Goal: Task Accomplishment & Management: Use online tool/utility

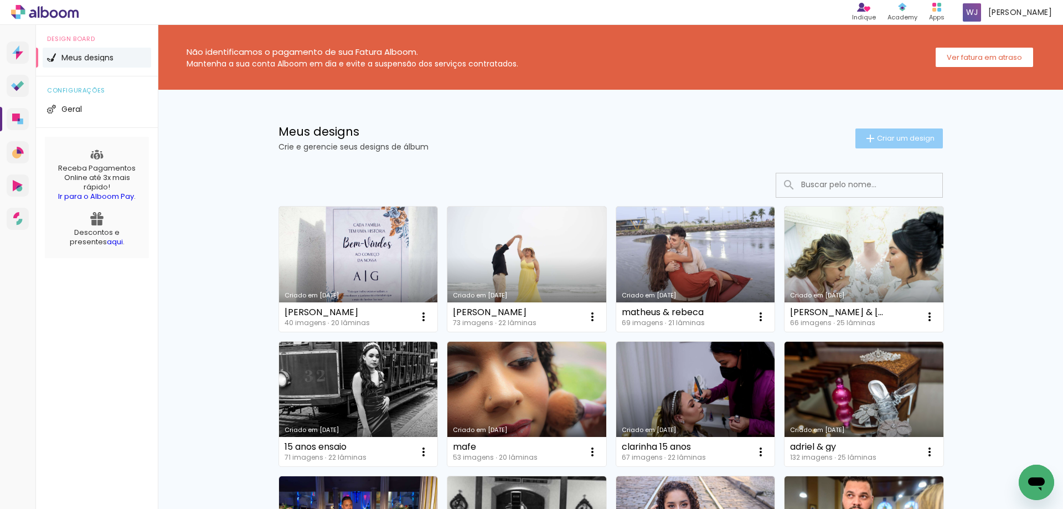
click at [877, 140] on span "Criar um design" at bounding box center [906, 138] width 58 height 7
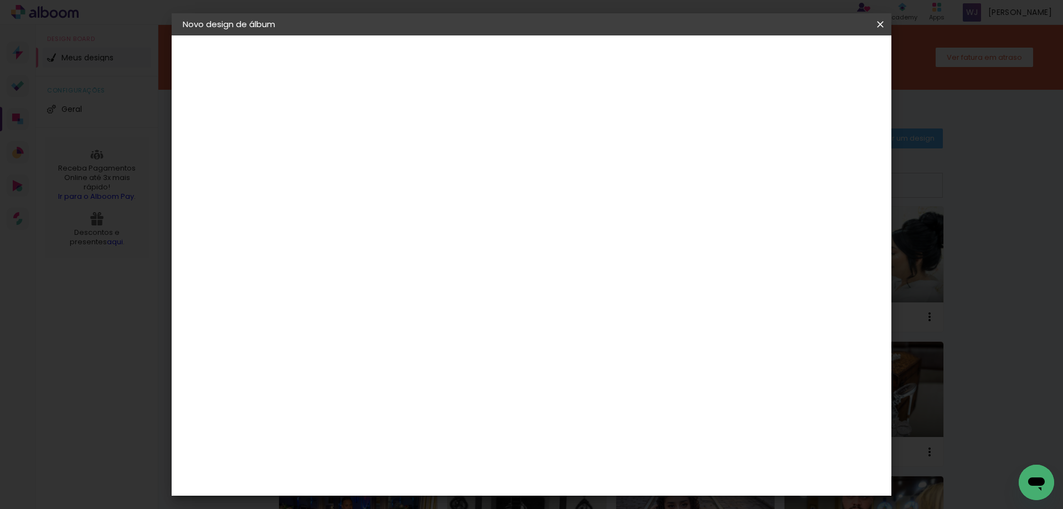
click at [364, 149] on input at bounding box center [364, 148] width 0 height 17
type input "ensaio praia"
type paper-input "ensaio praia"
click at [0, 0] on slot "Avançar" at bounding box center [0, 0] width 0 height 0
click at [0, 0] on slot "Tamanho Livre" at bounding box center [0, 0] width 0 height 0
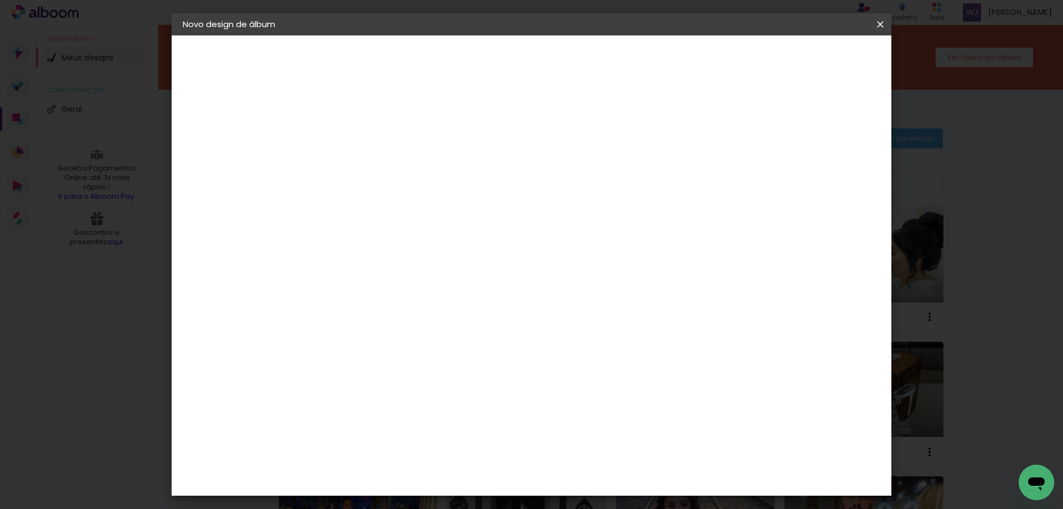
click at [0, 0] on slot "Avançar" at bounding box center [0, 0] width 0 height 0
click at [337, 317] on input "30" at bounding box center [328, 314] width 29 height 17
type input "3"
type input "15"
type paper-input "15"
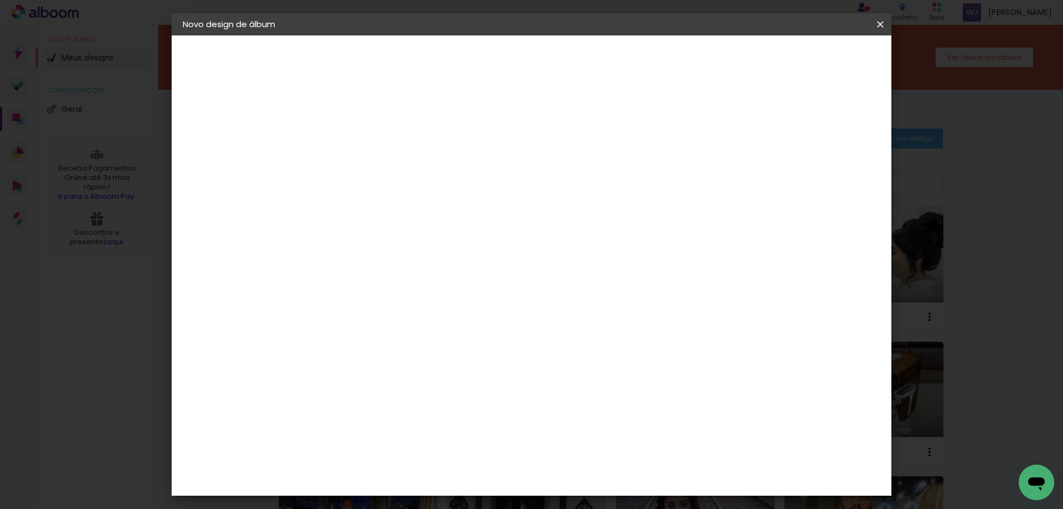
drag, startPoint x: 600, startPoint y: 355, endPoint x: 590, endPoint y: 355, distance: 10.0
click at [590, 355] on input "60" at bounding box center [593, 353] width 29 height 17
type input "21"
type paper-input "21"
click at [811, 61] on span "Iniciar design" at bounding box center [786, 59] width 50 height 8
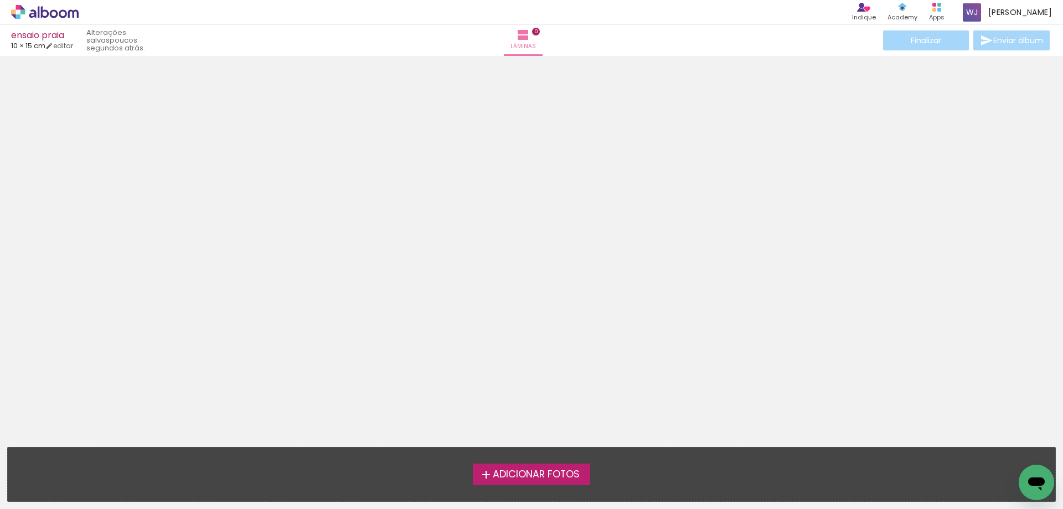
click at [528, 479] on span "Adicionar Fotos" at bounding box center [536, 474] width 87 height 10
click at [0, 0] on input "file" at bounding box center [0, 0] width 0 height 0
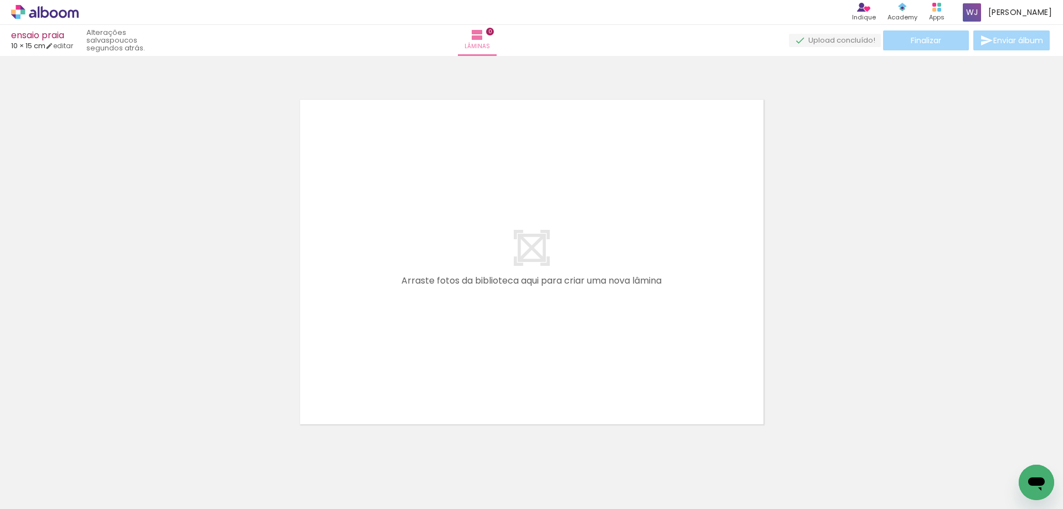
scroll to position [14, 0]
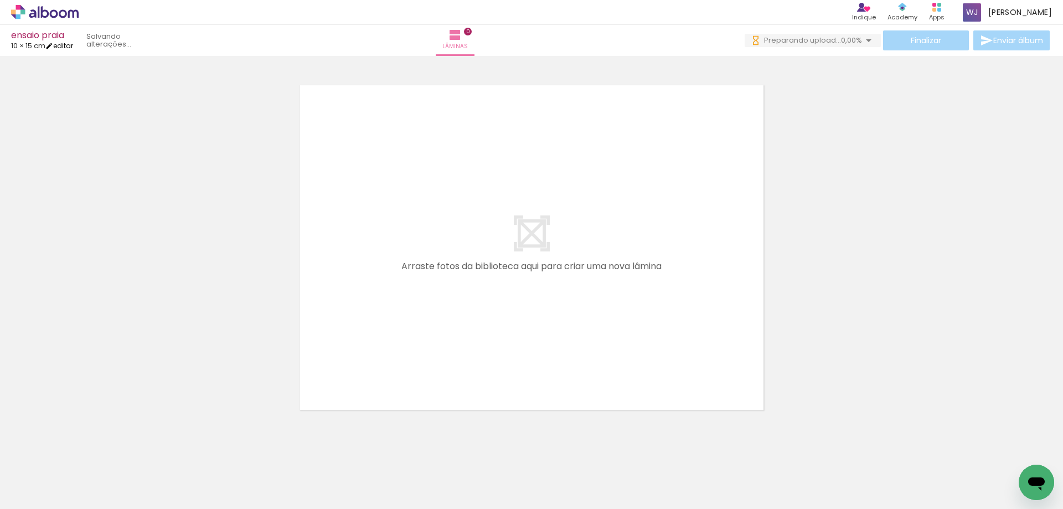
click at [53, 46] on iron-icon at bounding box center [49, 46] width 8 height 8
type input "15"
type input "21"
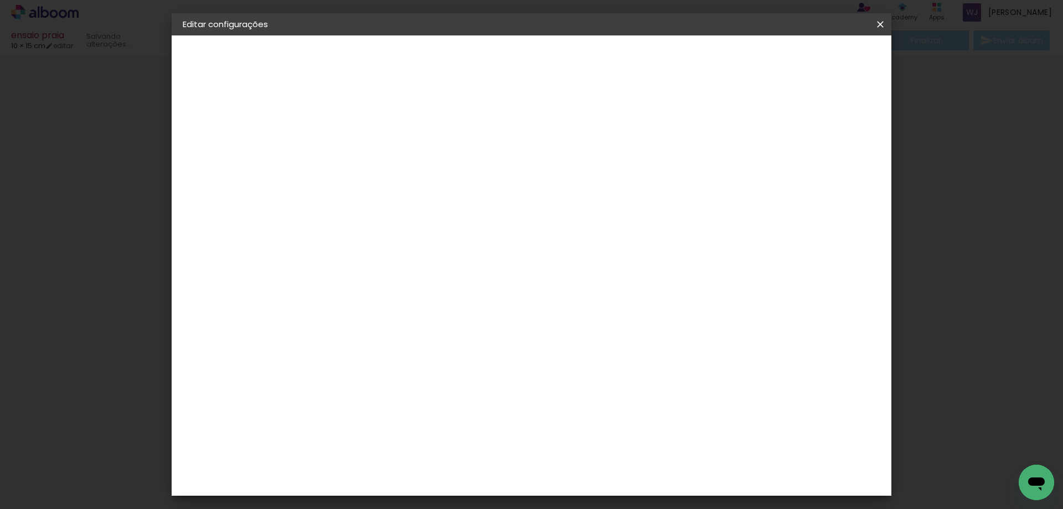
click at [883, 22] on iron-icon at bounding box center [880, 24] width 13 height 11
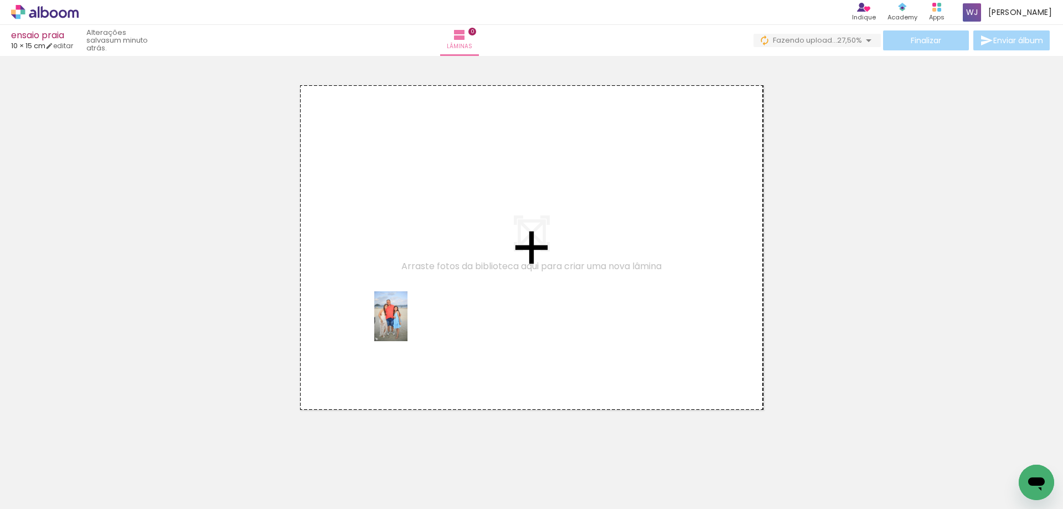
drag, startPoint x: 116, startPoint y: 469, endPoint x: 407, endPoint y: 324, distance: 325.3
click at [407, 324] on quentale-workspace at bounding box center [531, 254] width 1063 height 509
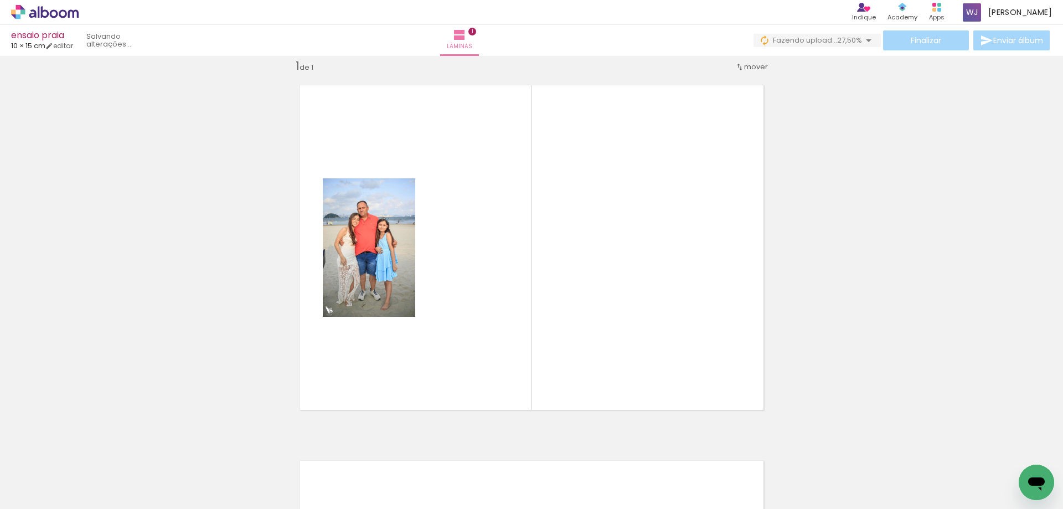
scroll to position [14, 0]
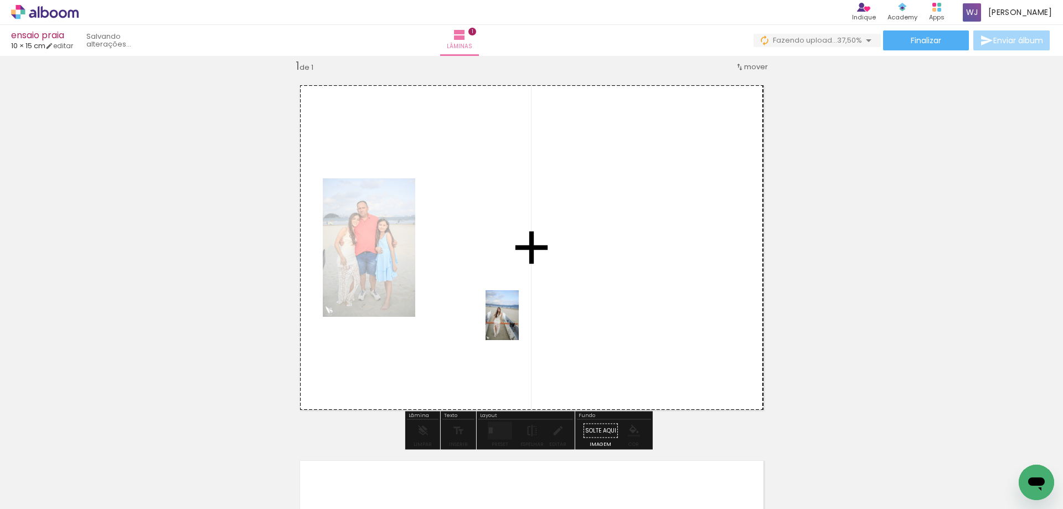
drag, startPoint x: 180, startPoint y: 490, endPoint x: 519, endPoint y: 323, distance: 377.6
click at [519, 323] on quentale-workspace at bounding box center [531, 254] width 1063 height 509
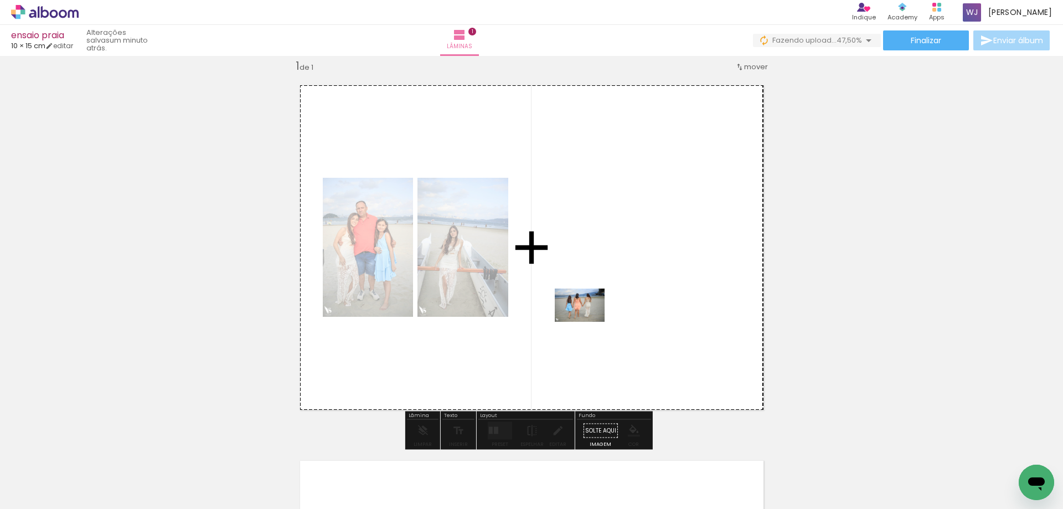
drag, startPoint x: 296, startPoint y: 481, endPoint x: 588, endPoint y: 322, distance: 332.7
click at [588, 322] on quentale-workspace at bounding box center [531, 254] width 1063 height 509
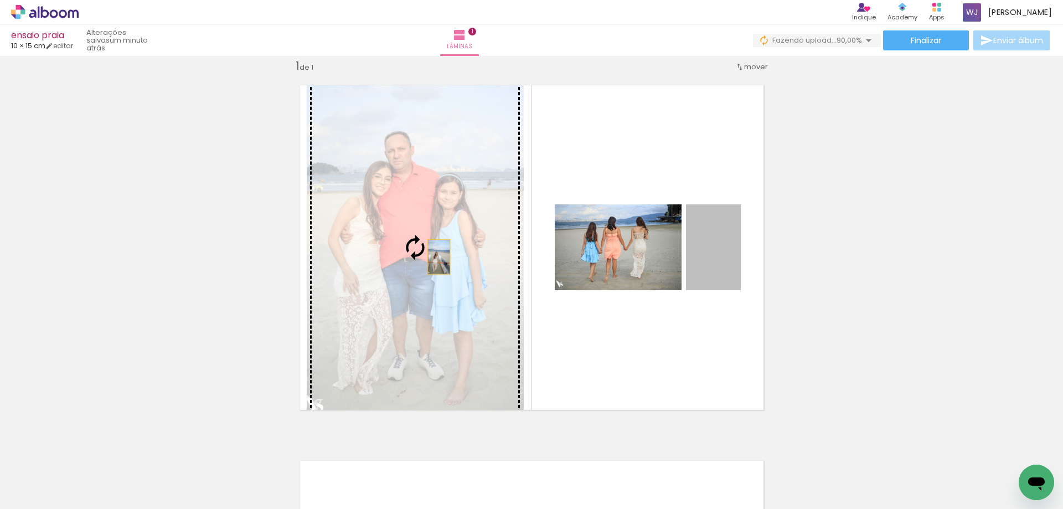
drag, startPoint x: 719, startPoint y: 271, endPoint x: 435, endPoint y: 257, distance: 284.4
click at [0, 0] on slot at bounding box center [0, 0] width 0 height 0
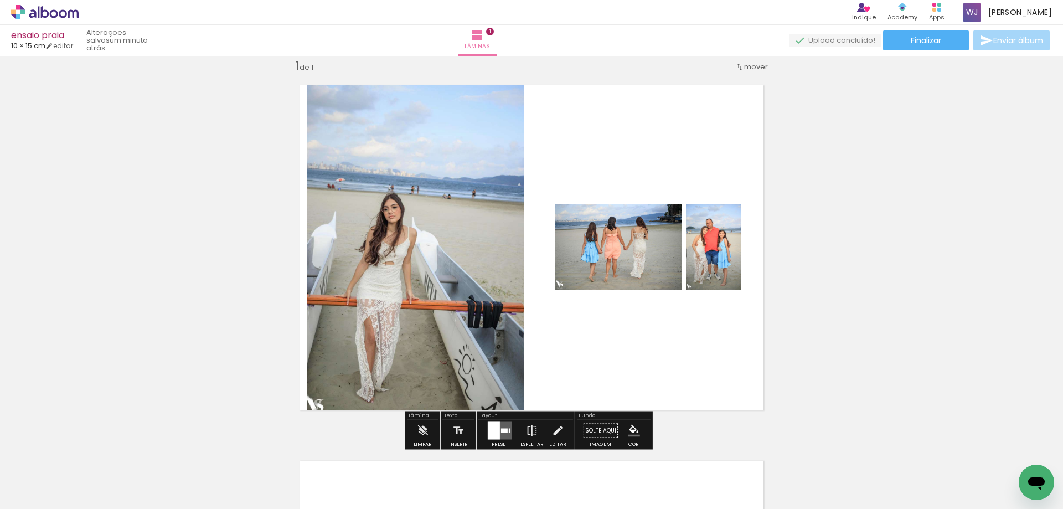
click at [496, 430] on div at bounding box center [494, 431] width 12 height 18
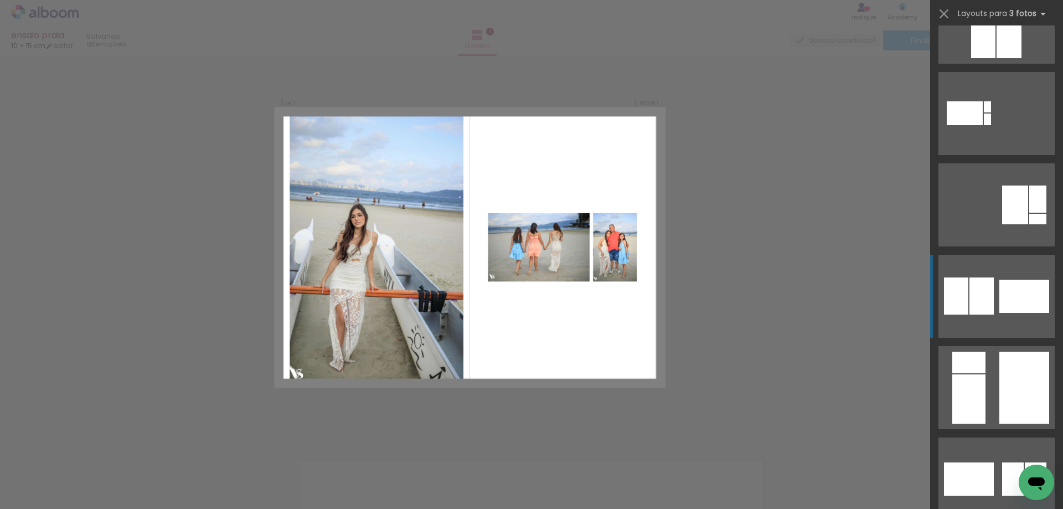
scroll to position [332, 0]
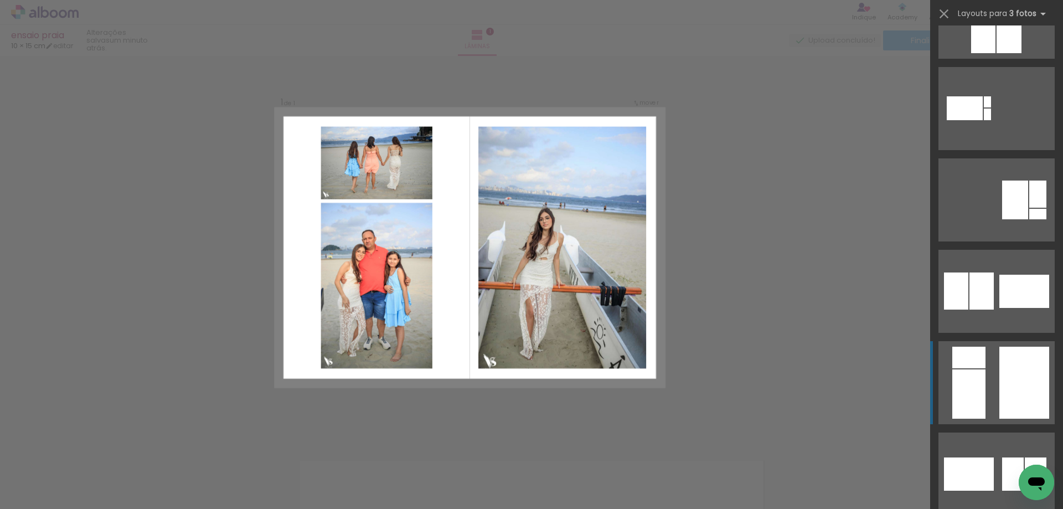
click at [1008, 379] on div at bounding box center [1024, 383] width 50 height 72
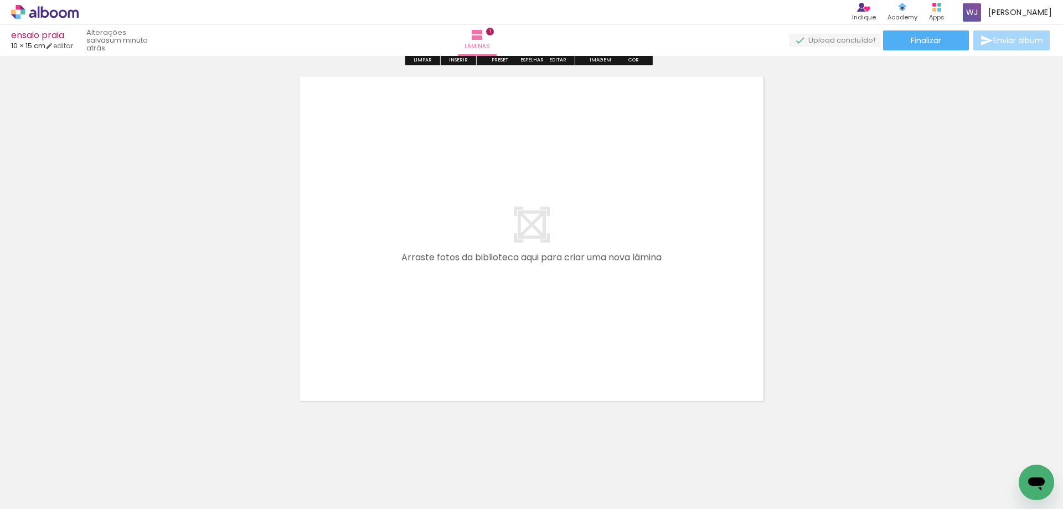
scroll to position [402, 0]
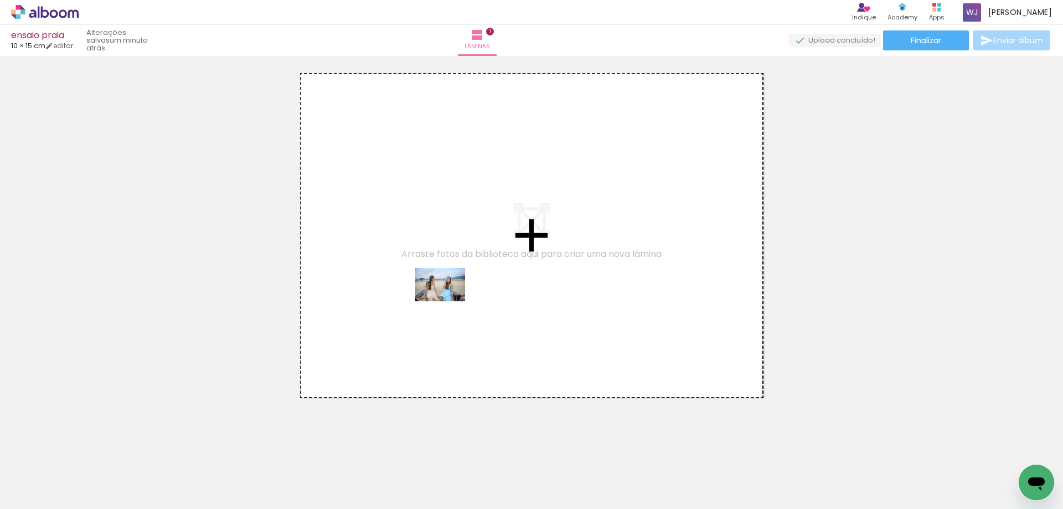
drag, startPoint x: 240, startPoint y: 473, endPoint x: 448, endPoint y: 301, distance: 269.8
click at [448, 301] on quentale-workspace at bounding box center [531, 254] width 1063 height 509
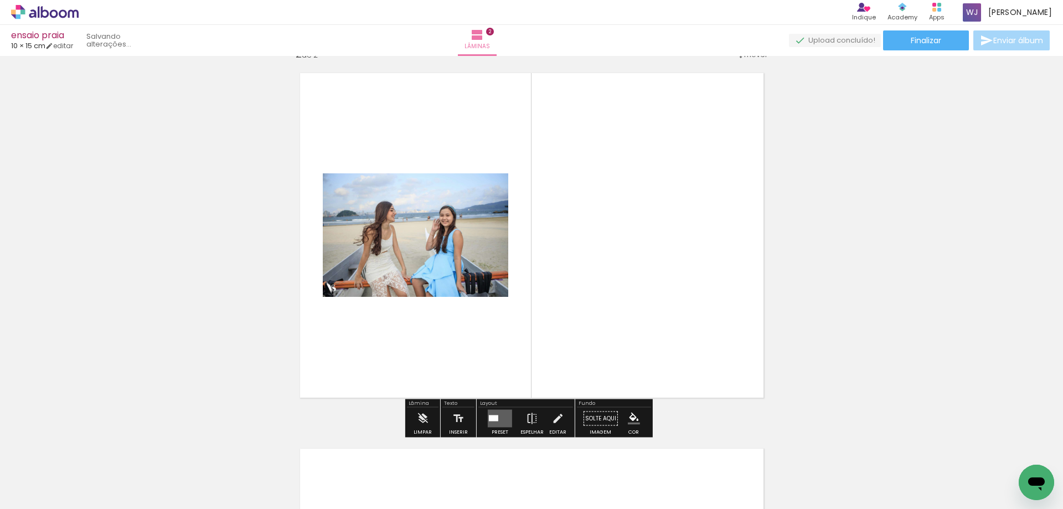
scroll to position [390, 0]
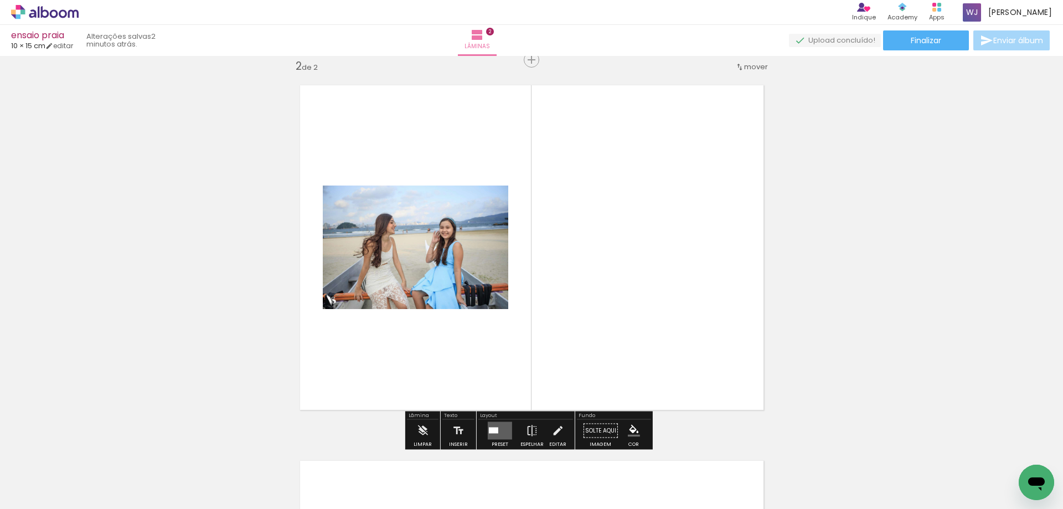
click at [499, 428] on quentale-layouter at bounding box center [500, 431] width 24 height 18
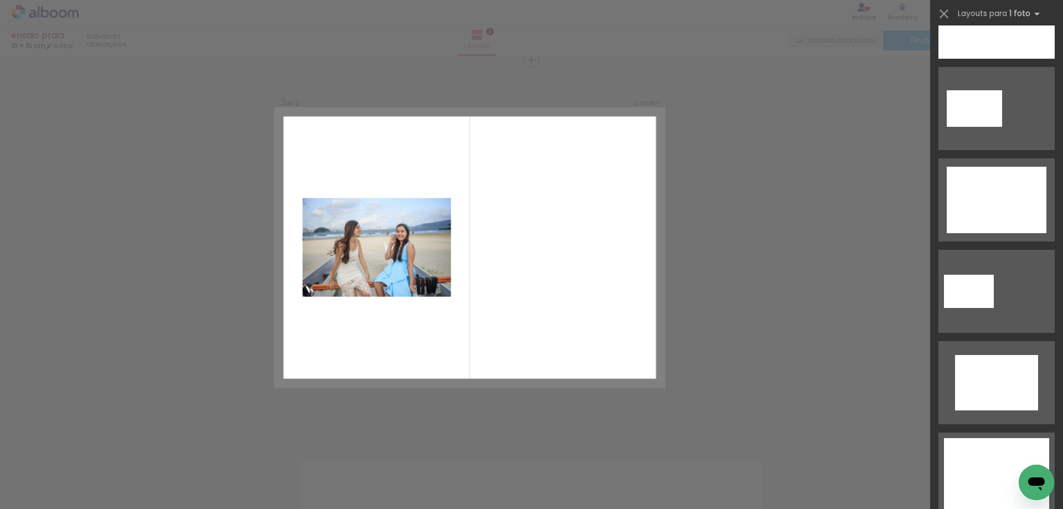
scroll to position [0, 0]
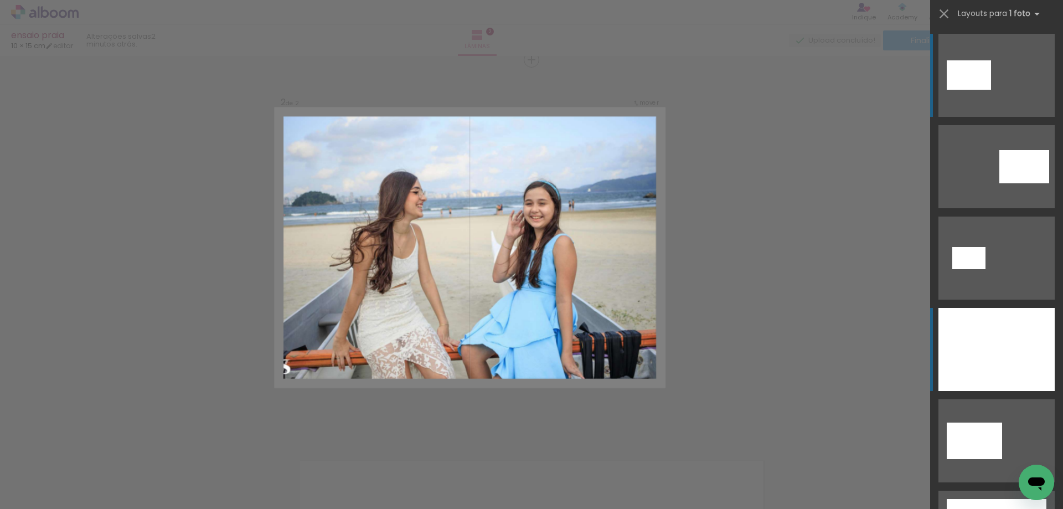
click at [1001, 338] on div at bounding box center [996, 349] width 116 height 83
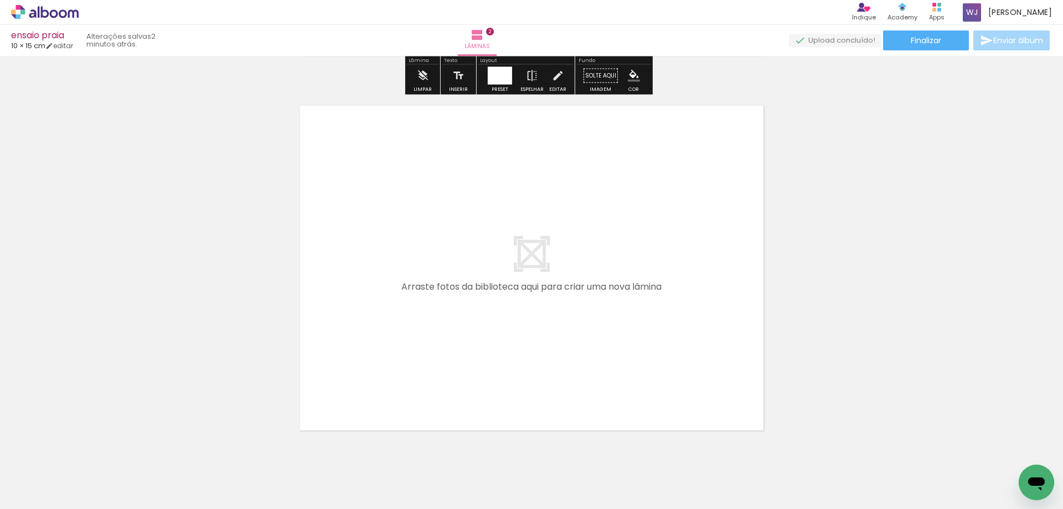
scroll to position [777, 0]
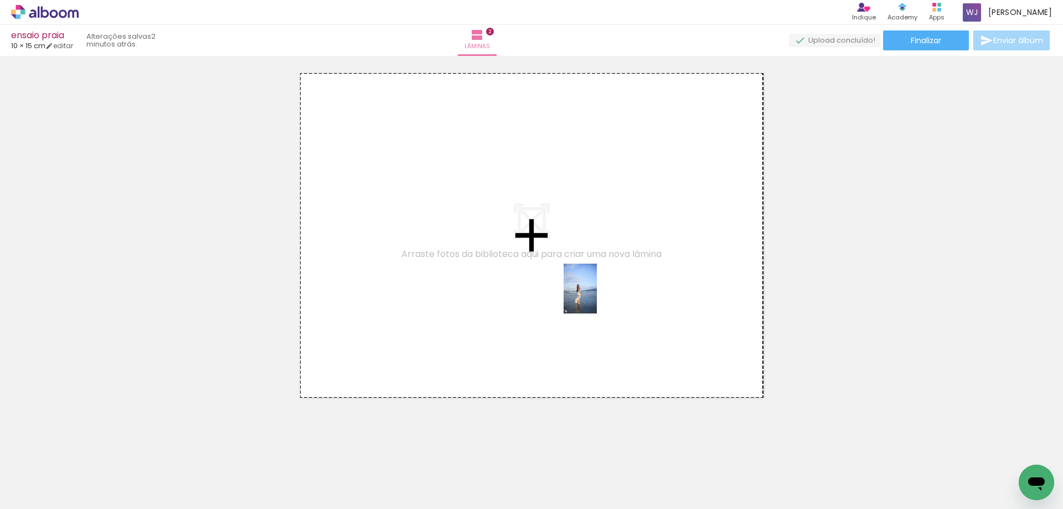
drag, startPoint x: 549, startPoint y: 486, endPoint x: 534, endPoint y: 461, distance: 29.1
click at [598, 295] on quentale-workspace at bounding box center [531, 254] width 1063 height 509
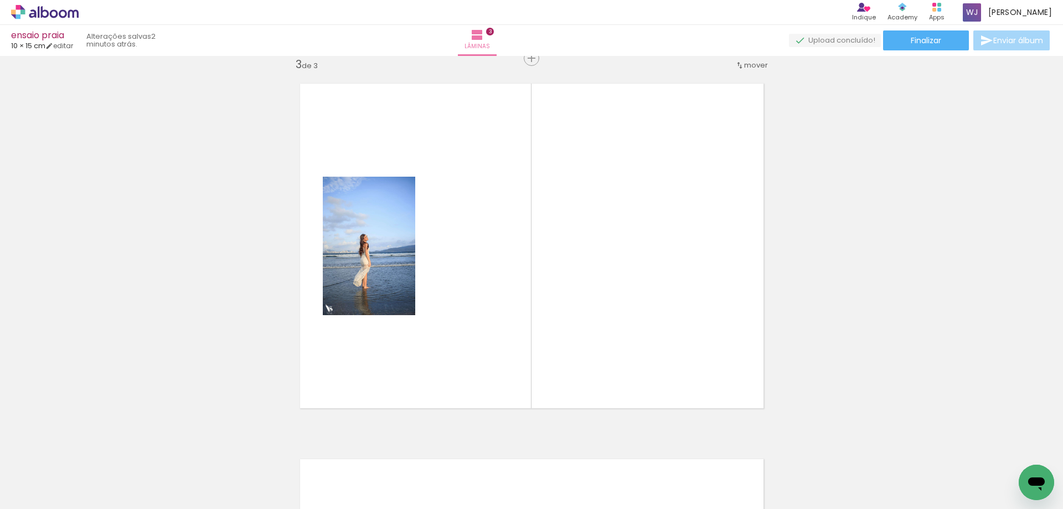
scroll to position [765, 0]
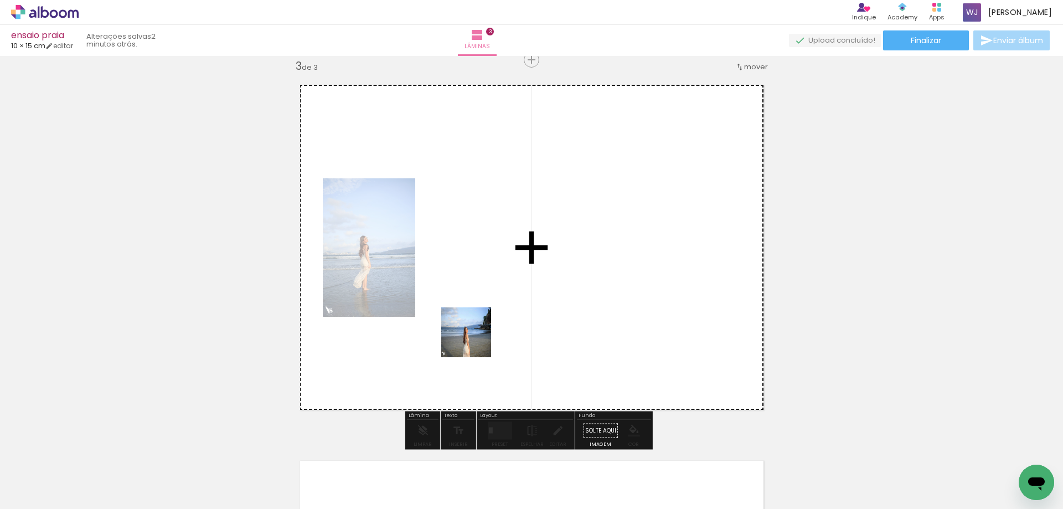
drag, startPoint x: 411, startPoint y: 481, endPoint x: 431, endPoint y: 421, distance: 63.0
click at [487, 311] on quentale-workspace at bounding box center [531, 254] width 1063 height 509
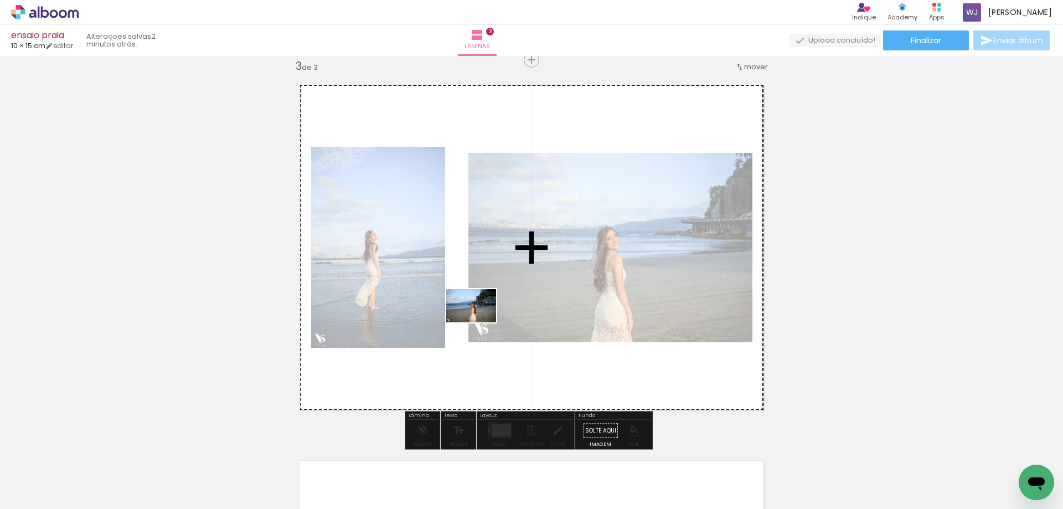
drag, startPoint x: 374, startPoint y: 481, endPoint x: 481, endPoint y: 318, distance: 194.4
click at [481, 318] on quentale-workspace at bounding box center [531, 254] width 1063 height 509
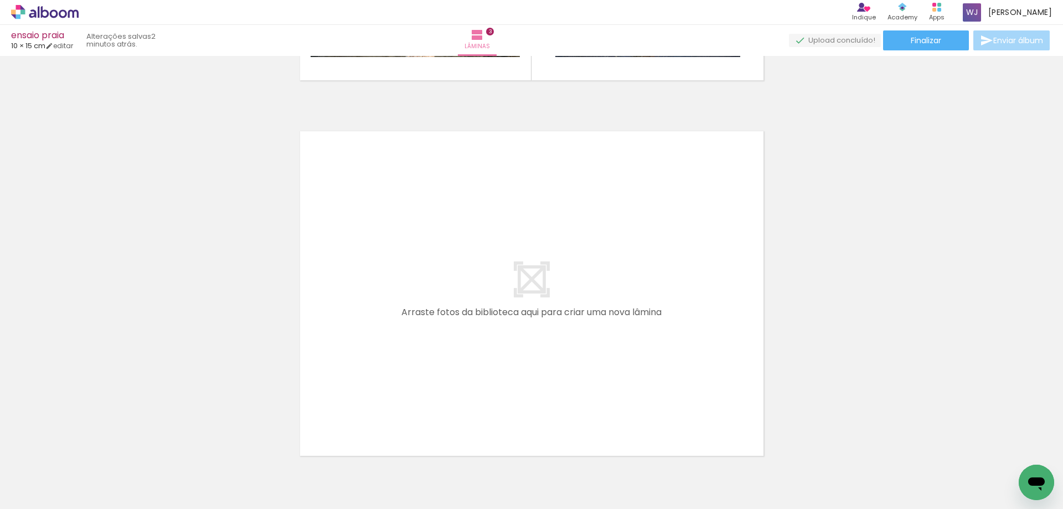
scroll to position [1097, 0]
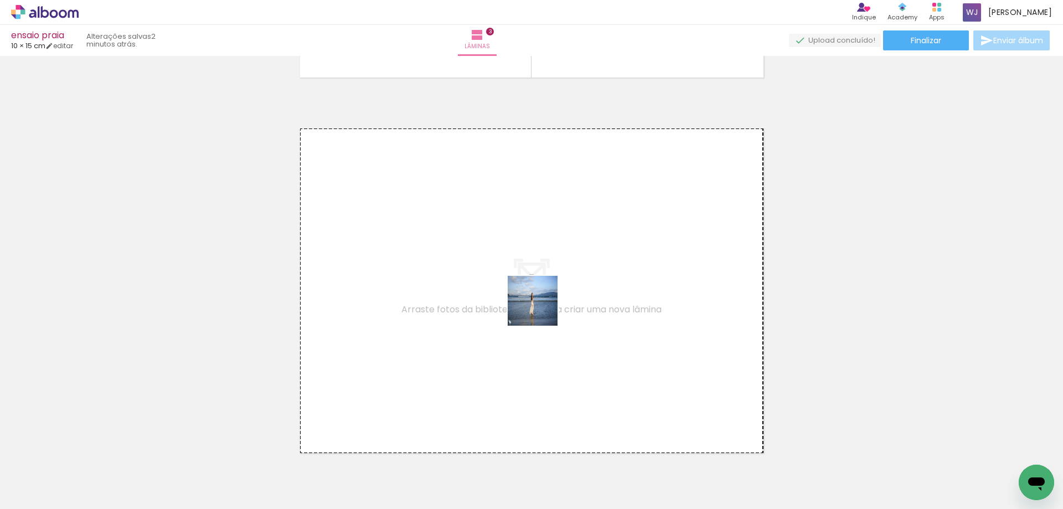
drag, startPoint x: 616, startPoint y: 483, endPoint x: 531, endPoint y: 295, distance: 205.9
click at [531, 295] on quentale-workspace at bounding box center [531, 254] width 1063 height 509
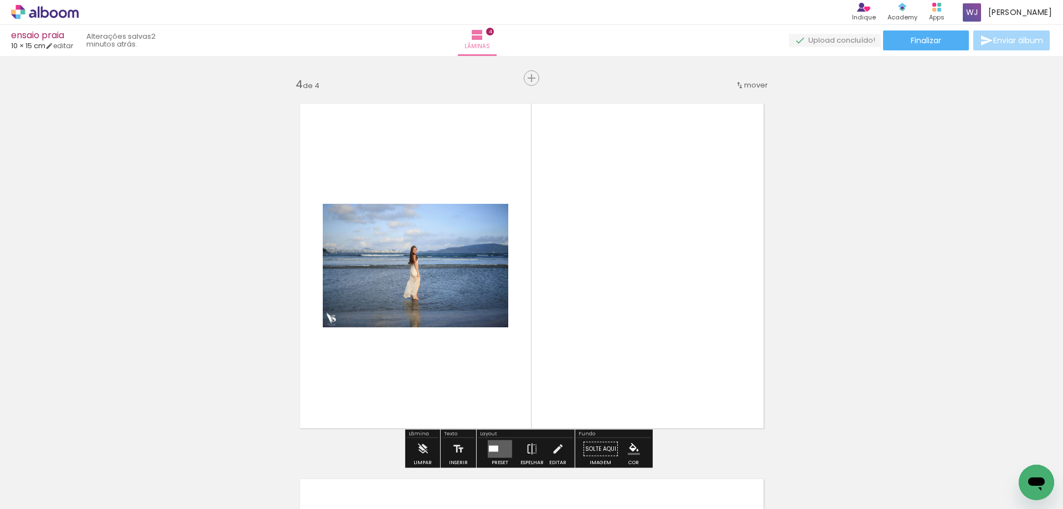
scroll to position [1140, 0]
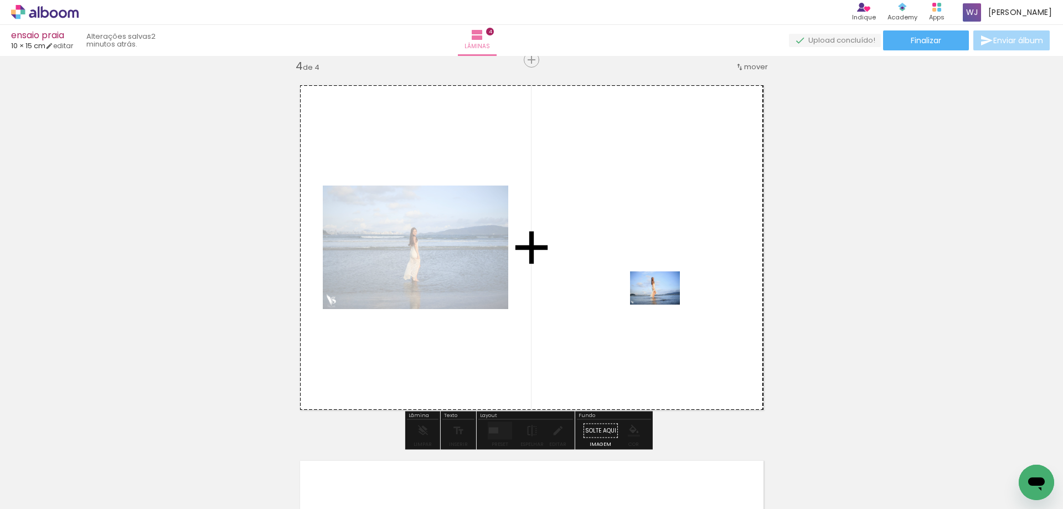
drag, startPoint x: 676, startPoint y: 488, endPoint x: 663, endPoint y: 304, distance: 183.7
click at [663, 304] on quentale-workspace at bounding box center [531, 254] width 1063 height 509
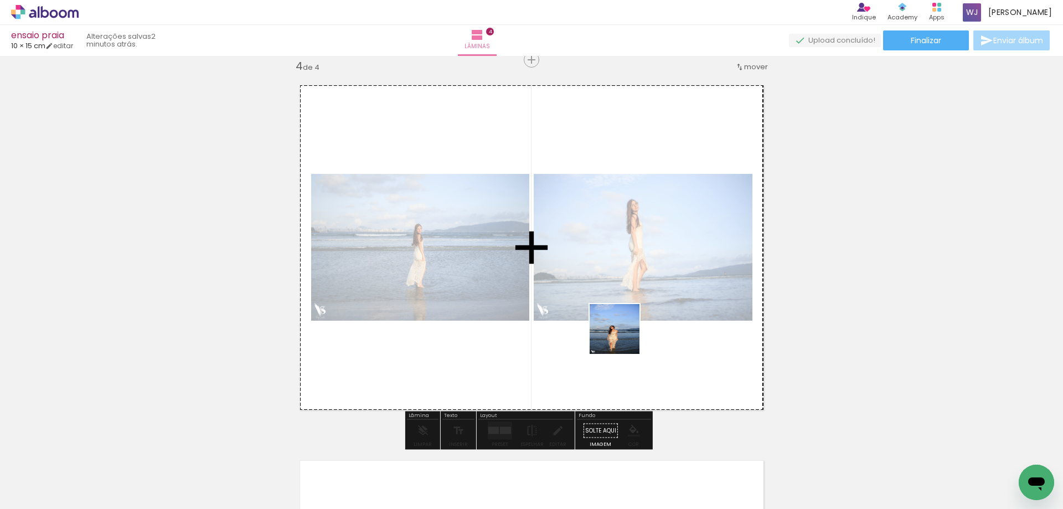
drag, startPoint x: 748, startPoint y: 484, endPoint x: 602, endPoint y: 318, distance: 221.6
click at [602, 318] on quentale-workspace at bounding box center [531, 254] width 1063 height 509
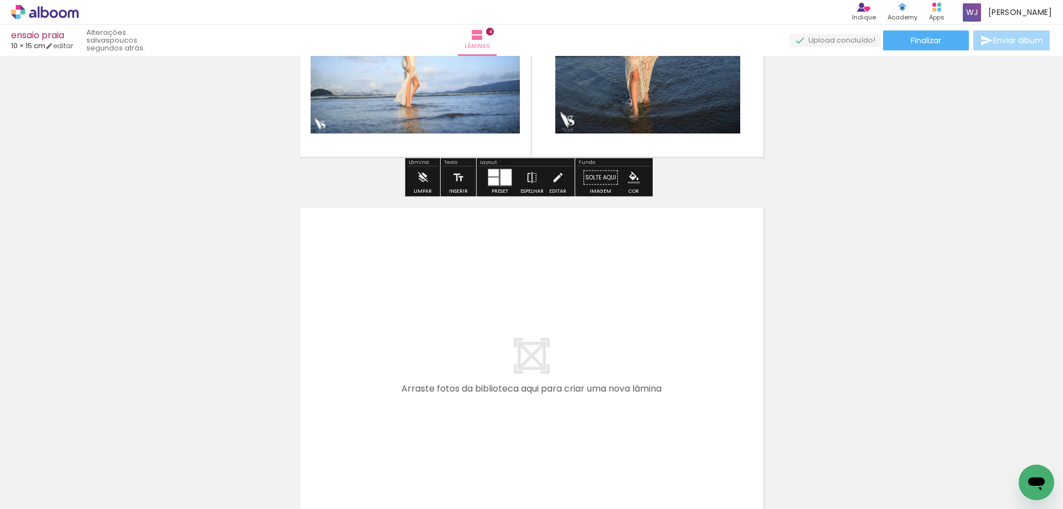
scroll to position [1417, 0]
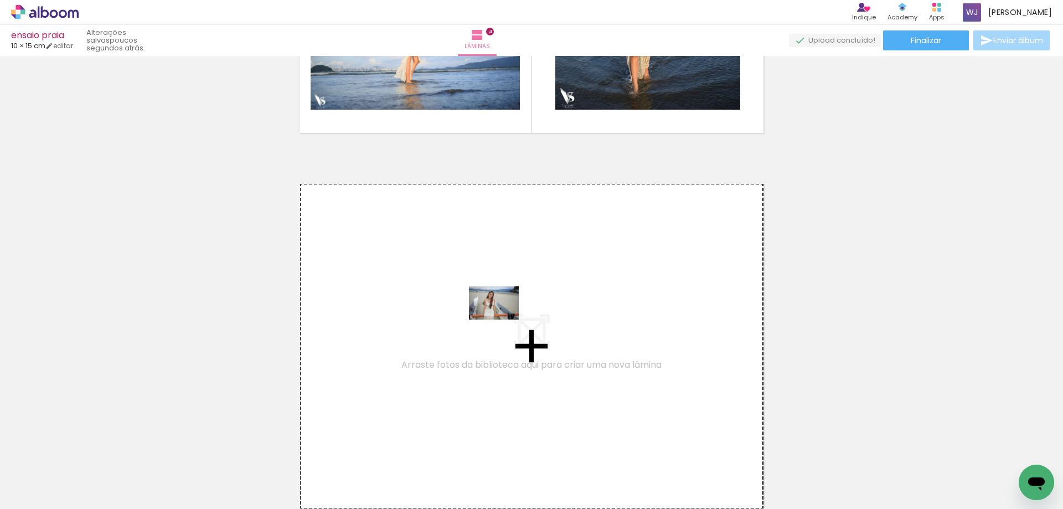
drag, startPoint x: 493, startPoint y: 477, endPoint x: 502, endPoint y: 319, distance: 157.5
click at [502, 319] on quentale-workspace at bounding box center [531, 254] width 1063 height 509
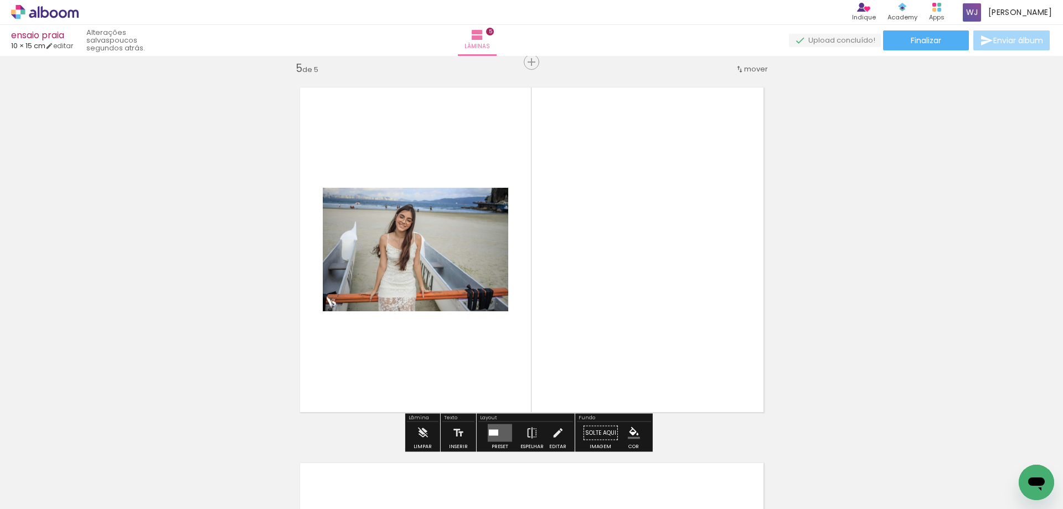
scroll to position [1516, 0]
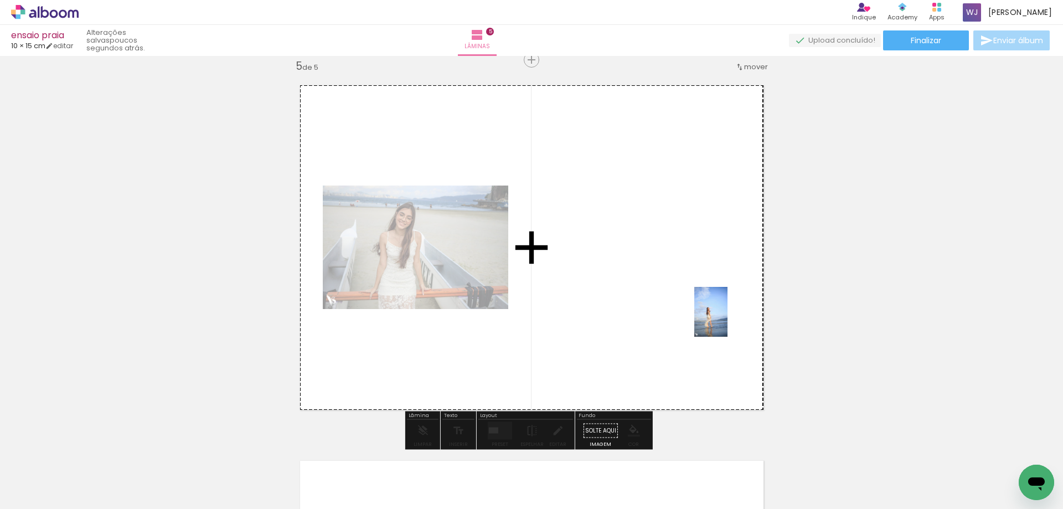
drag, startPoint x: 793, startPoint y: 484, endPoint x: 721, endPoint y: 309, distance: 188.6
click at [721, 309] on quentale-workspace at bounding box center [531, 254] width 1063 height 509
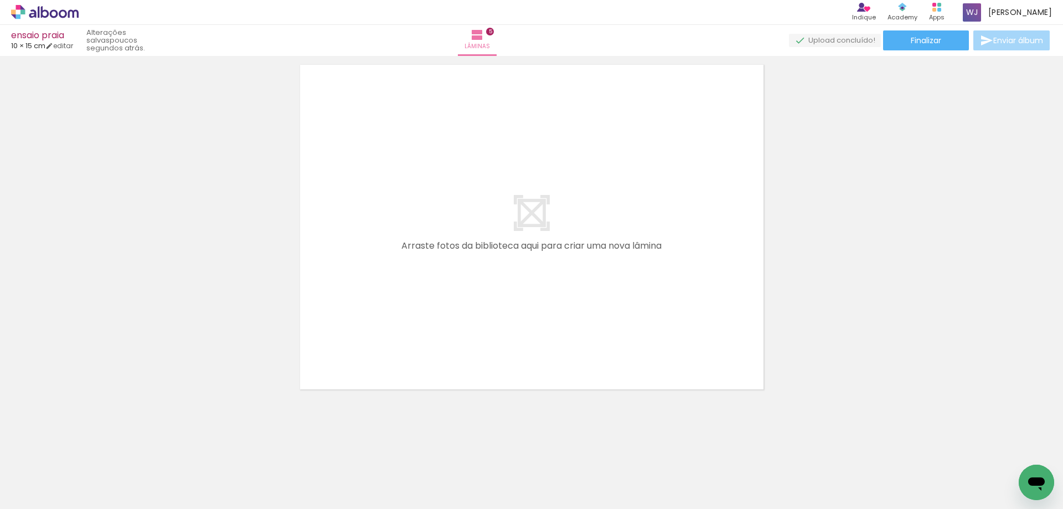
scroll to position [0, 404]
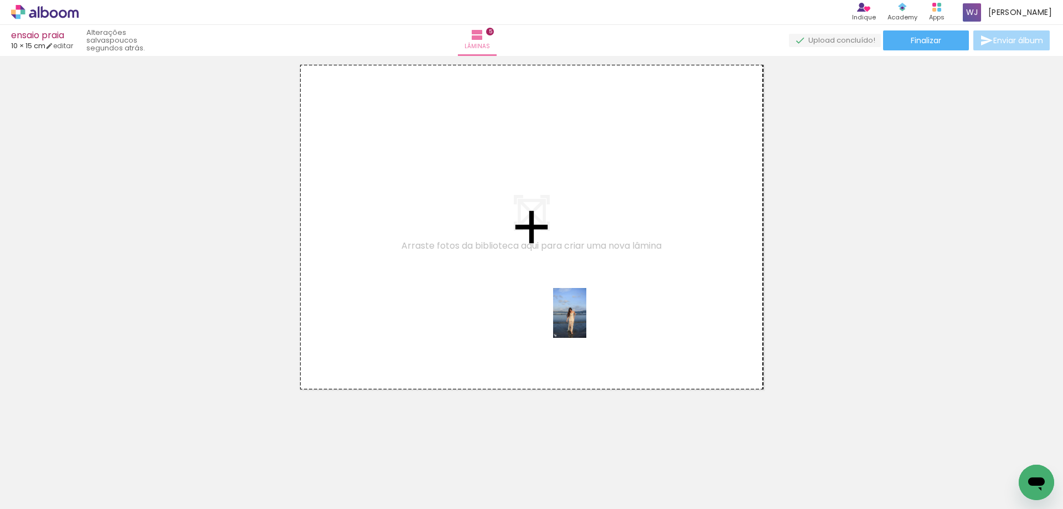
drag, startPoint x: 585, startPoint y: 488, endPoint x: 550, endPoint y: 420, distance: 76.8
click at [586, 318] on quentale-workspace at bounding box center [531, 254] width 1063 height 509
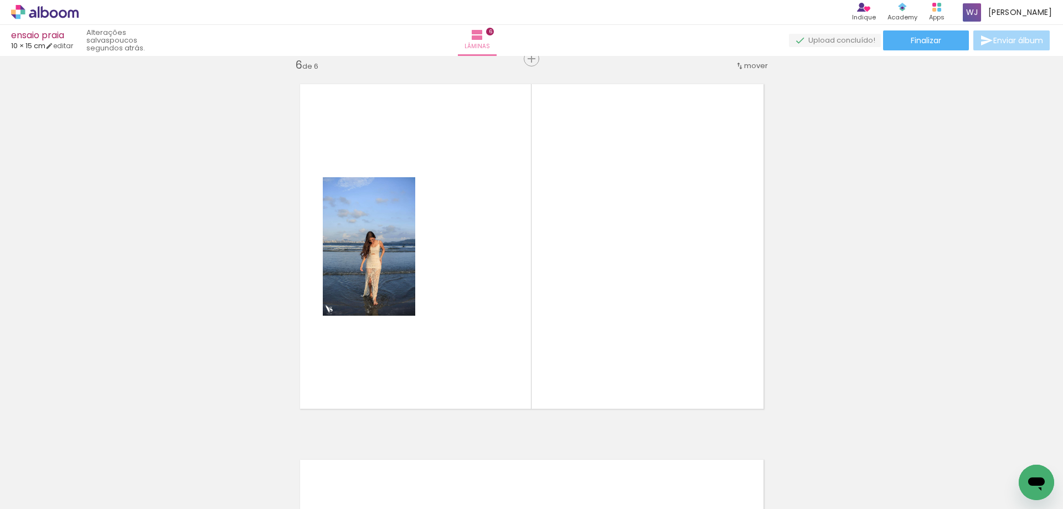
scroll to position [1891, 0]
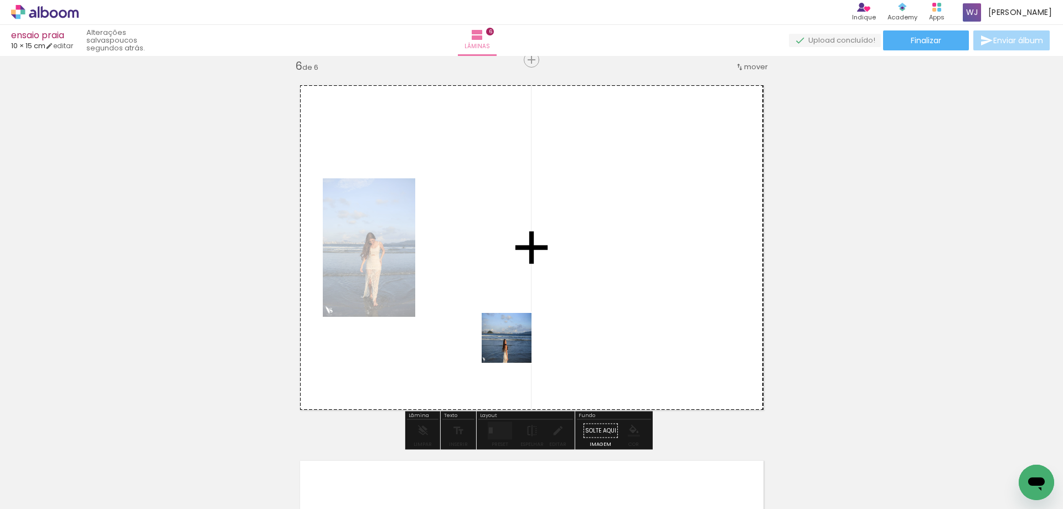
drag, startPoint x: 455, startPoint y: 476, endPoint x: 528, endPoint y: 313, distance: 177.7
click at [528, 313] on quentale-workspace at bounding box center [531, 254] width 1063 height 509
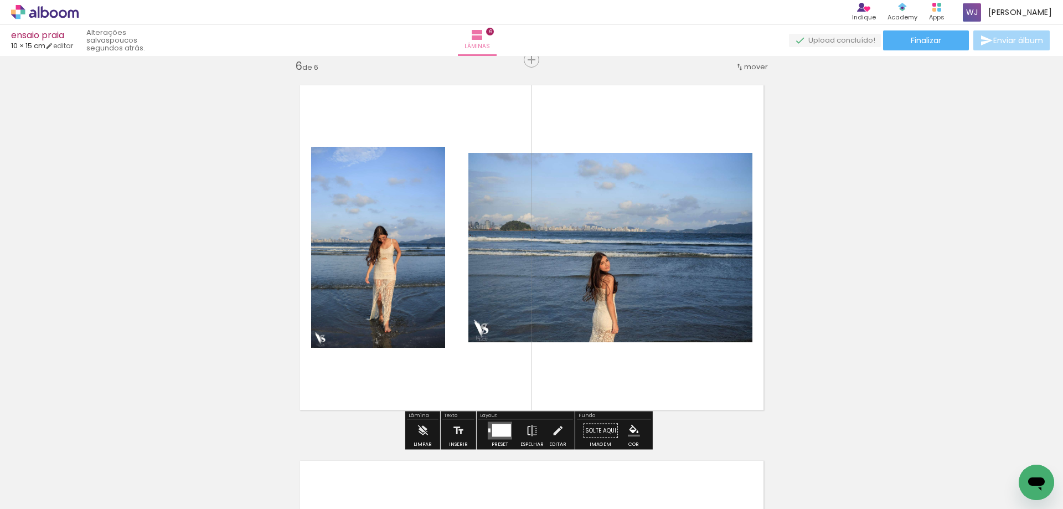
click at [493, 428] on div at bounding box center [501, 430] width 19 height 13
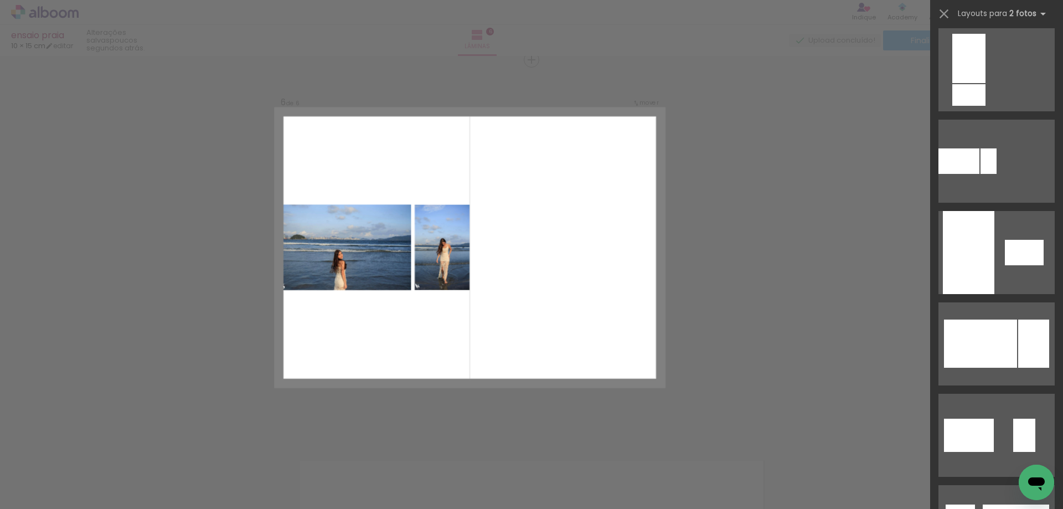
scroll to position [664, 0]
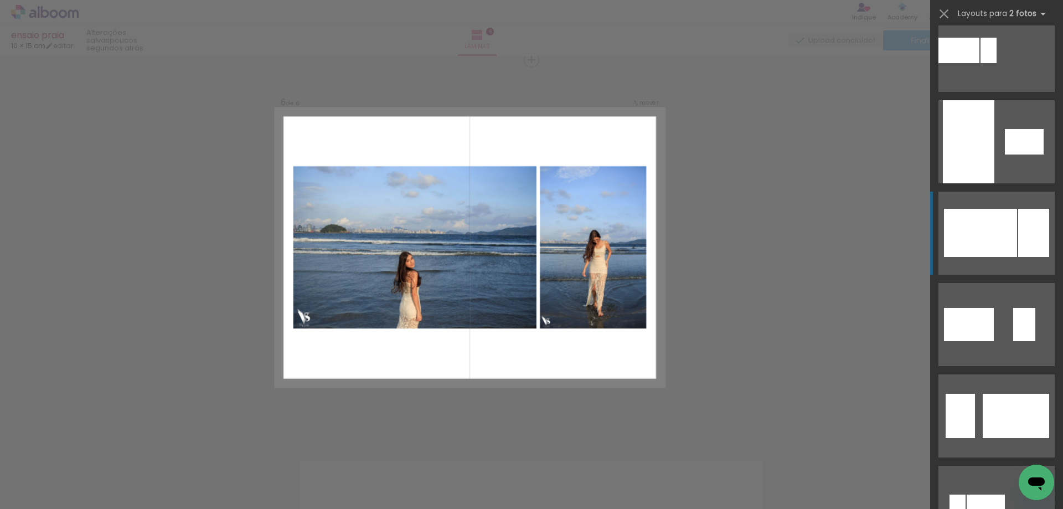
click at [1003, 236] on div at bounding box center [980, 233] width 73 height 48
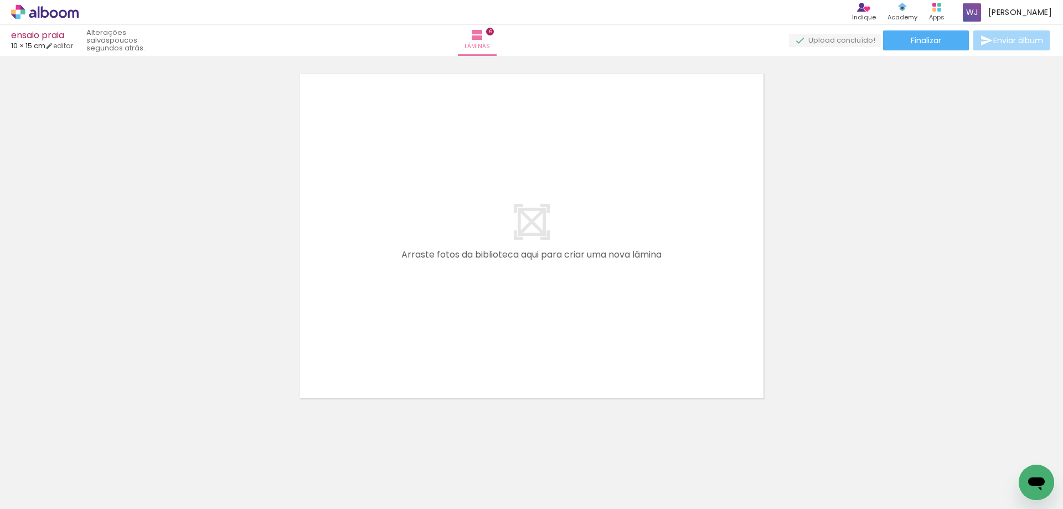
scroll to position [2279, 0]
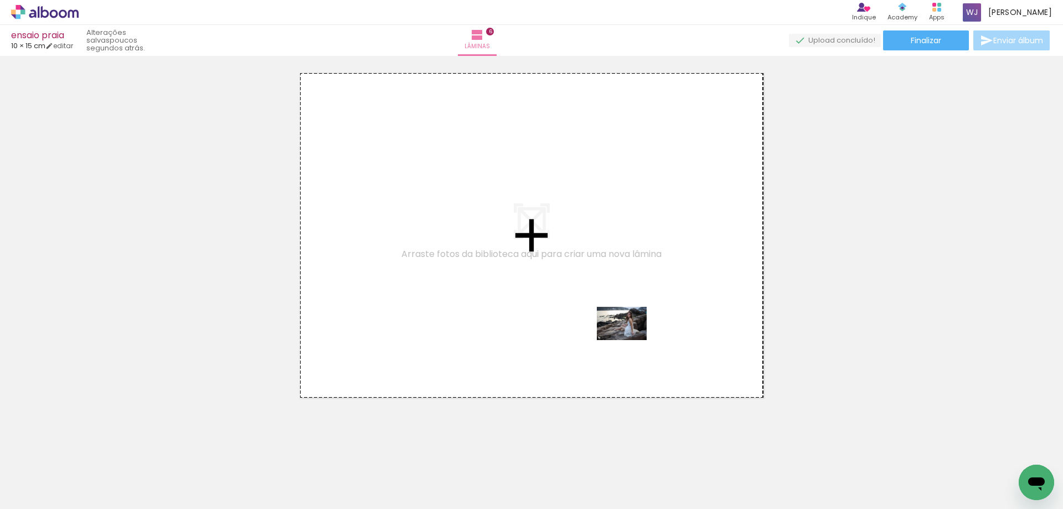
drag, startPoint x: 647, startPoint y: 481, endPoint x: 704, endPoint y: 469, distance: 58.1
click at [630, 337] on quentale-workspace at bounding box center [531, 254] width 1063 height 509
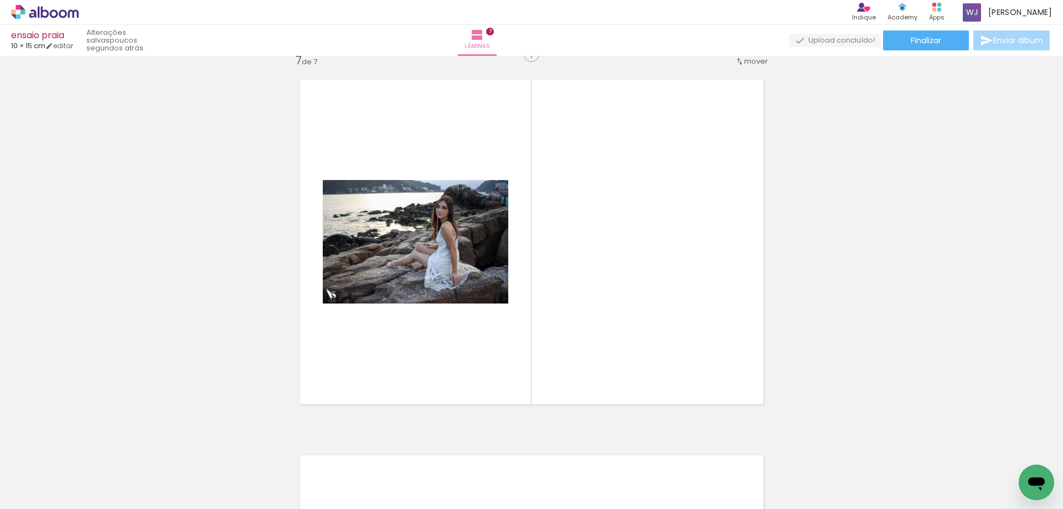
scroll to position [2266, 0]
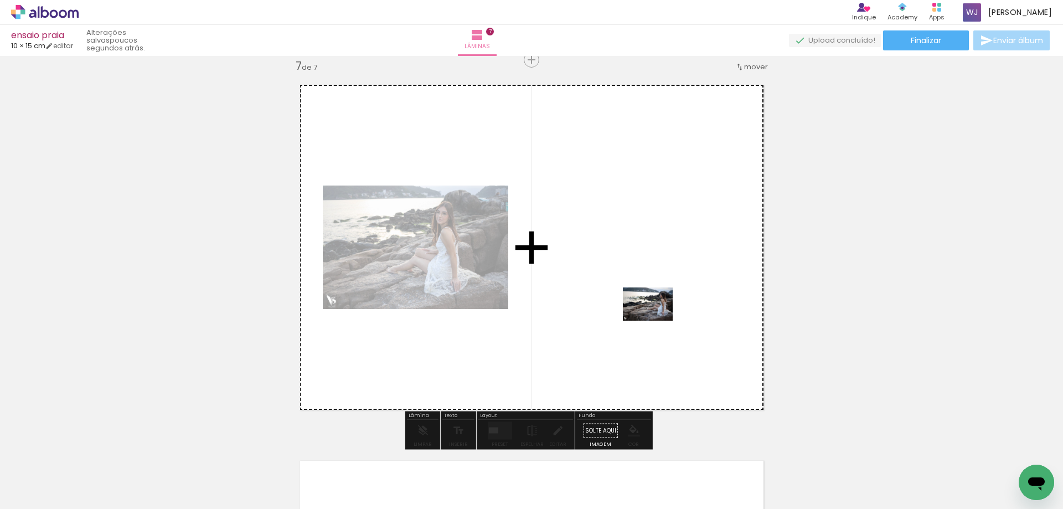
drag, startPoint x: 709, startPoint y: 474, endPoint x: 656, endPoint y: 321, distance: 162.3
click at [656, 321] on quentale-workspace at bounding box center [531, 254] width 1063 height 509
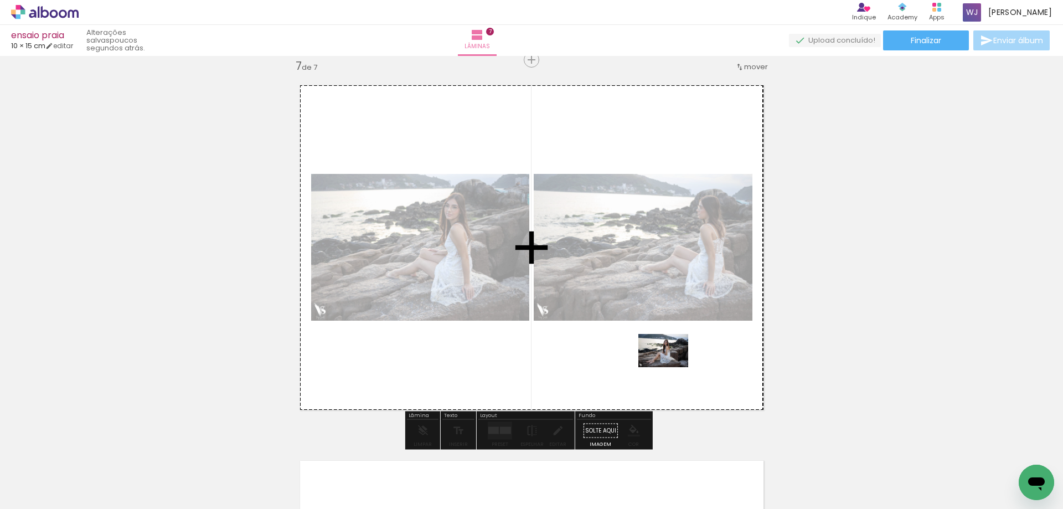
drag, startPoint x: 750, startPoint y: 448, endPoint x: 672, endPoint y: 367, distance: 113.1
click at [672, 367] on quentale-workspace at bounding box center [531, 254] width 1063 height 509
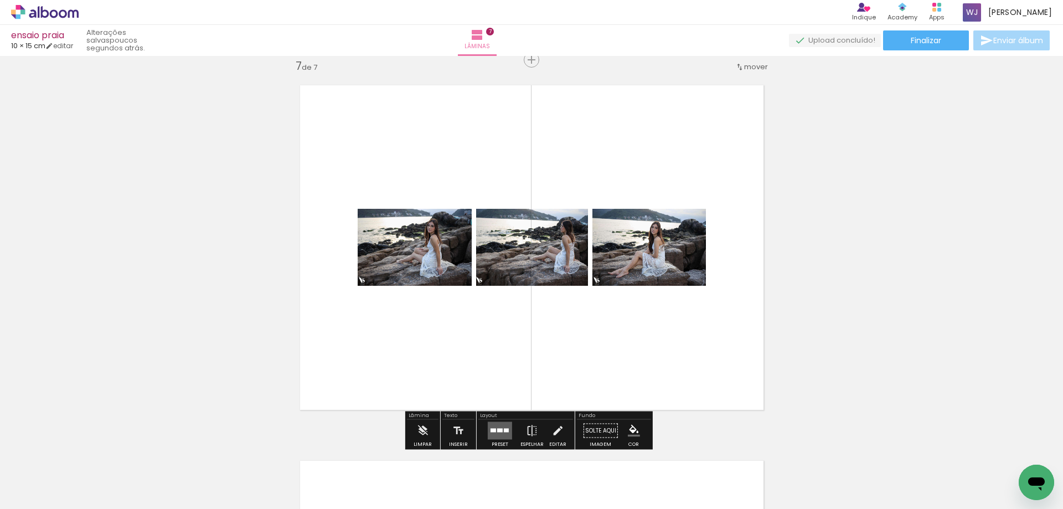
click at [504, 428] on div at bounding box center [506, 430] width 5 height 4
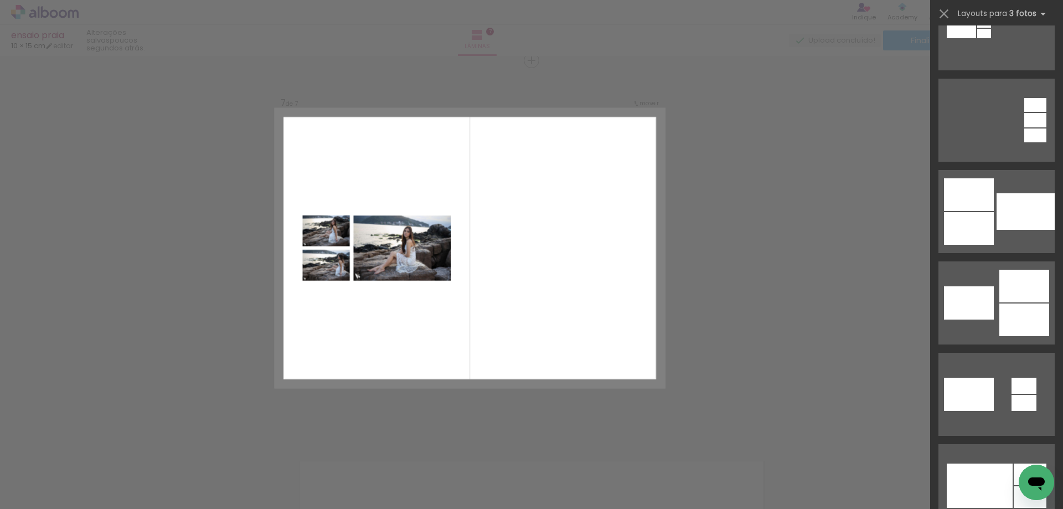
scroll to position [332, 0]
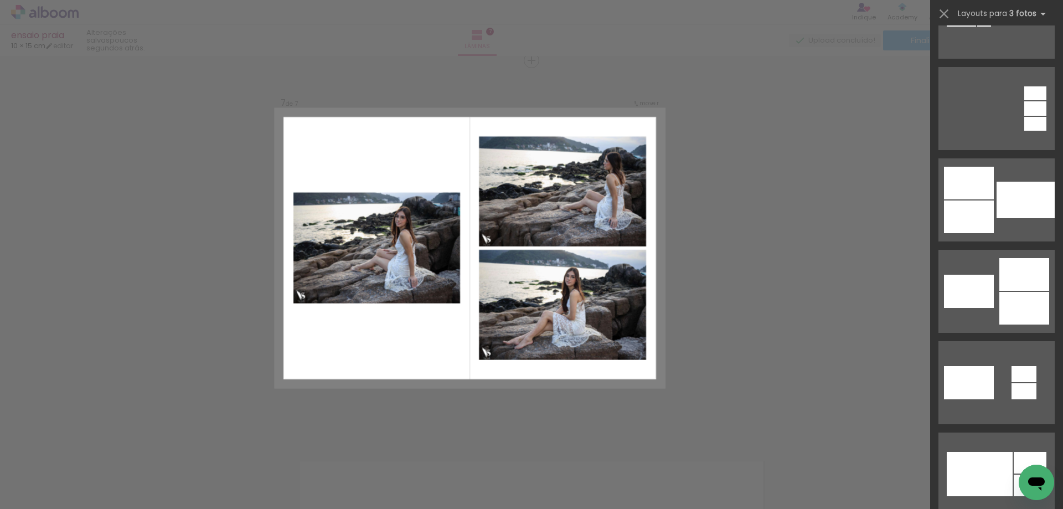
click at [1010, 267] on div at bounding box center [1024, 274] width 50 height 33
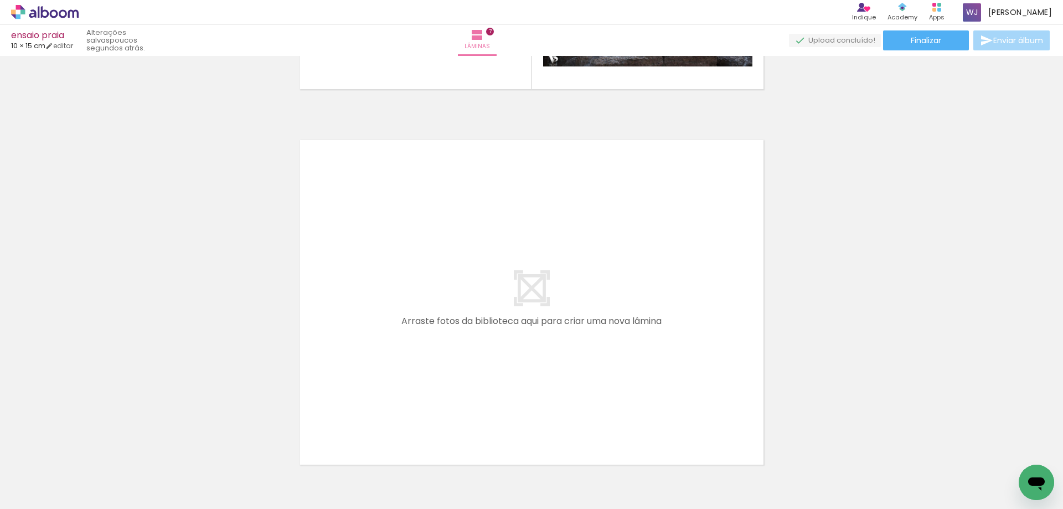
scroll to position [2598, 0]
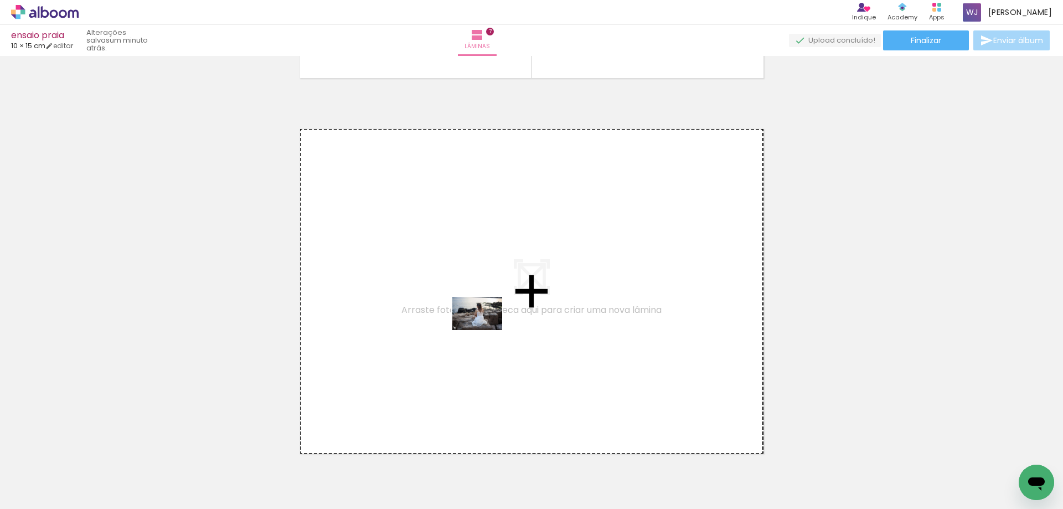
drag, startPoint x: 523, startPoint y: 478, endPoint x: 842, endPoint y: 454, distance: 319.8
click at [486, 329] on quentale-workspace at bounding box center [531, 254] width 1063 height 509
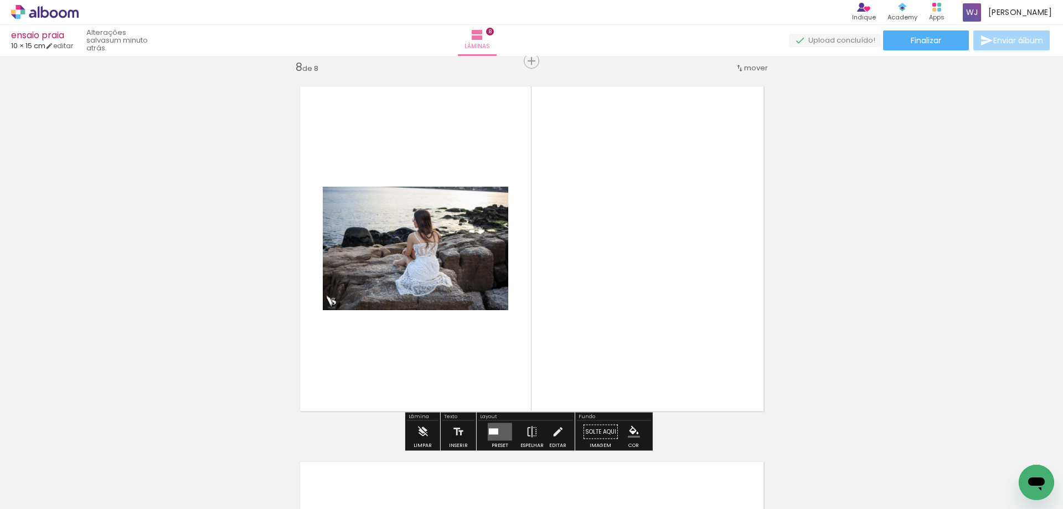
scroll to position [2642, 0]
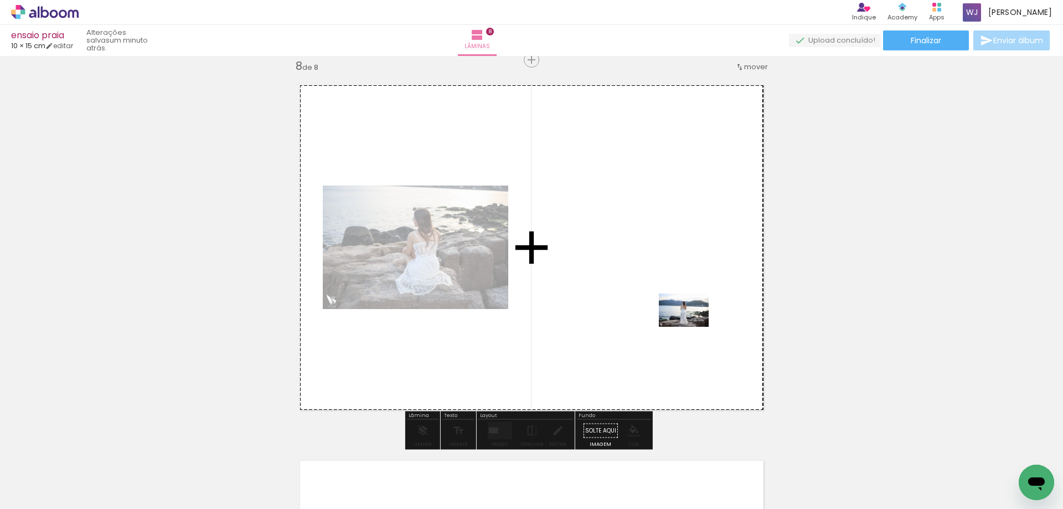
drag, startPoint x: 835, startPoint y: 478, endPoint x: 678, endPoint y: 310, distance: 229.5
click at [678, 310] on quentale-workspace at bounding box center [531, 254] width 1063 height 509
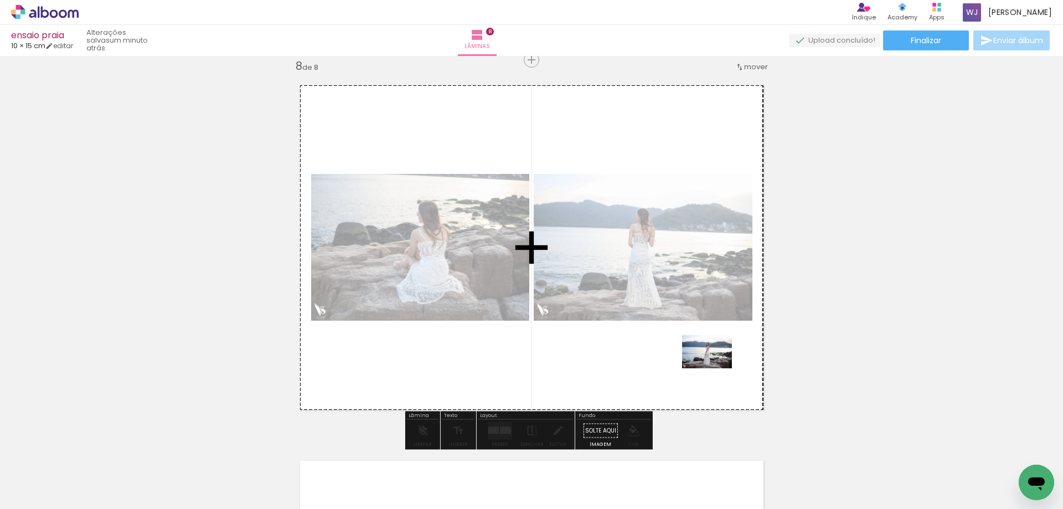
drag, startPoint x: 826, startPoint y: 426, endPoint x: 715, endPoint y: 368, distance: 124.8
click at [715, 368] on quentale-workspace at bounding box center [531, 254] width 1063 height 509
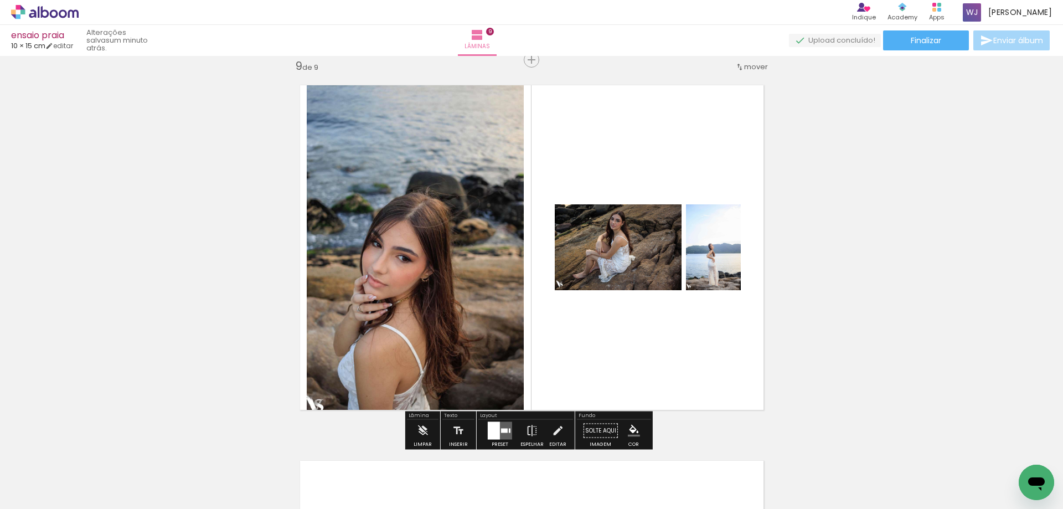
scroll to position [0, 995]
click at [495, 432] on div at bounding box center [494, 431] width 12 height 18
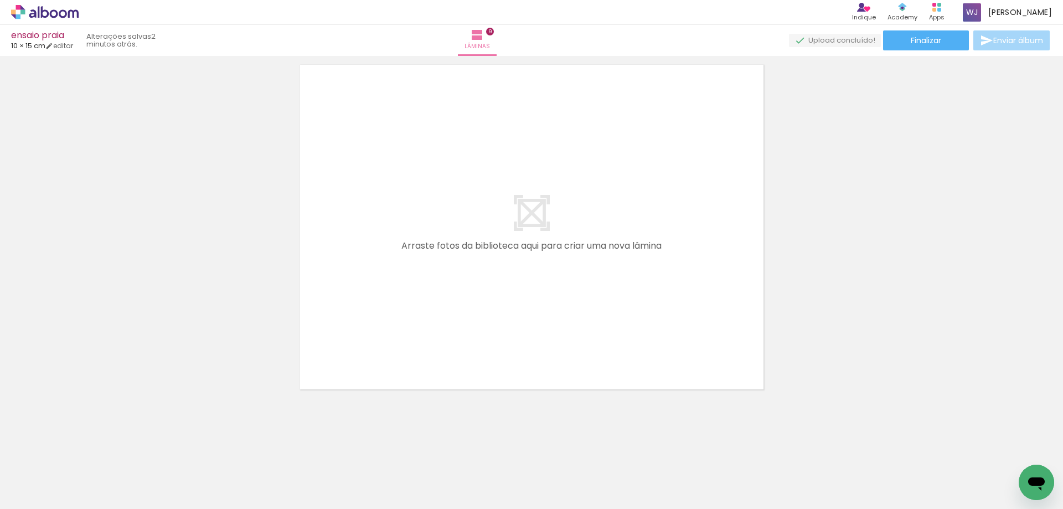
scroll to position [0, 1267]
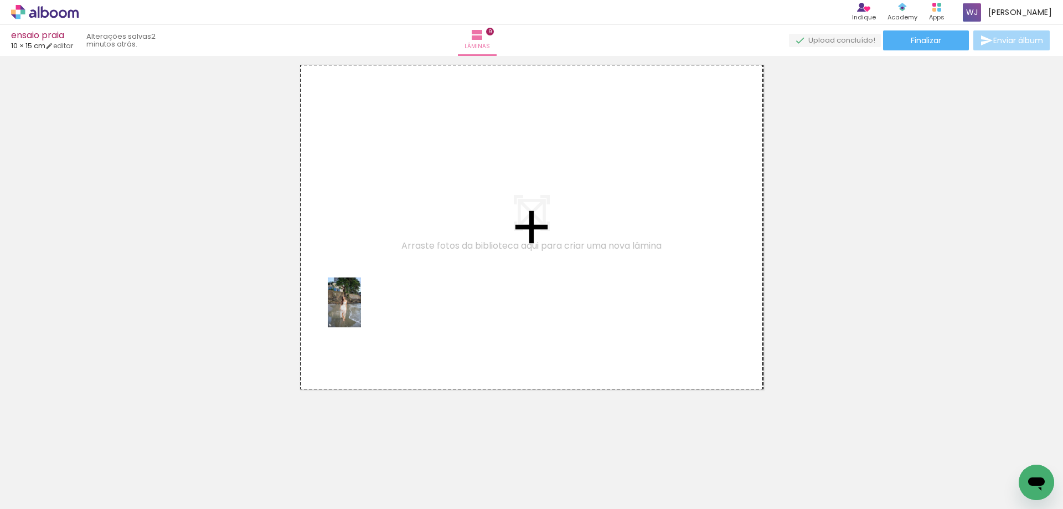
drag, startPoint x: 337, startPoint y: 492, endPoint x: 361, endPoint y: 308, distance: 185.3
click at [361, 308] on quentale-workspace at bounding box center [531, 254] width 1063 height 509
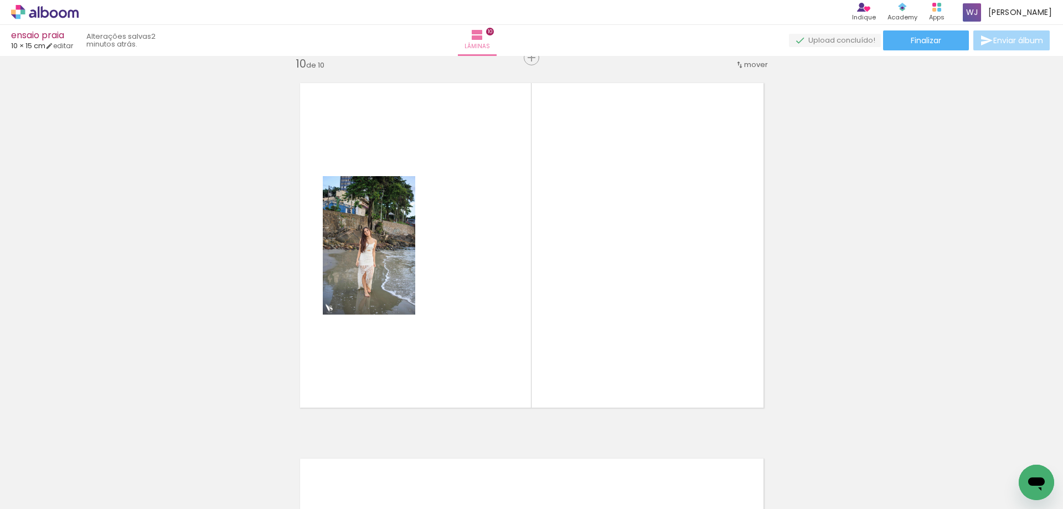
scroll to position [3392, 0]
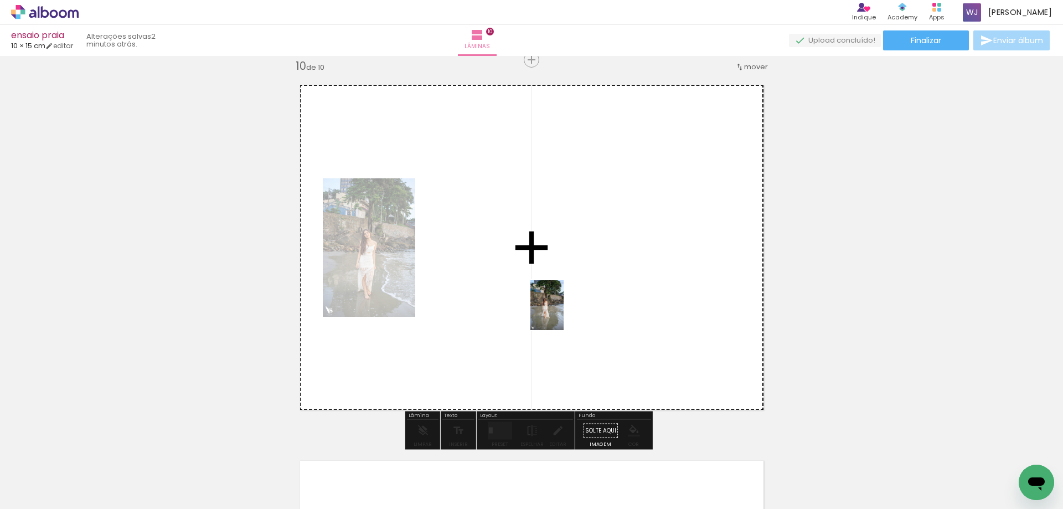
drag, startPoint x: 402, startPoint y: 489, endPoint x: 564, endPoint y: 313, distance: 238.6
click at [564, 313] on quentale-workspace at bounding box center [531, 254] width 1063 height 509
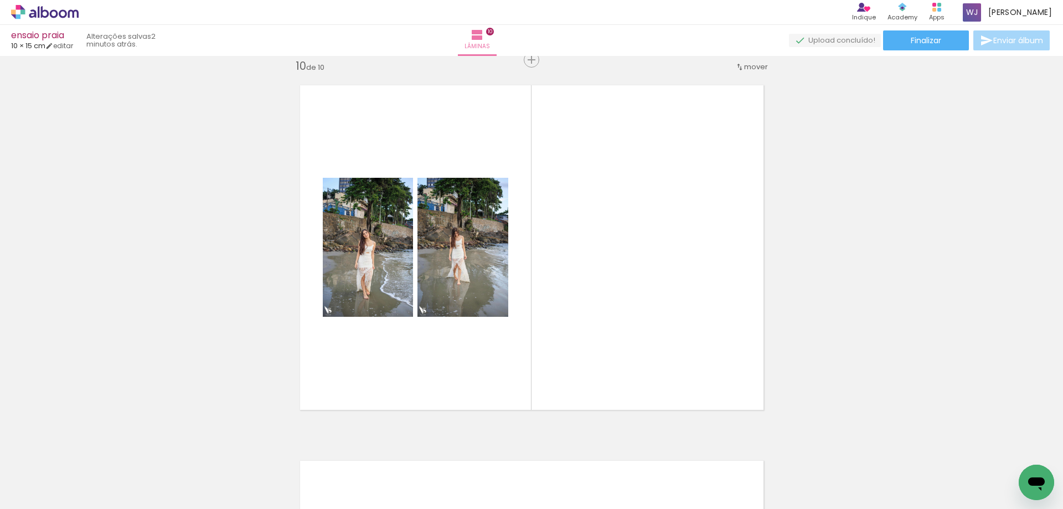
scroll to position [0, 1279]
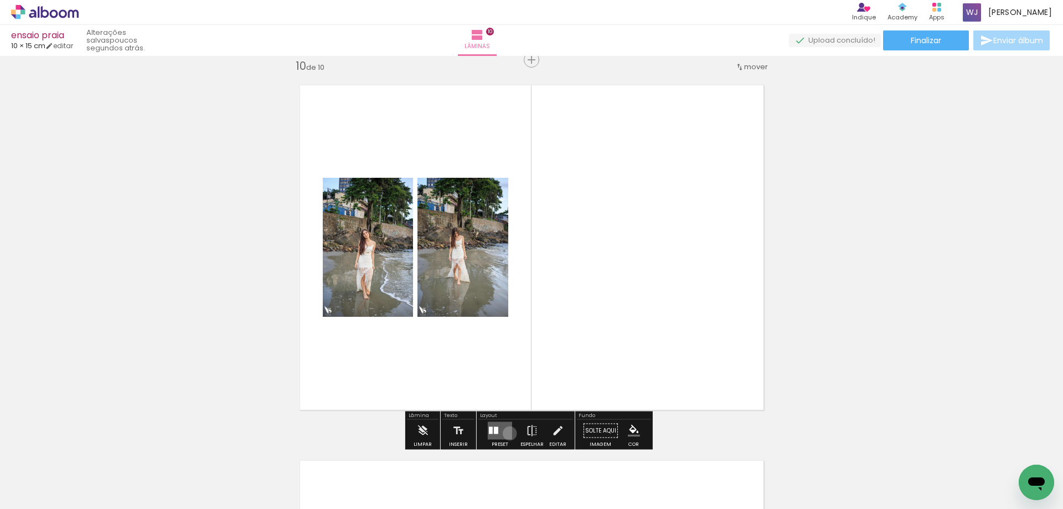
click at [507, 433] on quentale-layouter at bounding box center [500, 431] width 24 height 18
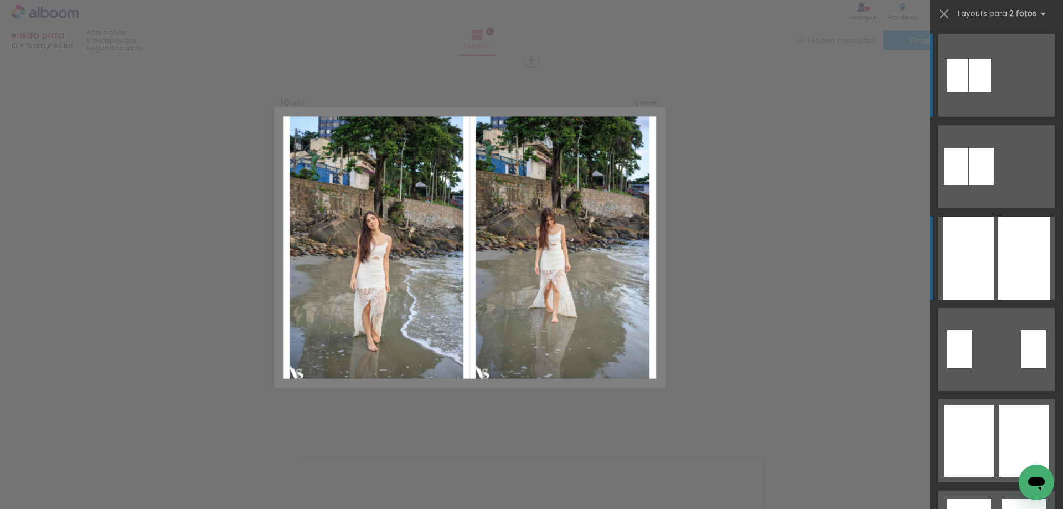
click at [986, 251] on div at bounding box center [968, 257] width 51 height 83
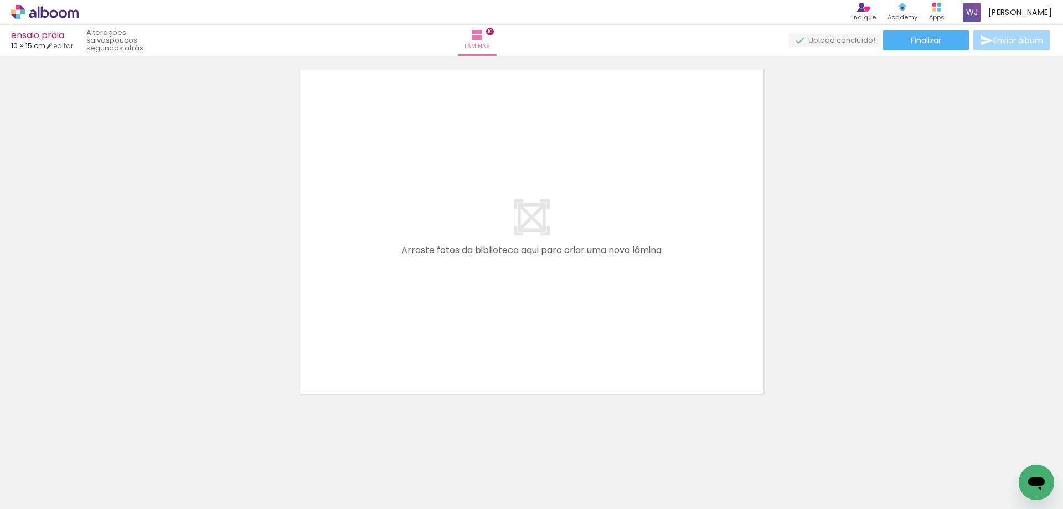
scroll to position [3788, 0]
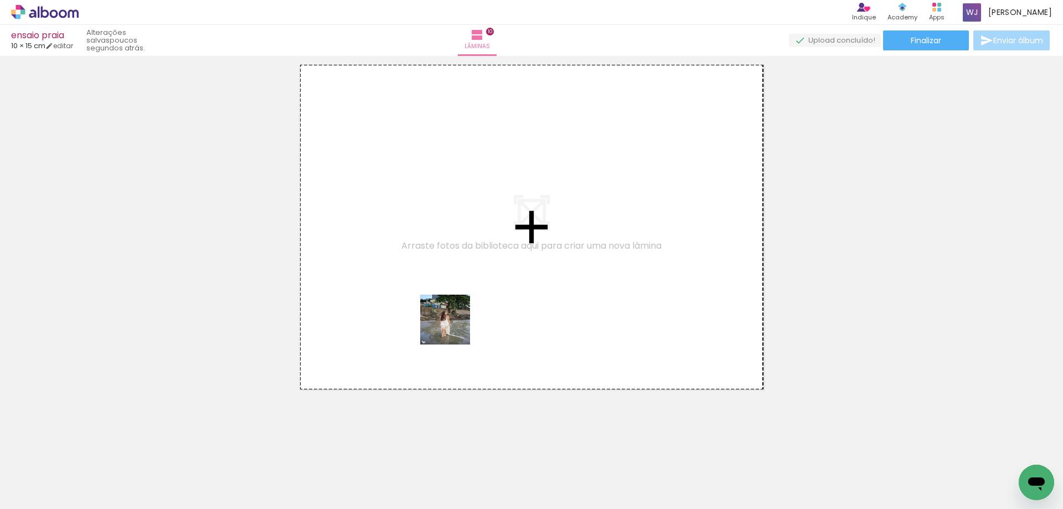
drag, startPoint x: 454, startPoint y: 484, endPoint x: 498, endPoint y: 407, distance: 89.0
click at [452, 285] on quentale-workspace at bounding box center [531, 254] width 1063 height 509
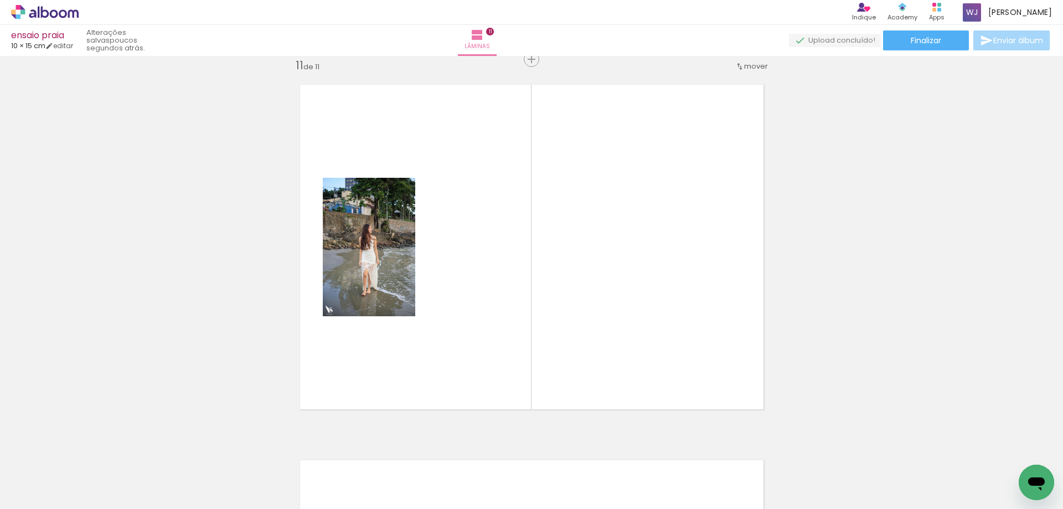
scroll to position [3768, 0]
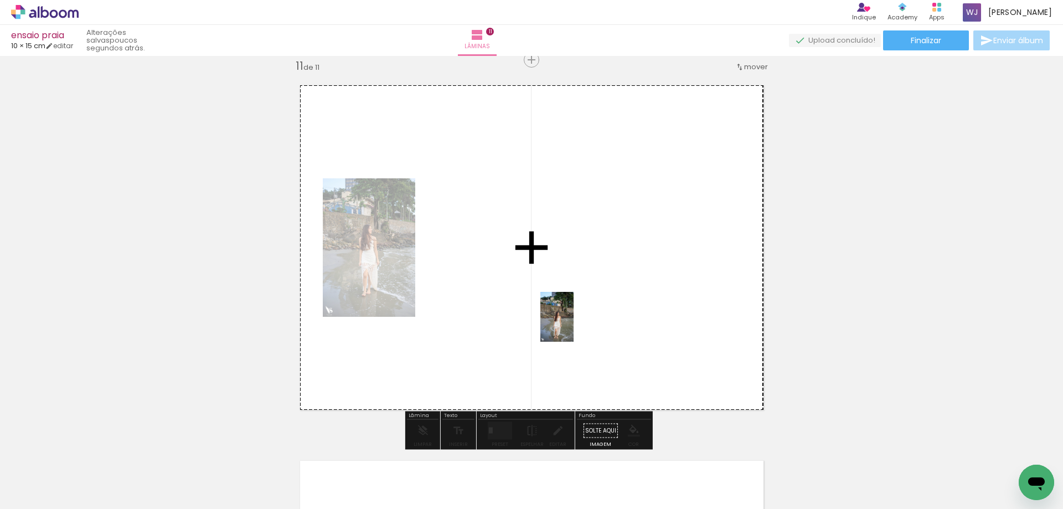
drag, startPoint x: 512, startPoint y: 490, endPoint x: 575, endPoint y: 321, distance: 180.8
click at [575, 321] on quentale-workspace at bounding box center [531, 254] width 1063 height 509
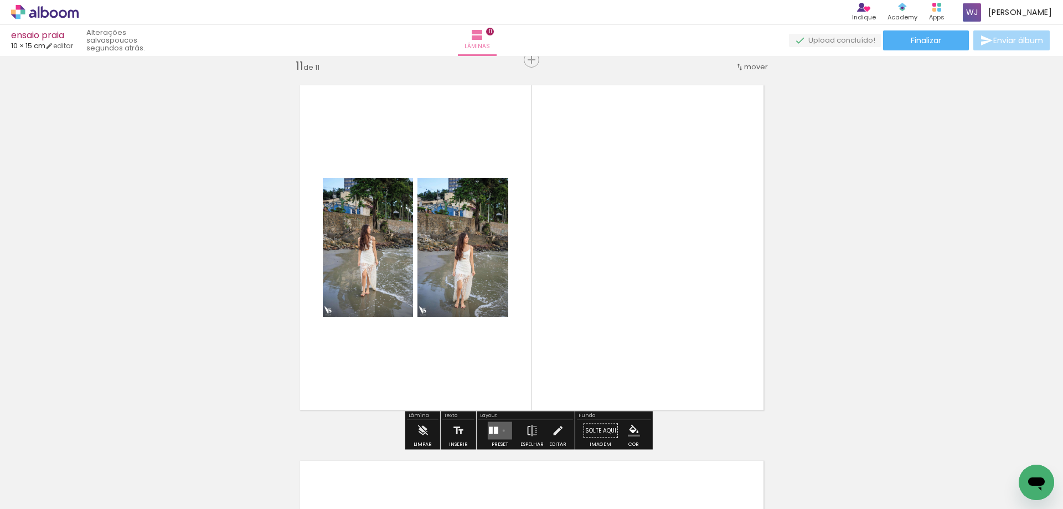
click at [501, 430] on quentale-layouter at bounding box center [500, 431] width 24 height 18
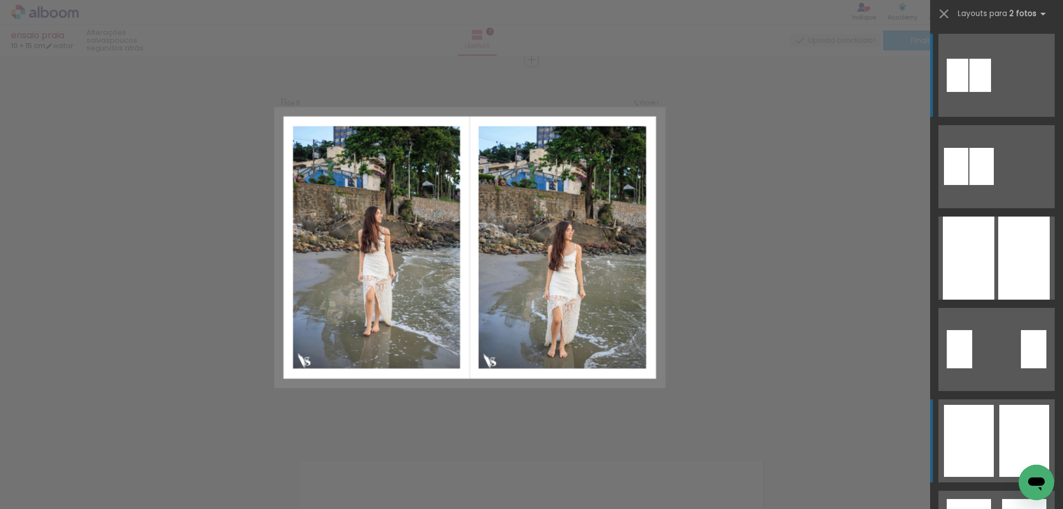
click at [999, 427] on div at bounding box center [1024, 441] width 50 height 72
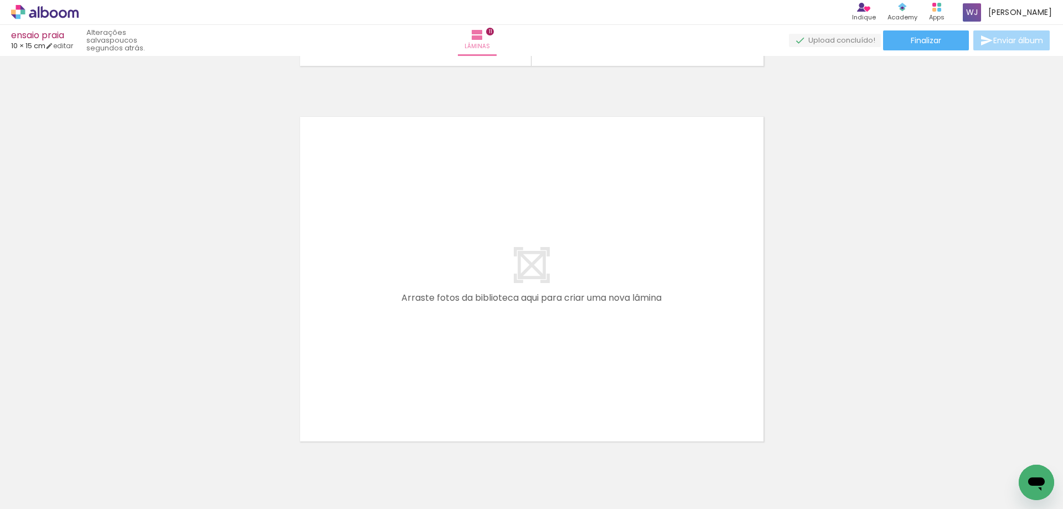
scroll to position [4155, 0]
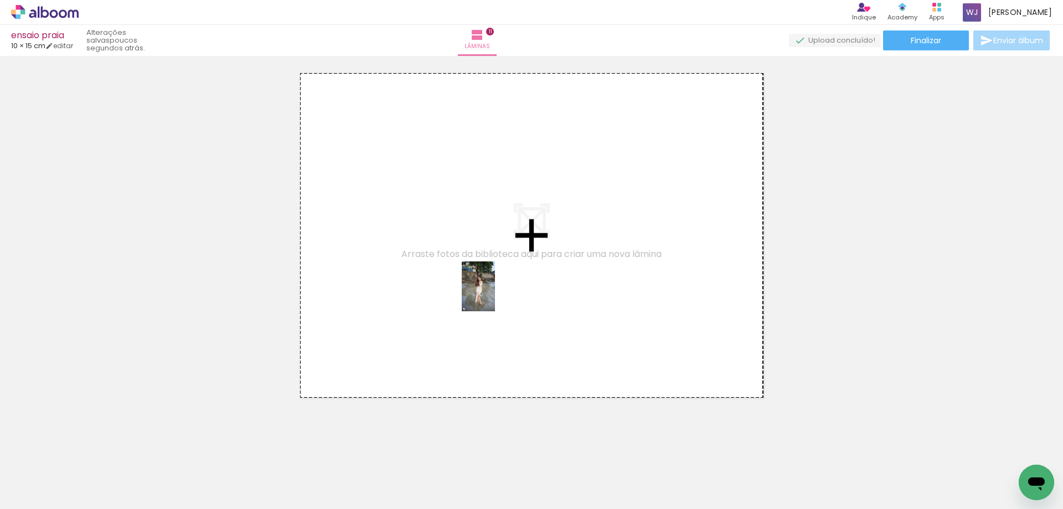
drag, startPoint x: 580, startPoint y: 483, endPoint x: 490, endPoint y: 296, distance: 207.5
click at [490, 296] on quentale-workspace at bounding box center [531, 254] width 1063 height 509
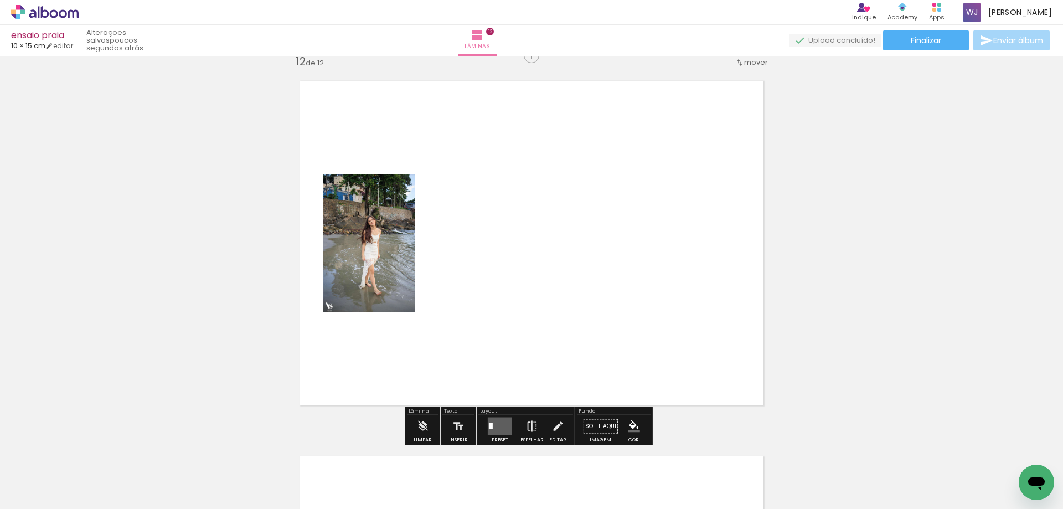
scroll to position [4143, 0]
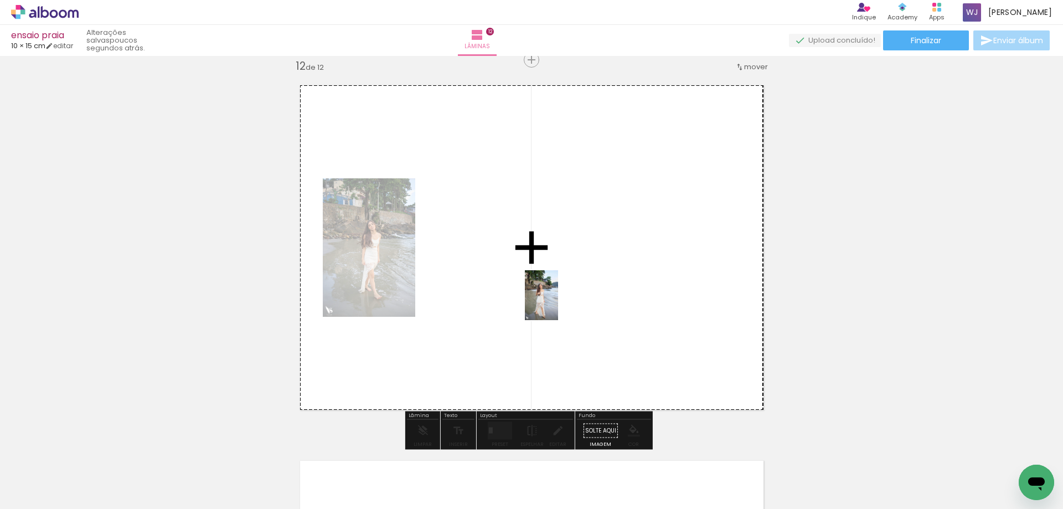
drag, startPoint x: 619, startPoint y: 458, endPoint x: 626, endPoint y: 400, distance: 58.4
click at [556, 296] on quentale-workspace at bounding box center [531, 254] width 1063 height 509
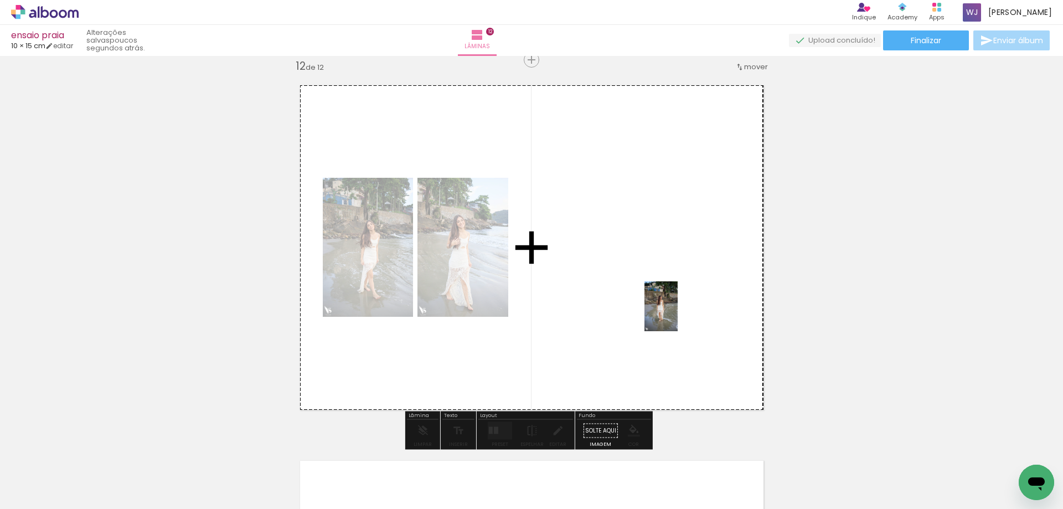
drag, startPoint x: 702, startPoint y: 493, endPoint x: 678, endPoint y: 314, distance: 179.9
click at [678, 314] on quentale-workspace at bounding box center [531, 254] width 1063 height 509
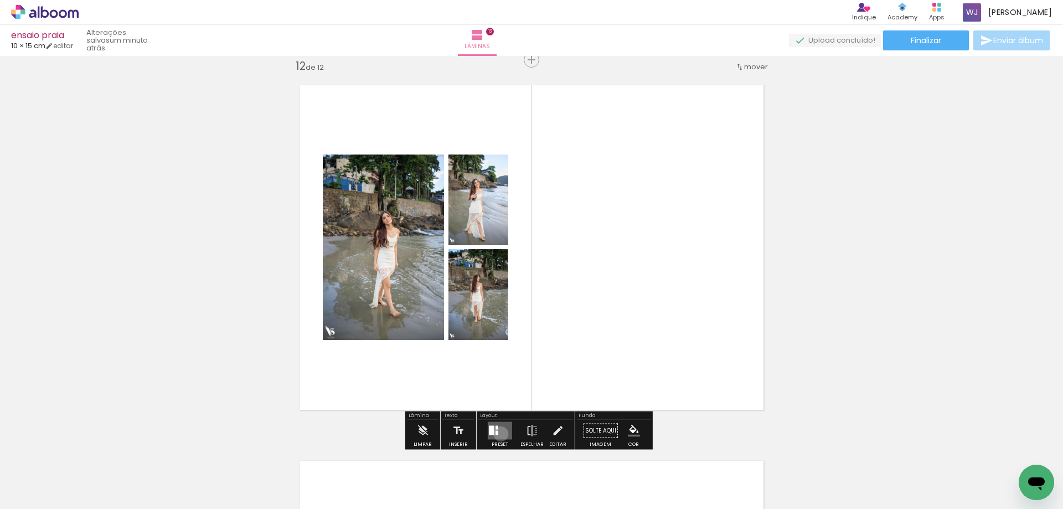
click at [498, 433] on quentale-layouter at bounding box center [500, 431] width 24 height 18
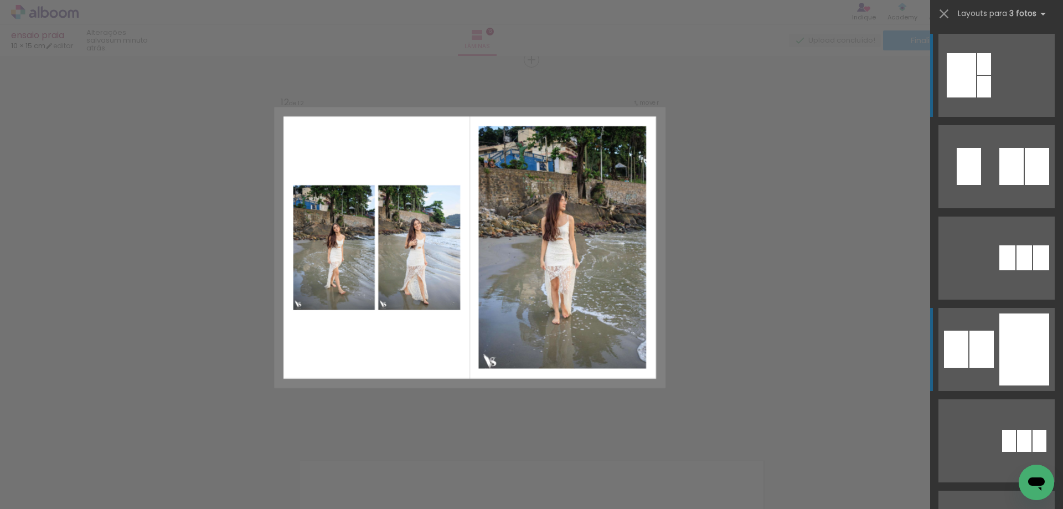
click at [1010, 363] on div at bounding box center [1024, 349] width 50 height 72
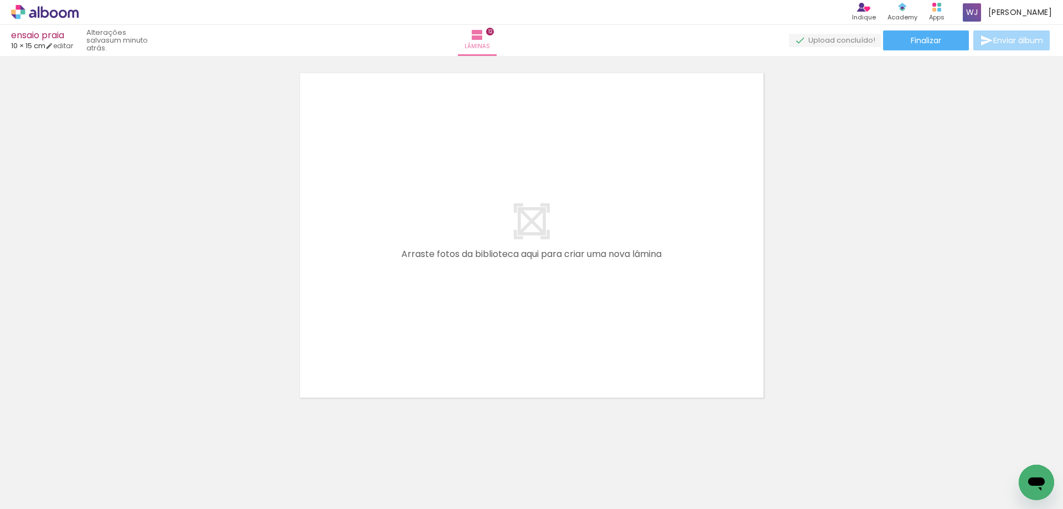
scroll to position [0, 1511]
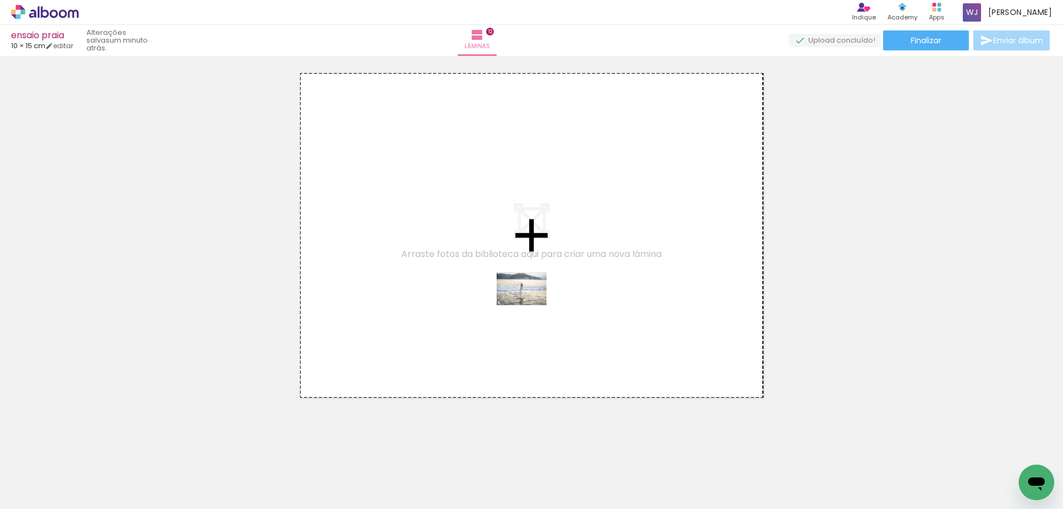
drag, startPoint x: 530, startPoint y: 484, endPoint x: 530, endPoint y: 305, distance: 178.8
click at [530, 305] on quentale-workspace at bounding box center [531, 254] width 1063 height 509
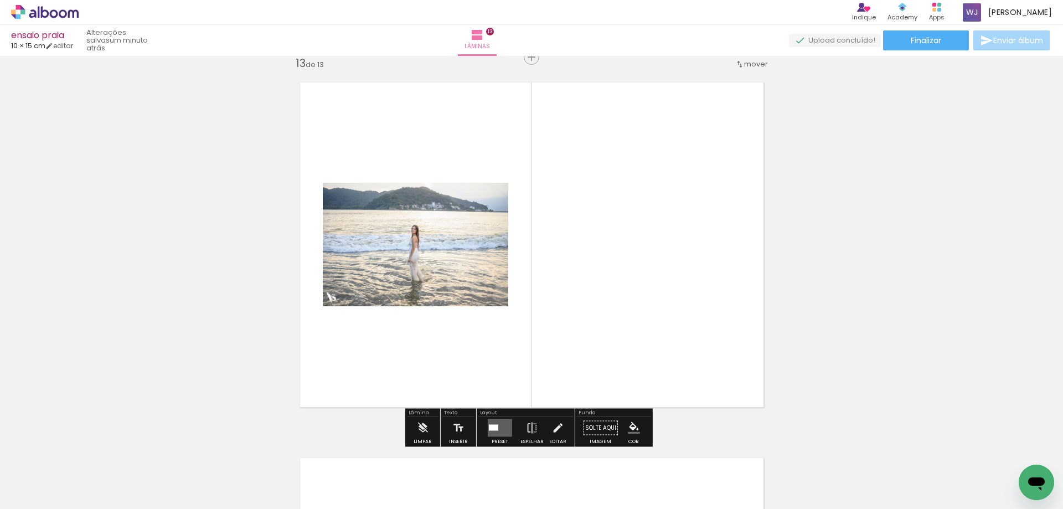
scroll to position [4518, 0]
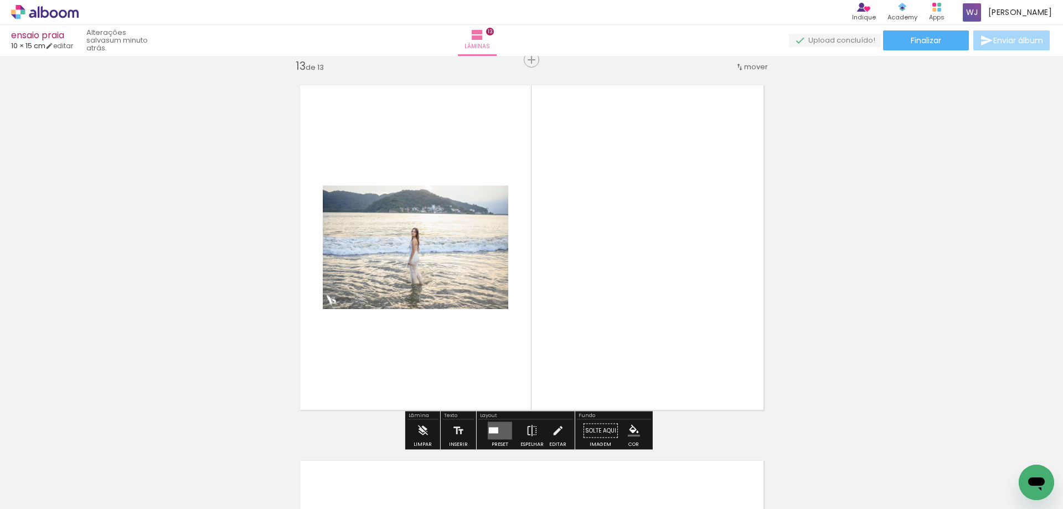
click at [502, 431] on quentale-layouter at bounding box center [500, 431] width 24 height 18
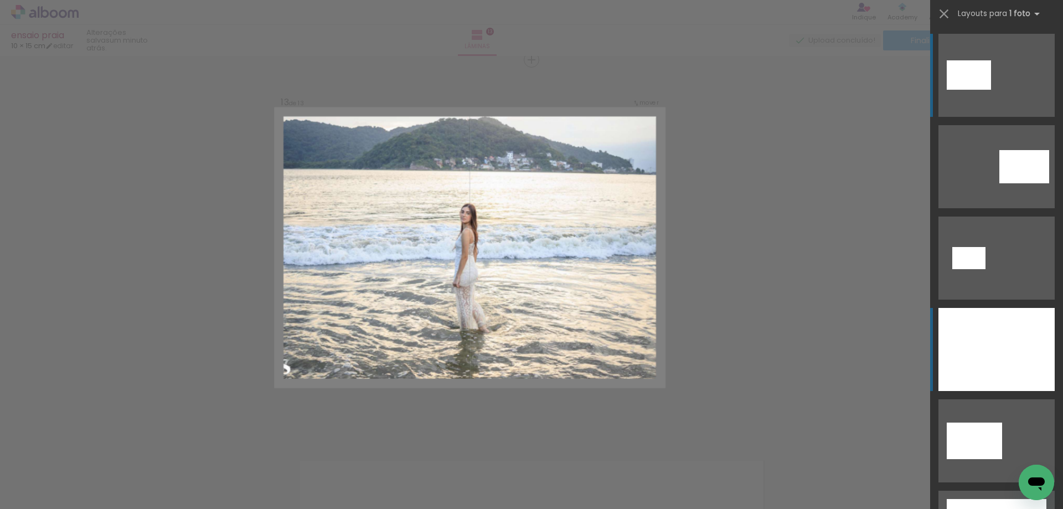
click at [997, 346] on div at bounding box center [996, 349] width 116 height 83
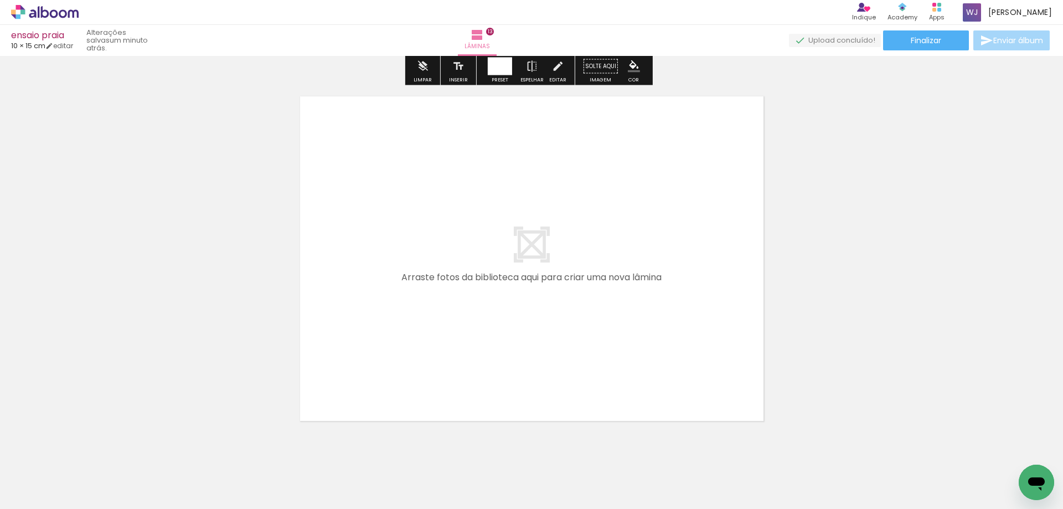
scroll to position [4906, 0]
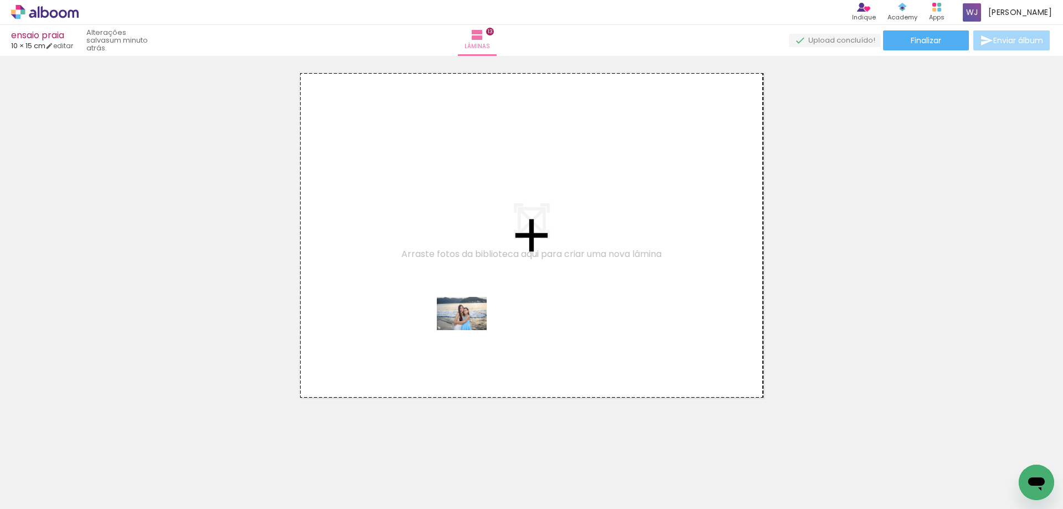
drag, startPoint x: 580, startPoint y: 481, endPoint x: 468, endPoint y: 329, distance: 188.0
click at [468, 329] on quentale-workspace at bounding box center [531, 254] width 1063 height 509
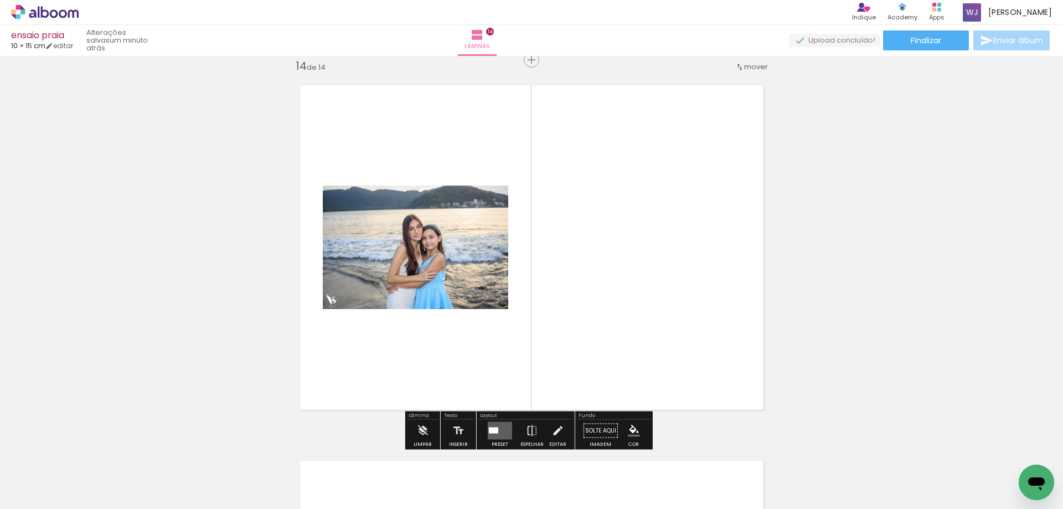
scroll to position [4894, 0]
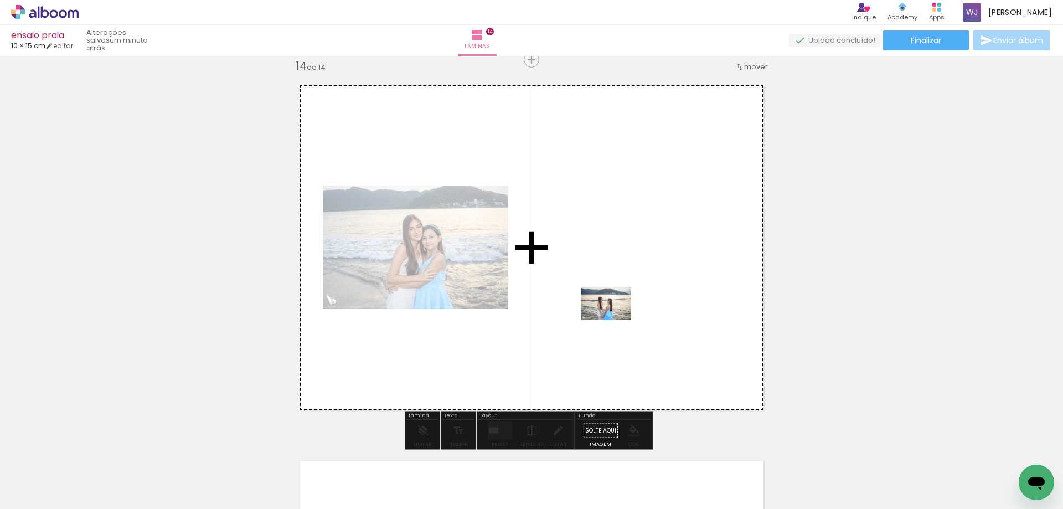
drag, startPoint x: 648, startPoint y: 479, endPoint x: 614, endPoint y: 320, distance: 162.4
click at [614, 320] on quentale-workspace at bounding box center [531, 254] width 1063 height 509
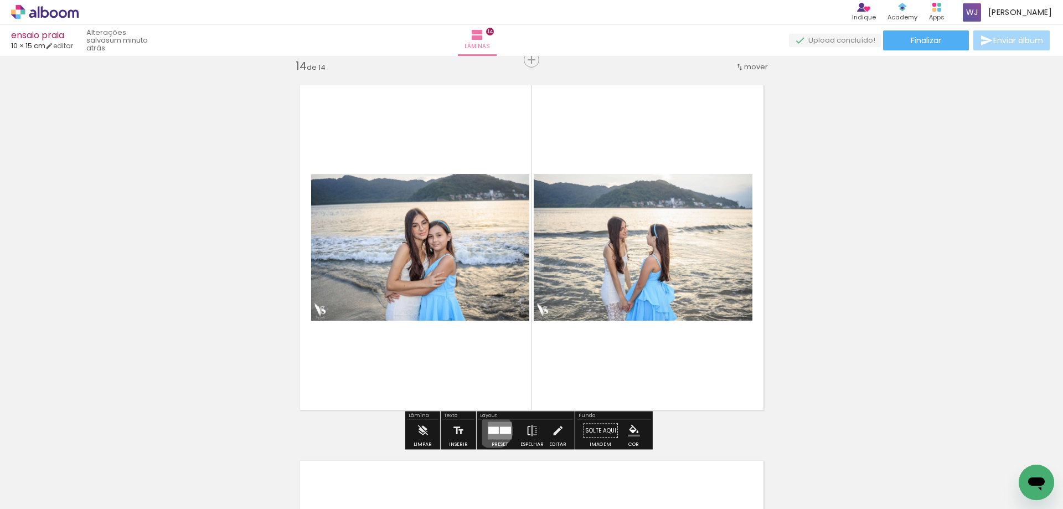
click at [492, 430] on div at bounding box center [493, 430] width 11 height 7
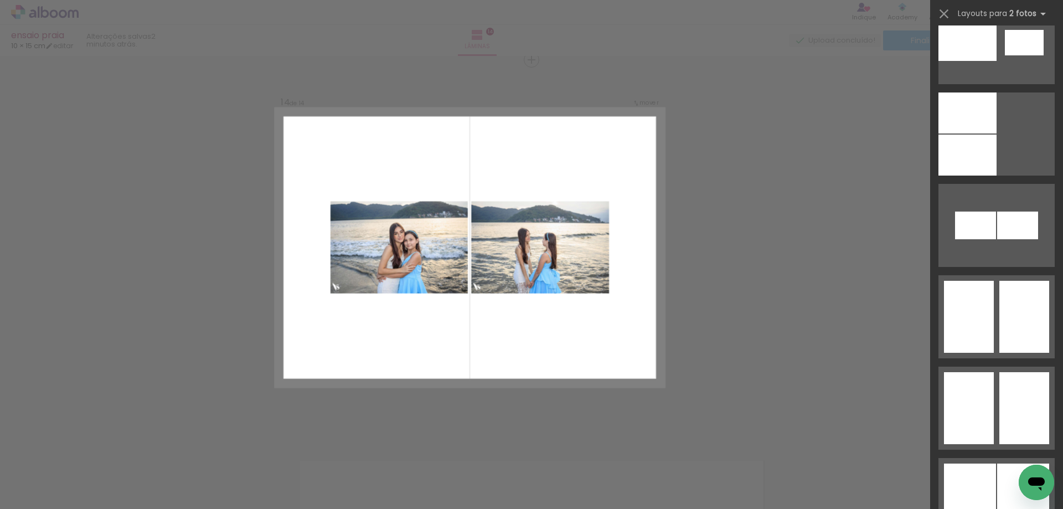
scroll to position [1772, 0]
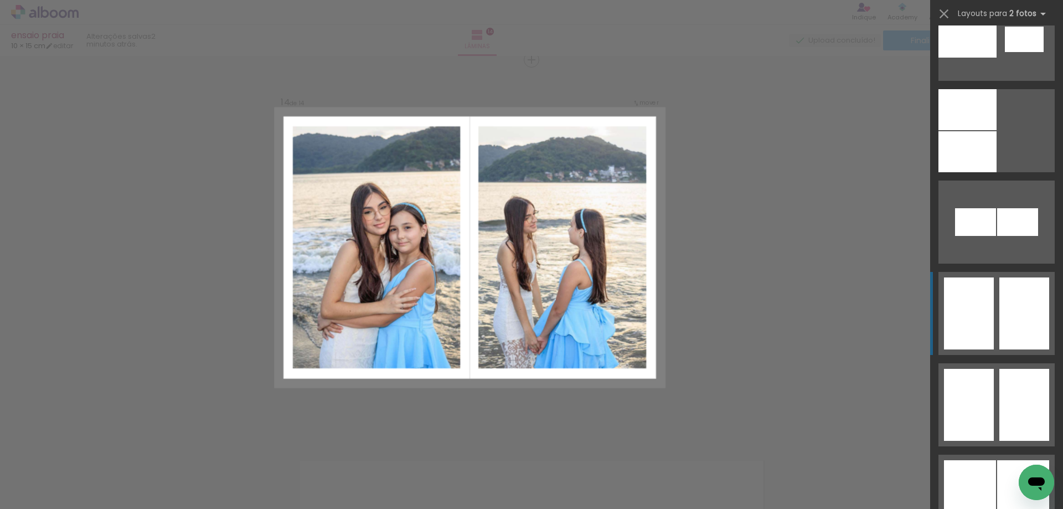
click at [1001, 297] on div at bounding box center [1024, 313] width 50 height 72
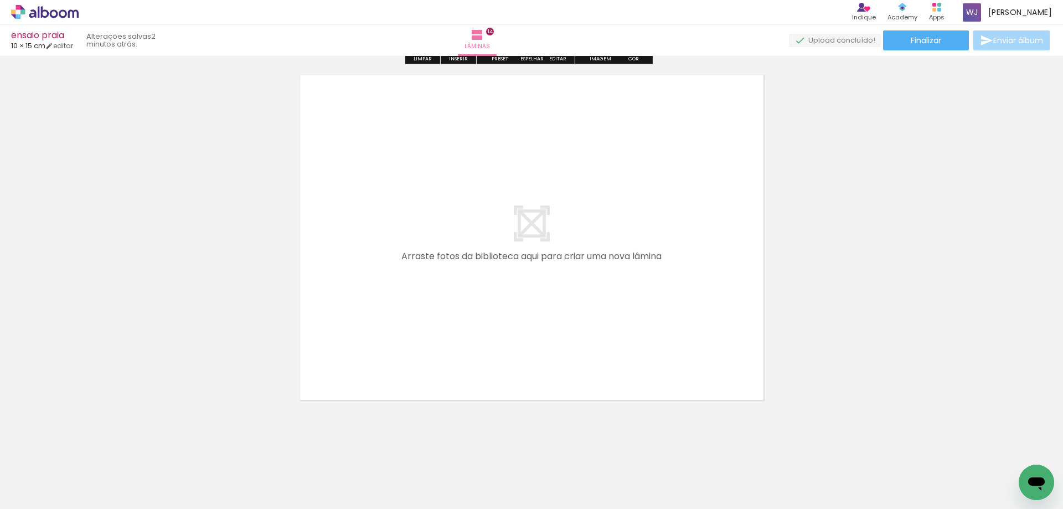
scroll to position [5281, 0]
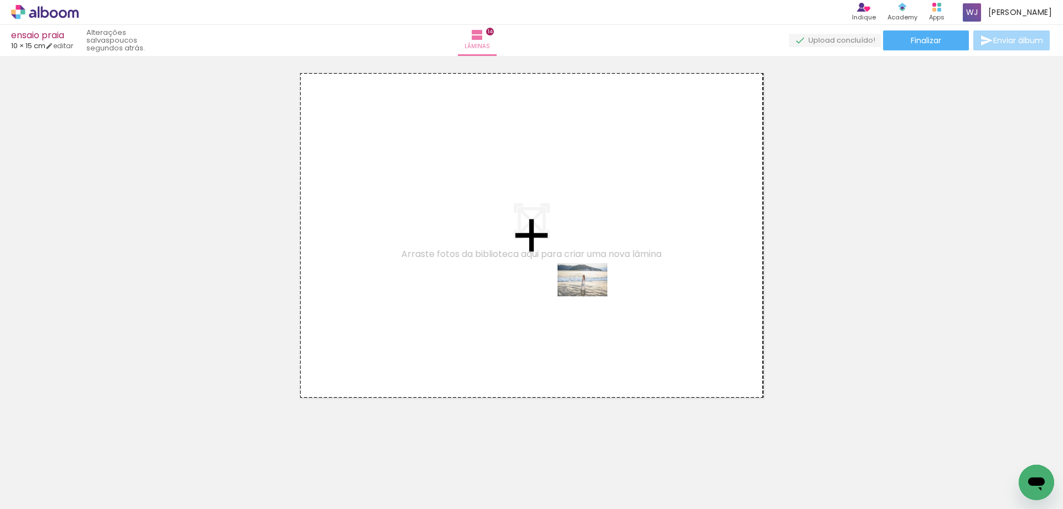
drag, startPoint x: 715, startPoint y: 484, endPoint x: 591, endPoint y: 296, distance: 225.7
click at [591, 296] on quentale-workspace at bounding box center [531, 254] width 1063 height 509
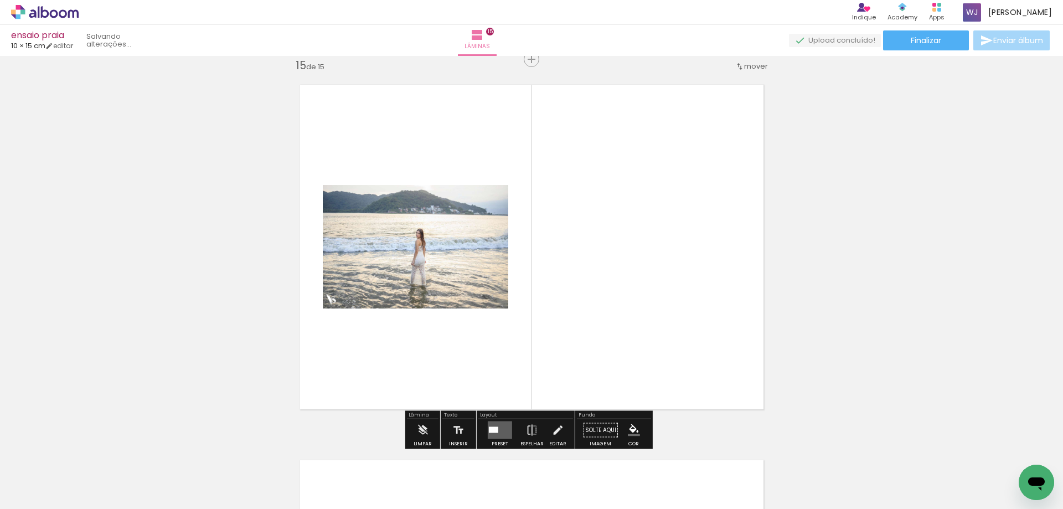
scroll to position [5269, 0]
click at [497, 433] on quentale-layouter at bounding box center [500, 431] width 24 height 18
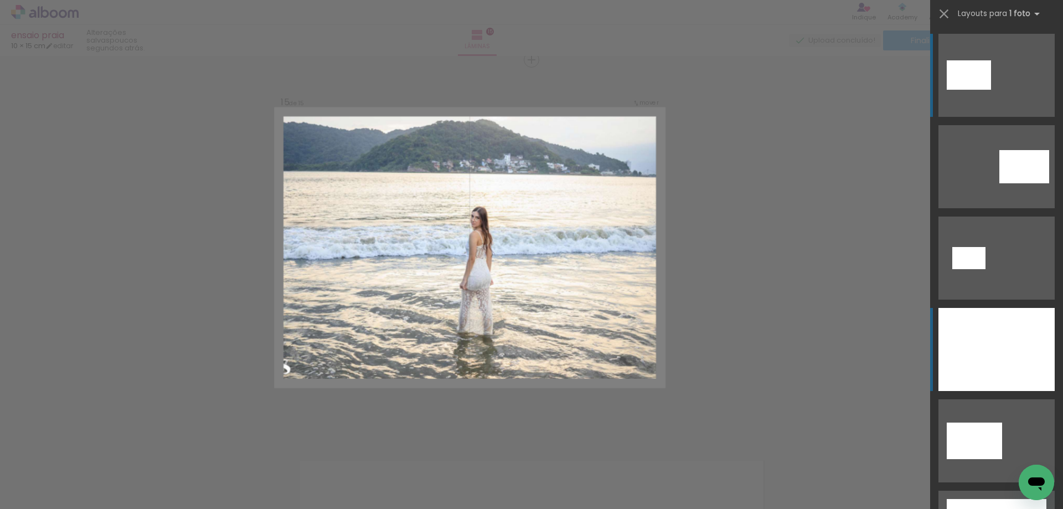
click at [1005, 345] on div at bounding box center [996, 349] width 116 height 83
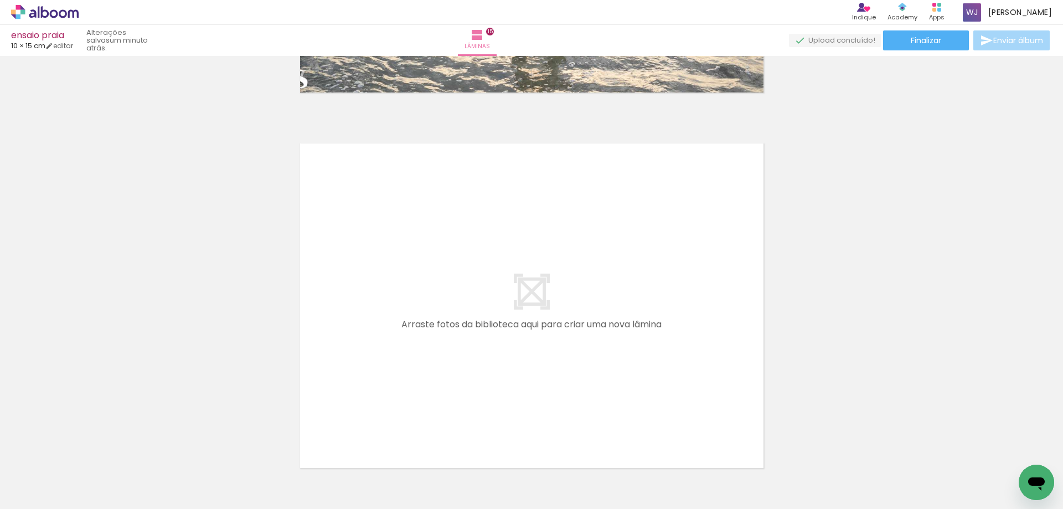
scroll to position [5657, 0]
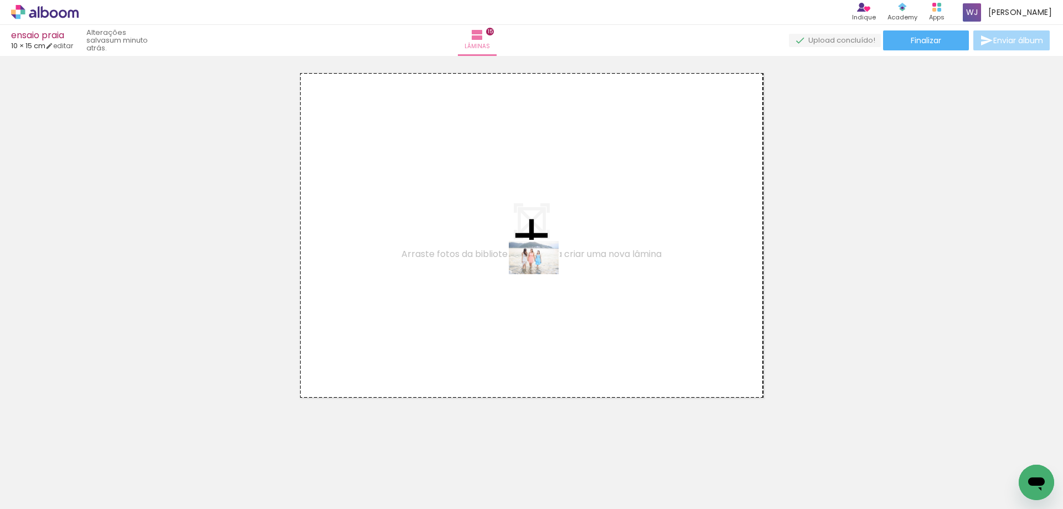
drag, startPoint x: 842, startPoint y: 482, endPoint x: 542, endPoint y: 274, distance: 364.9
click at [542, 274] on quentale-workspace at bounding box center [531, 254] width 1063 height 509
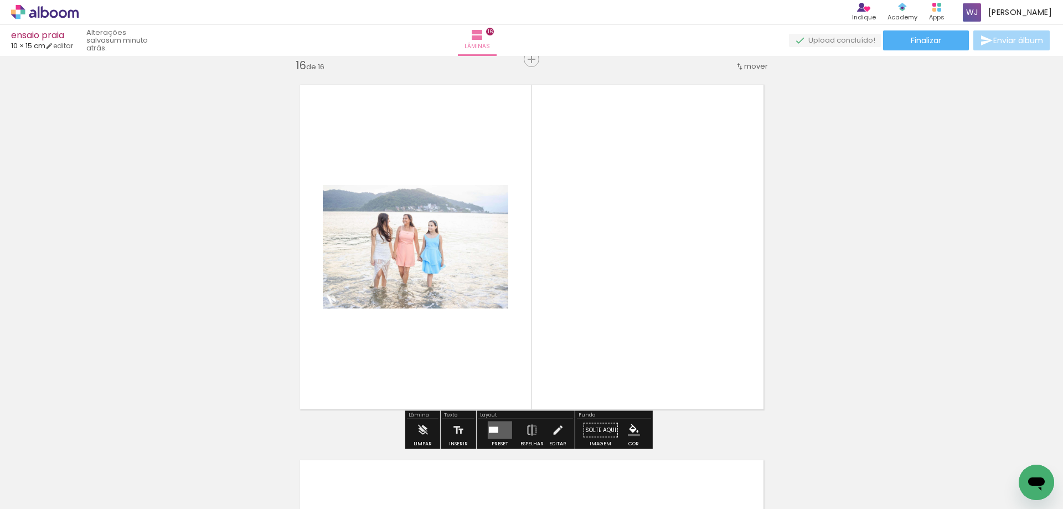
scroll to position [5644, 0]
click at [497, 433] on quentale-layouter at bounding box center [500, 431] width 24 height 18
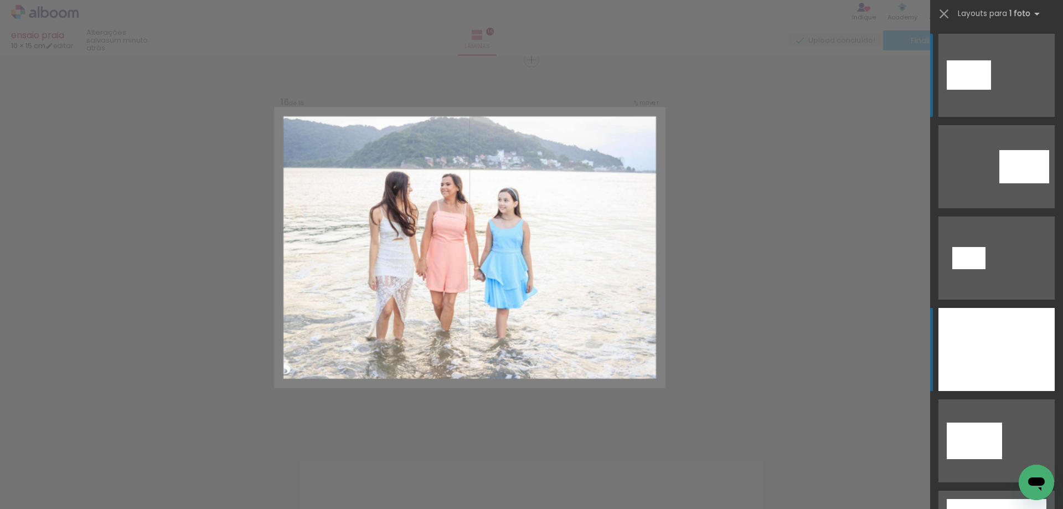
click at [1026, 350] on div at bounding box center [996, 349] width 116 height 83
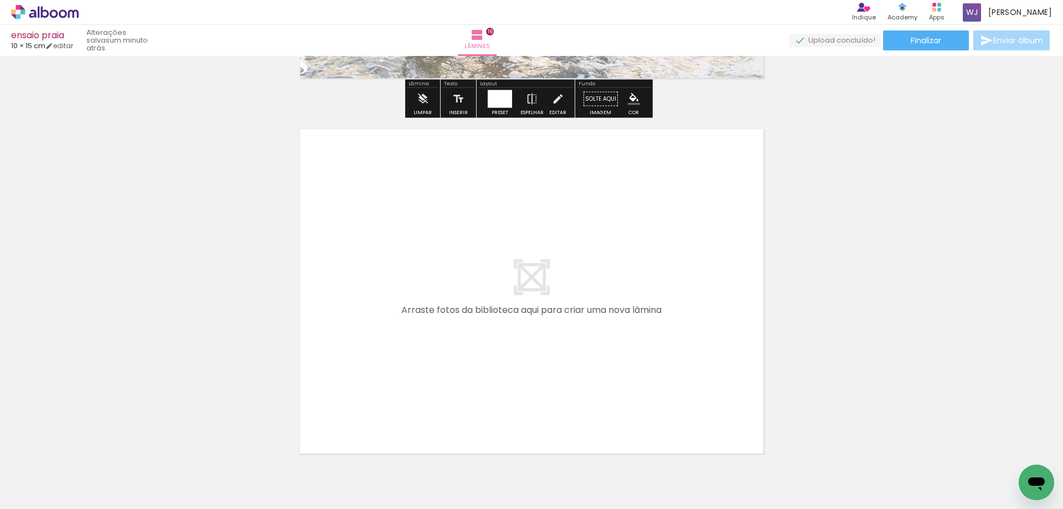
scroll to position [5977, 0]
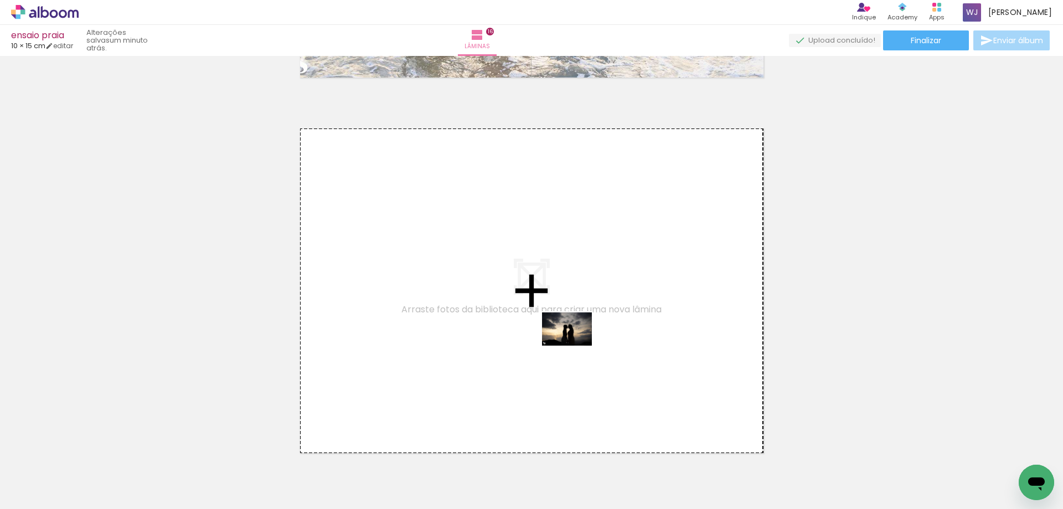
drag, startPoint x: 753, startPoint y: 469, endPoint x: 575, endPoint y: 345, distance: 216.4
click at [575, 345] on quentale-workspace at bounding box center [531, 254] width 1063 height 509
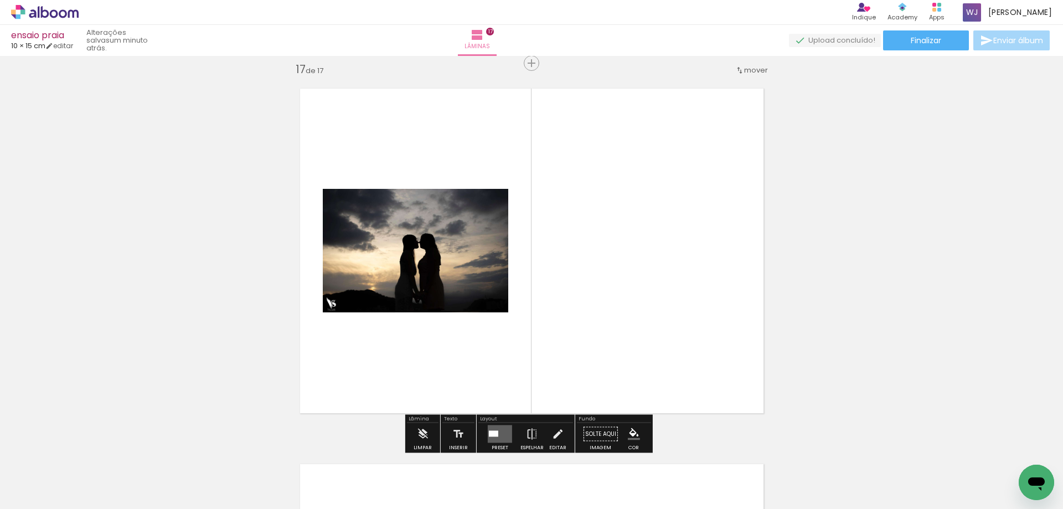
scroll to position [6020, 0]
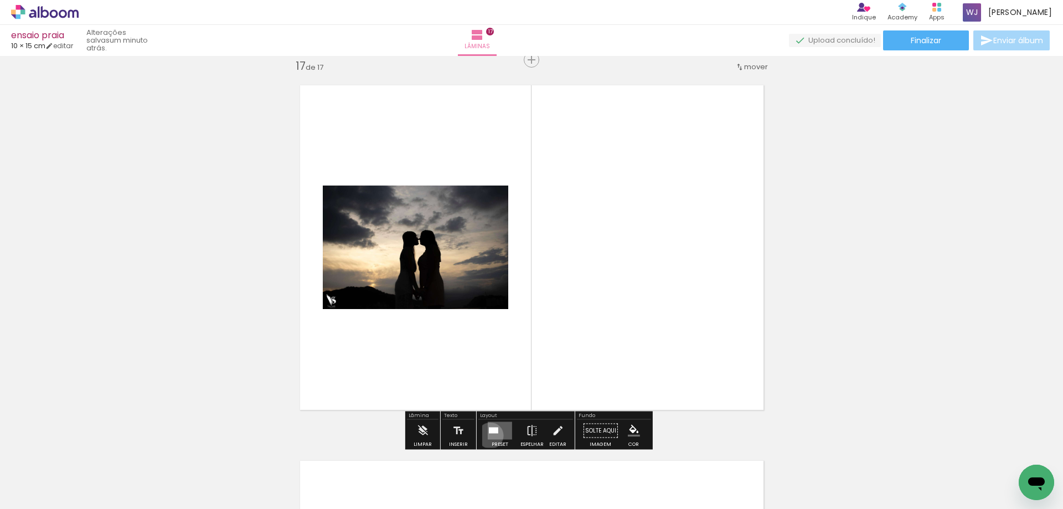
click at [488, 435] on quentale-layouter at bounding box center [500, 431] width 24 height 18
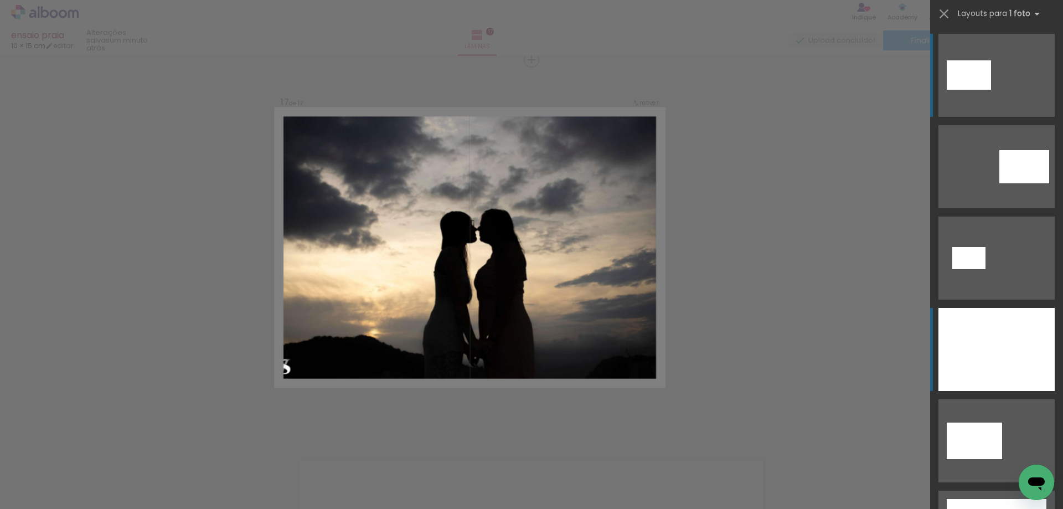
click at [989, 332] on div at bounding box center [996, 349] width 116 height 83
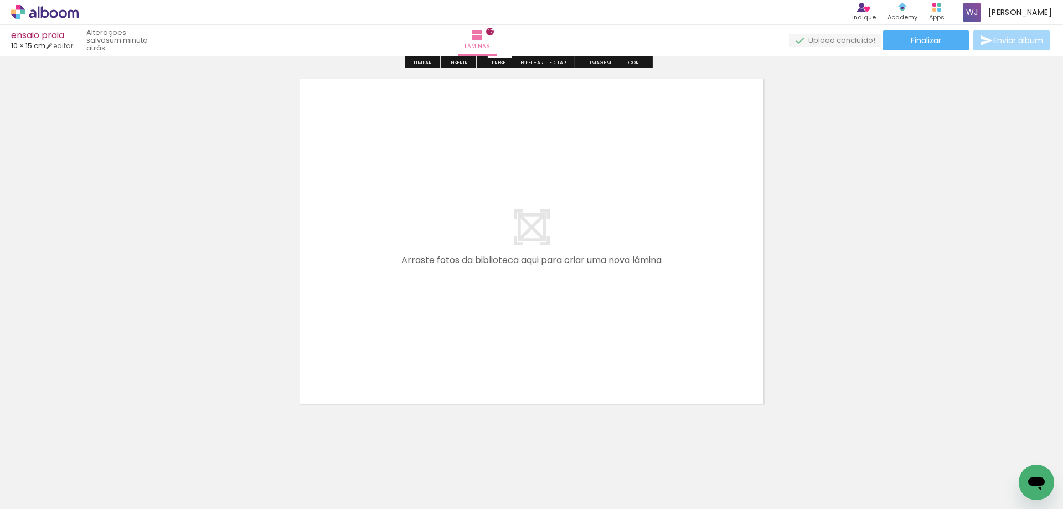
scroll to position [6407, 0]
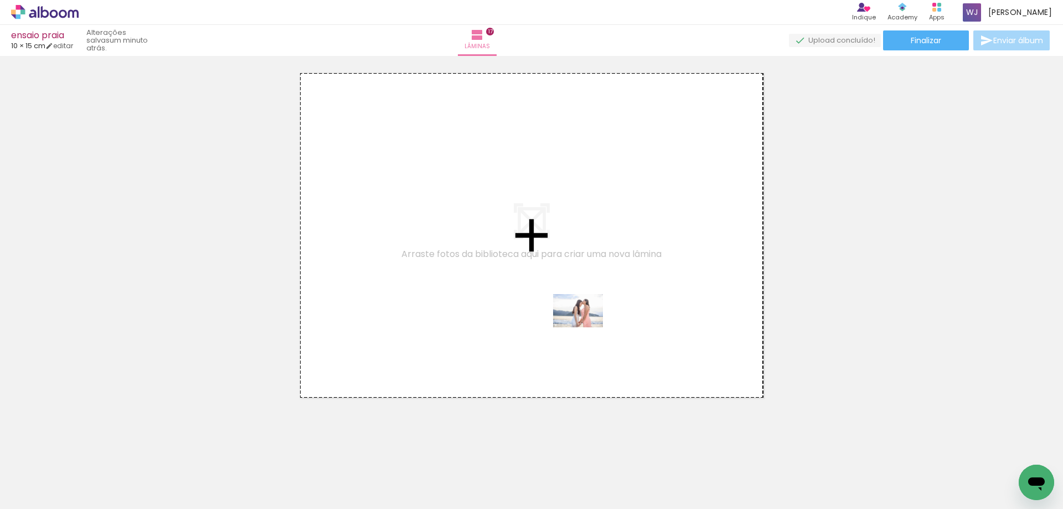
drag, startPoint x: 903, startPoint y: 486, endPoint x: 586, endPoint y: 327, distance: 354.5
click at [586, 327] on quentale-workspace at bounding box center [531, 254] width 1063 height 509
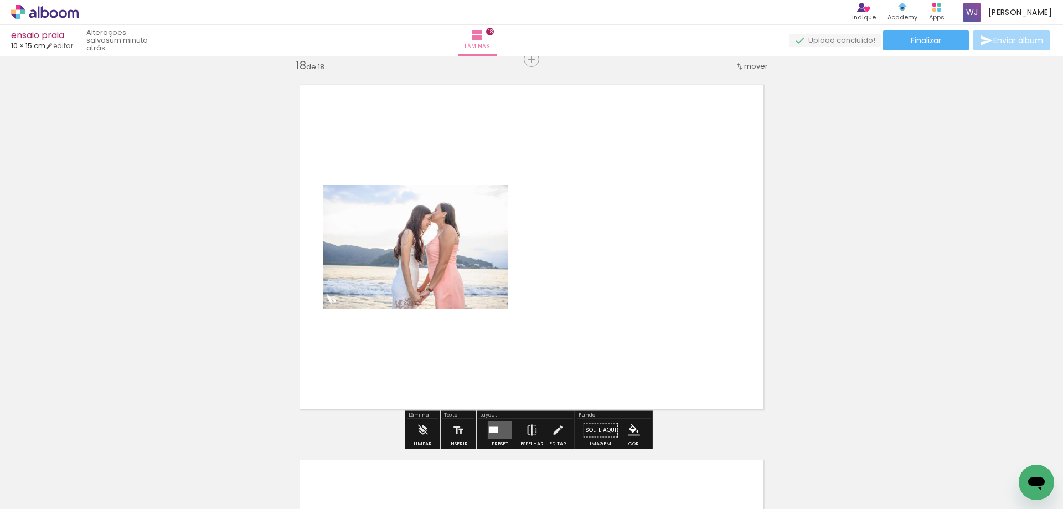
scroll to position [6395, 0]
click at [493, 432] on div at bounding box center [493, 430] width 9 height 6
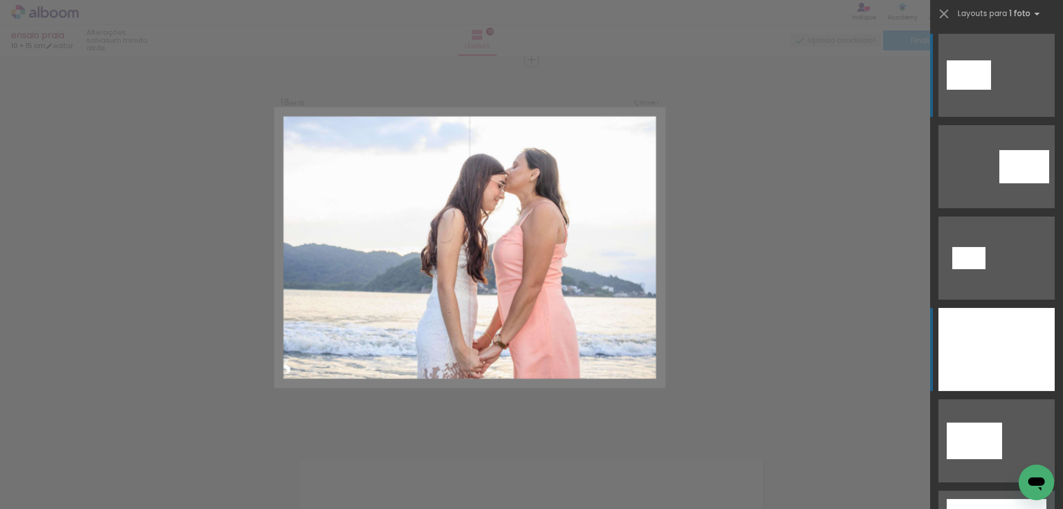
click at [970, 336] on div at bounding box center [996, 349] width 116 height 83
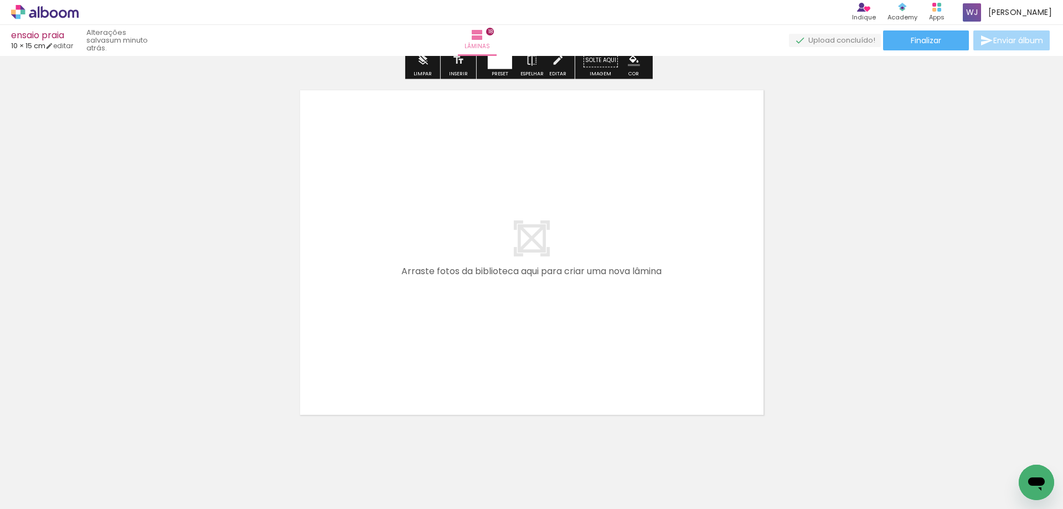
scroll to position [6791, 0]
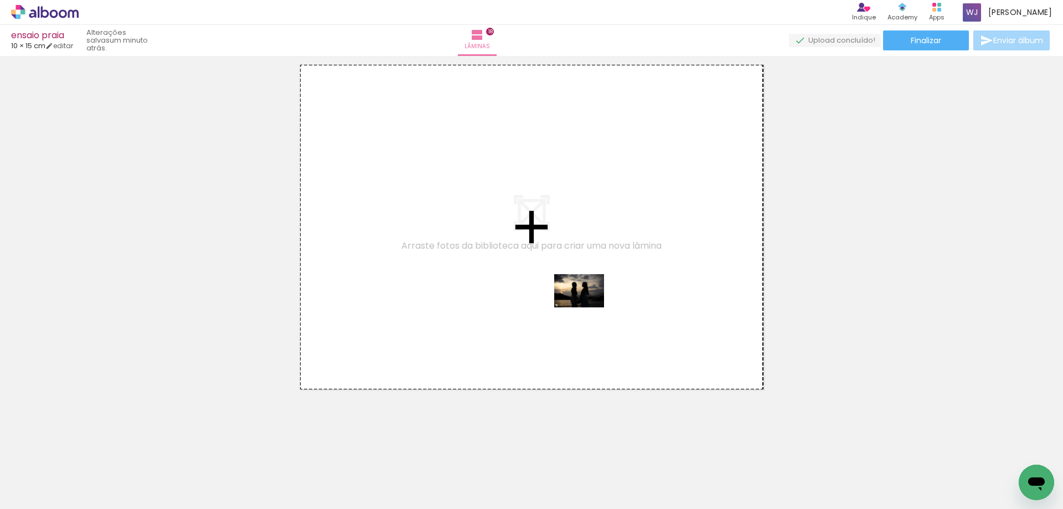
drag, startPoint x: 958, startPoint y: 482, endPoint x: 587, endPoint y: 307, distance: 409.6
click at [587, 307] on quentale-workspace at bounding box center [531, 254] width 1063 height 509
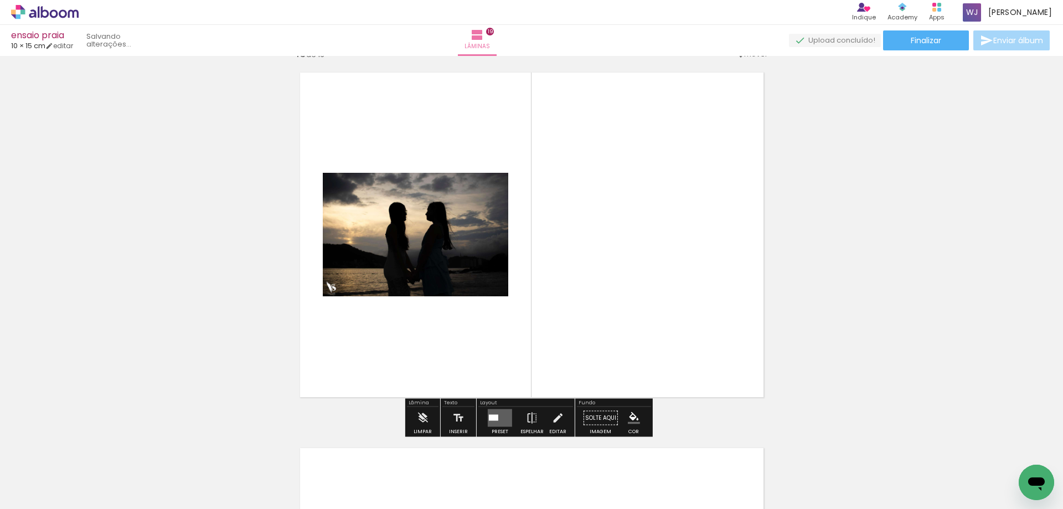
scroll to position [6770, 0]
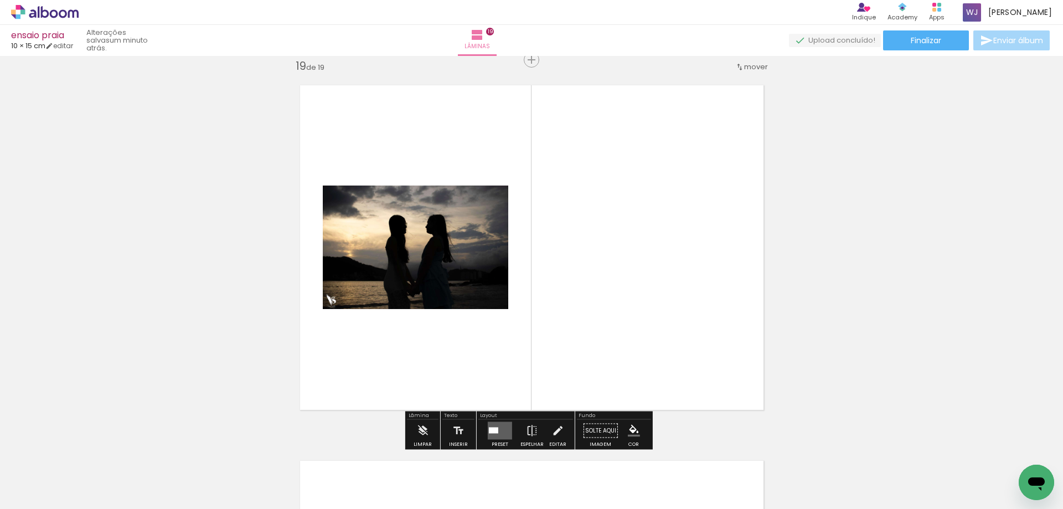
click at [505, 431] on quentale-layouter at bounding box center [500, 431] width 24 height 18
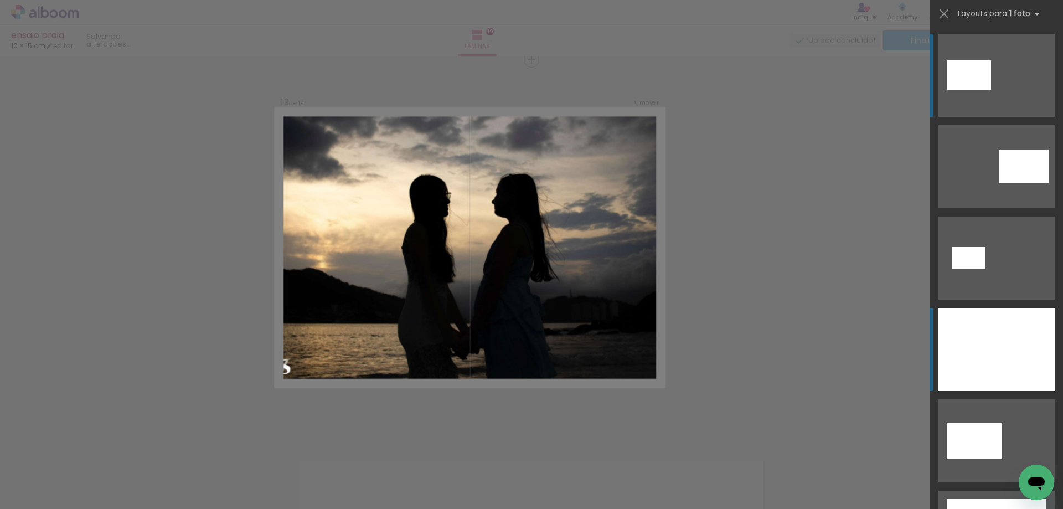
click at [984, 337] on div at bounding box center [996, 349] width 116 height 83
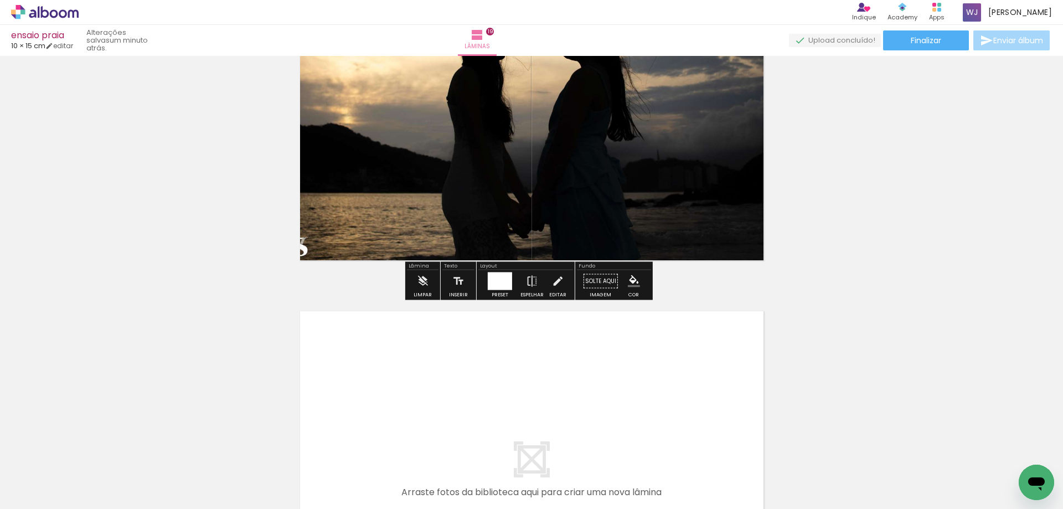
scroll to position [7103, 0]
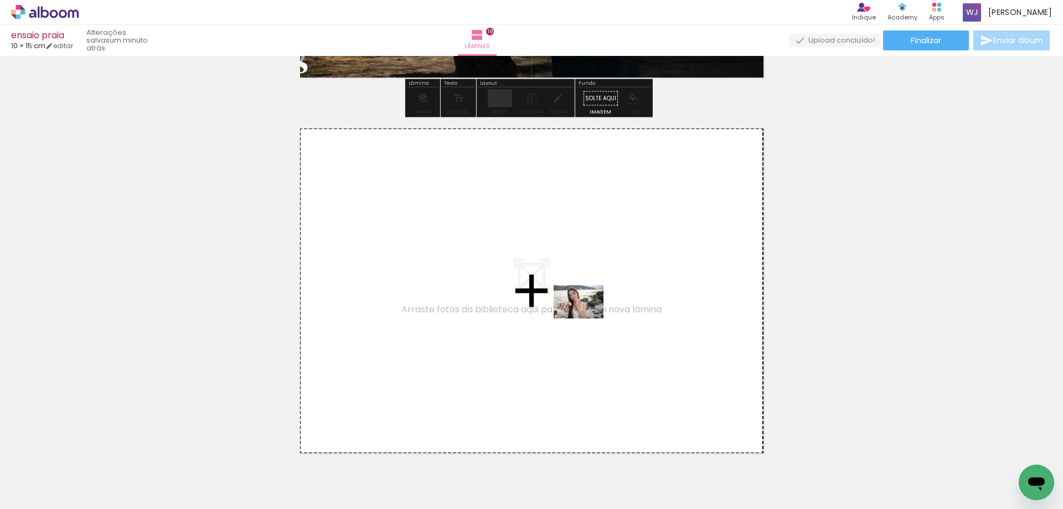
drag, startPoint x: 1009, startPoint y: 478, endPoint x: 585, endPoint y: 318, distance: 453.2
click at [585, 318] on quentale-workspace at bounding box center [531, 254] width 1063 height 509
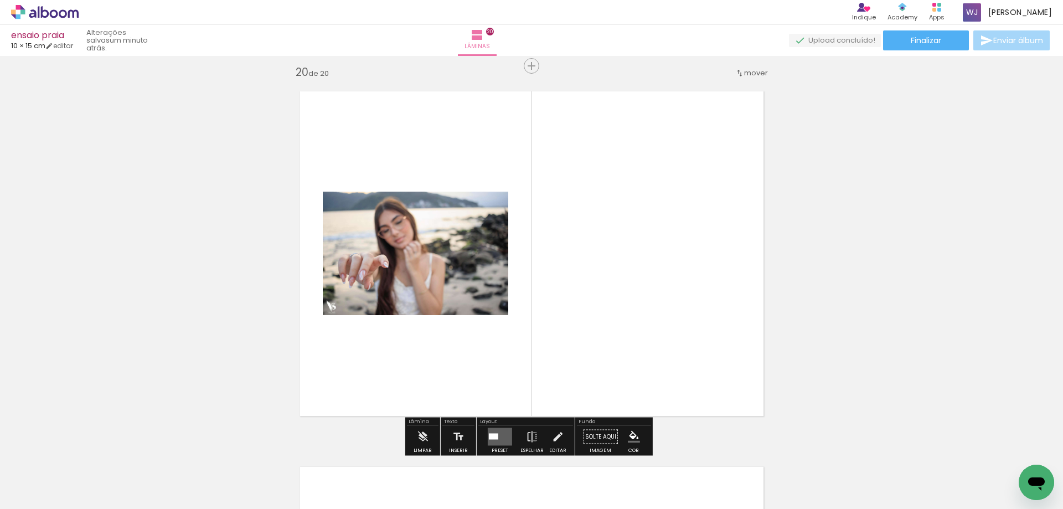
scroll to position [7146, 0]
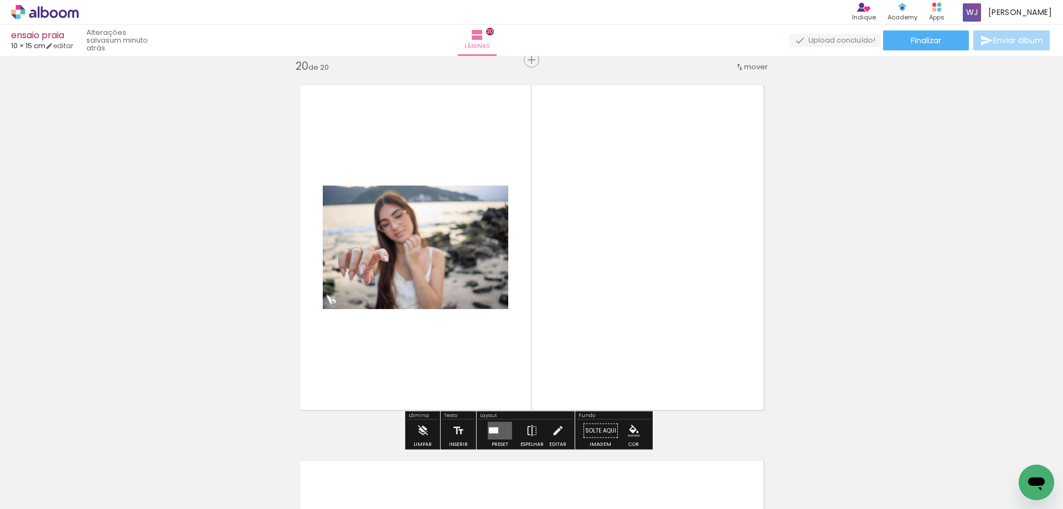
click at [498, 435] on quentale-layouter at bounding box center [500, 431] width 24 height 18
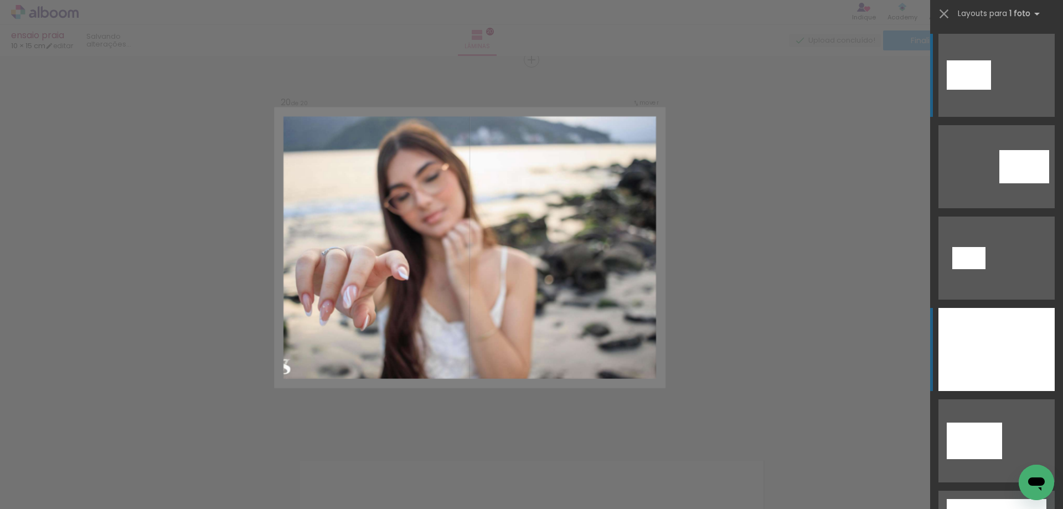
click at [977, 341] on div at bounding box center [996, 349] width 116 height 83
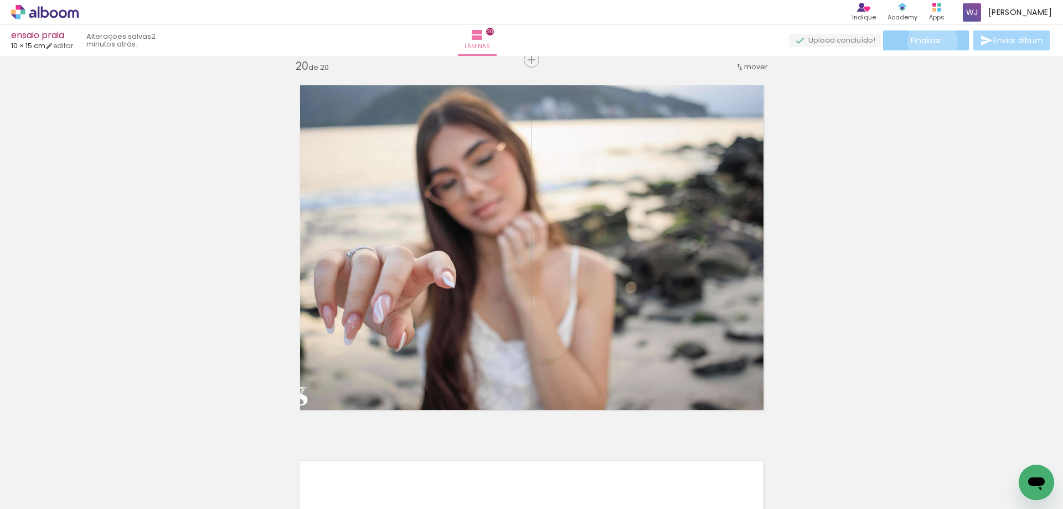
click at [928, 42] on span "Finalizar" at bounding box center [926, 41] width 30 height 8
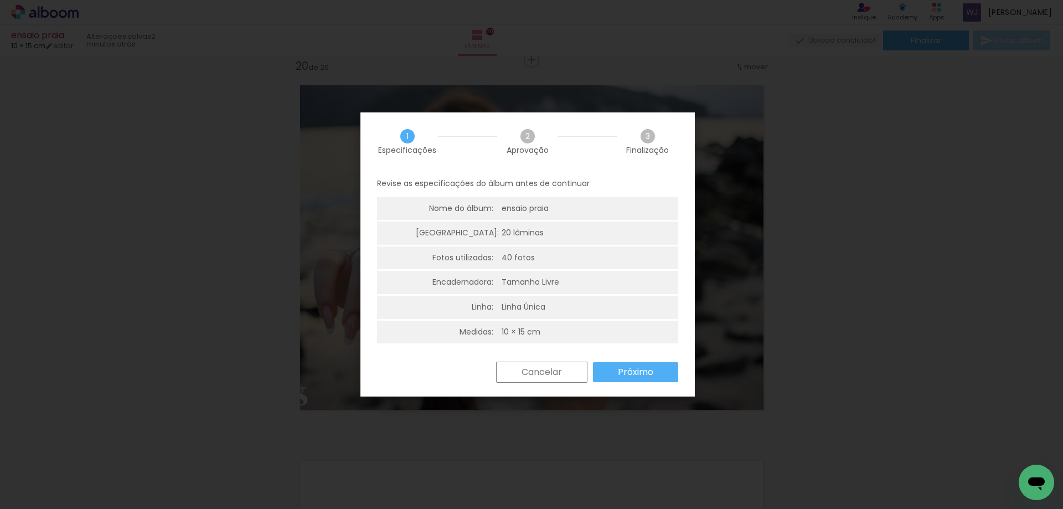
click at [0, 0] on slot "Próximo" at bounding box center [0, 0] width 0 height 0
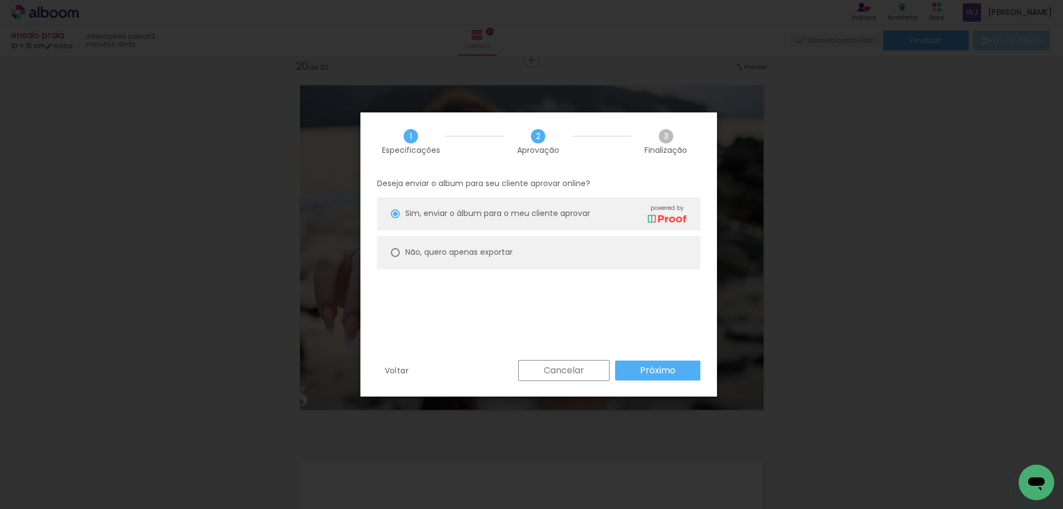
click at [392, 252] on div at bounding box center [395, 252] width 9 height 9
type paper-radio-button "on"
click at [0, 0] on slot "Próximo" at bounding box center [0, 0] width 0 height 0
type input "Alta, 300 DPI"
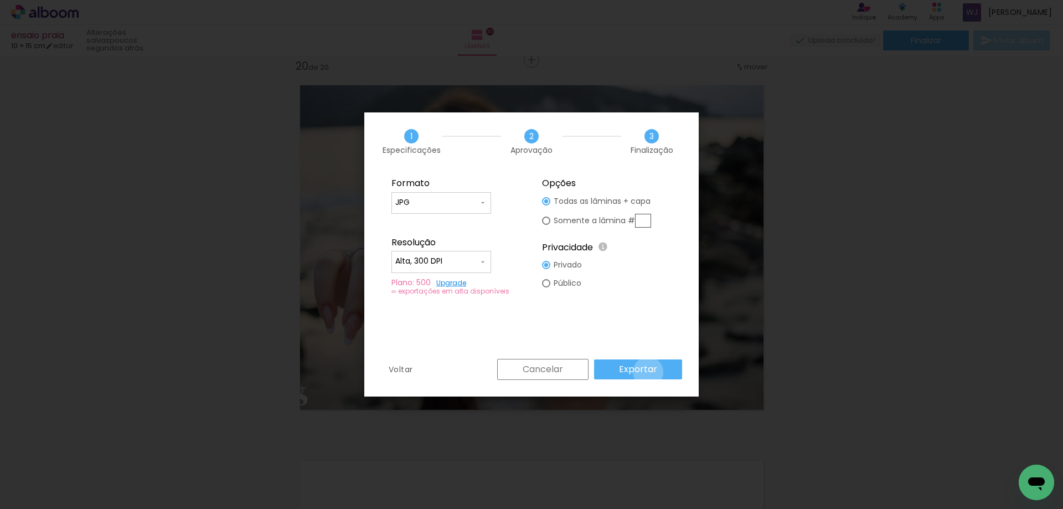
click at [0, 0] on slot "Exportar" at bounding box center [0, 0] width 0 height 0
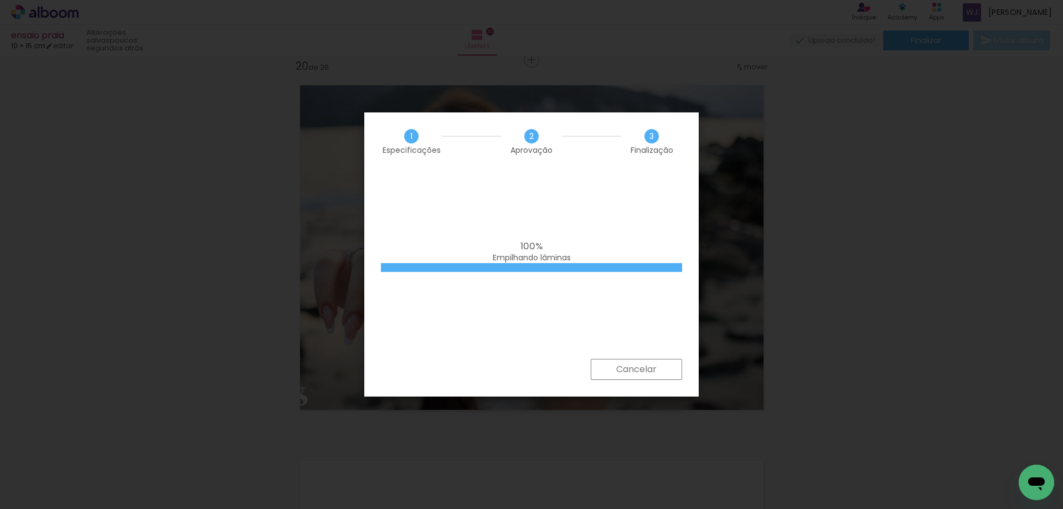
scroll to position [0, 1511]
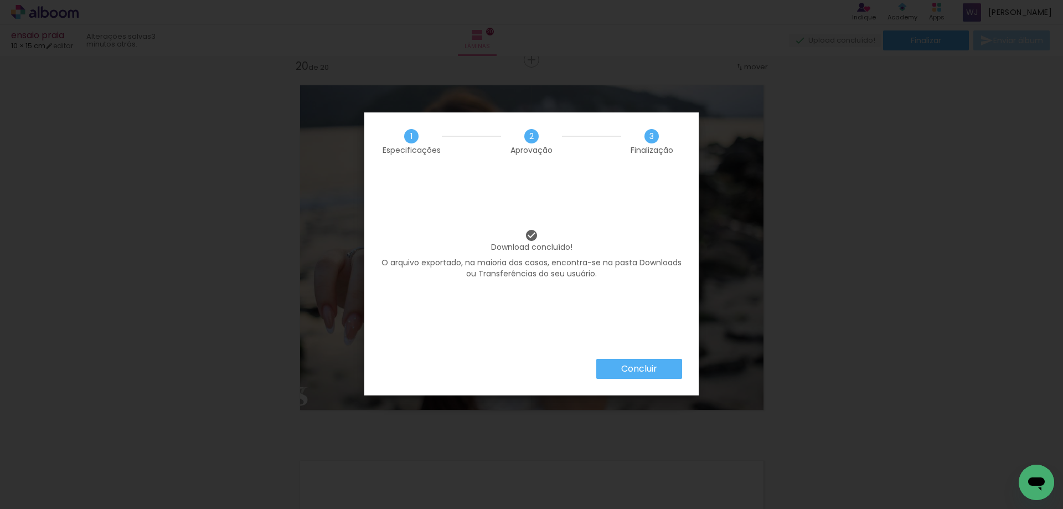
scroll to position [0, 1511]
